Goal: Task Accomplishment & Management: Use online tool/utility

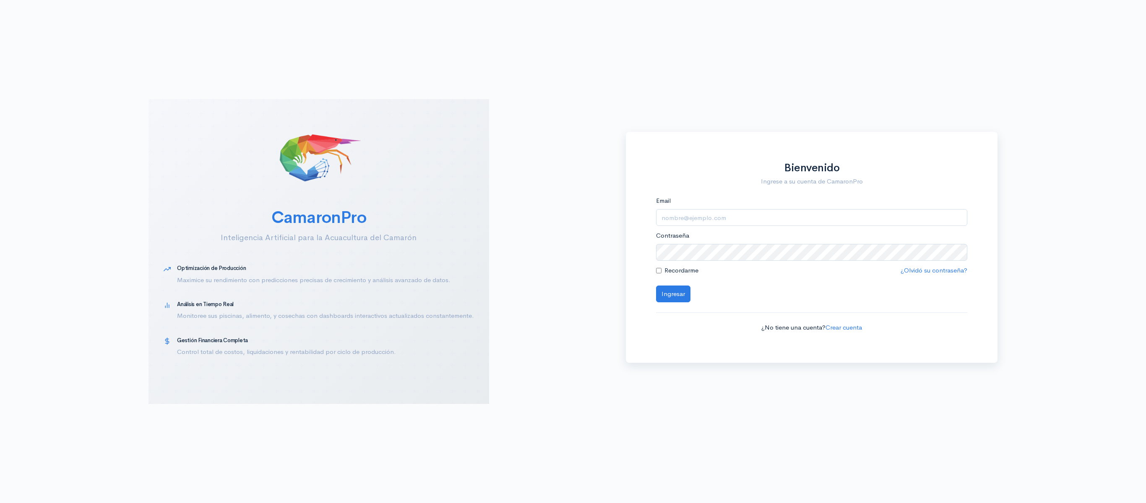
click at [864, 204] on div "Email" at bounding box center [812, 211] width 312 height 30
click at [831, 220] on input "Email" at bounding box center [812, 217] width 312 height 17
type input "[EMAIL_ADDRESS][DOMAIN_NAME]"
click at [689, 268] on label "Recordarme" at bounding box center [681, 271] width 34 height 10
click at [662, 268] on input "Recordarme" at bounding box center [658, 270] width 5 height 5
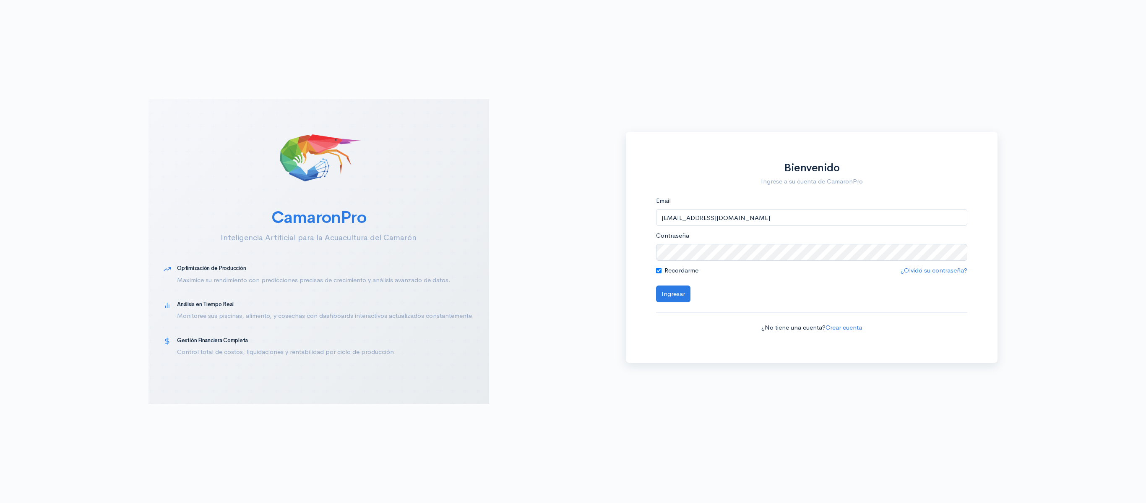
click at [684, 270] on label "Recordarme" at bounding box center [681, 271] width 34 height 10
click at [662, 270] on input "Recordarme" at bounding box center [658, 270] width 5 height 5
checkbox input "false"
click at [656, 285] on button "Ingresar" at bounding box center [673, 293] width 34 height 17
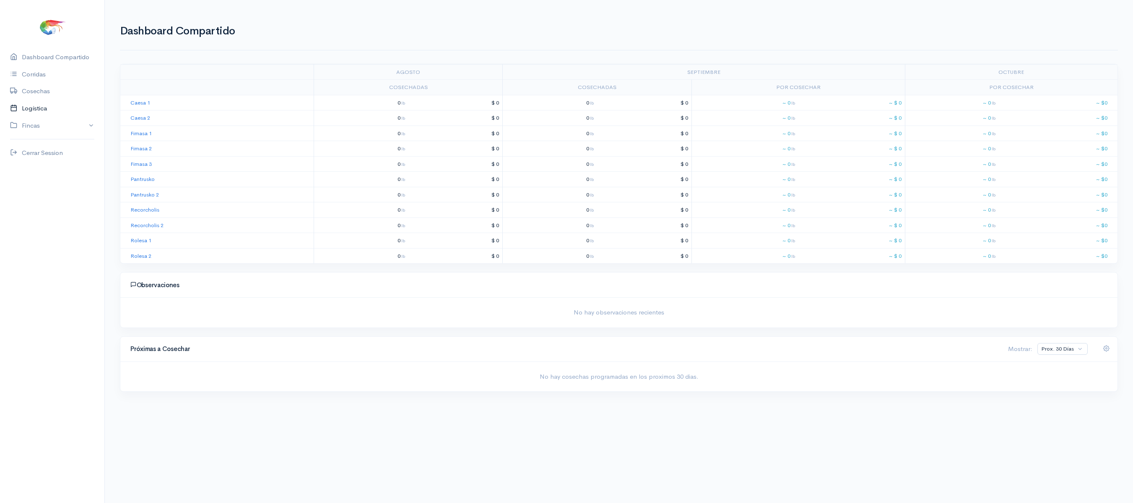
click at [33, 106] on link "Logística" at bounding box center [52, 108] width 104 height 17
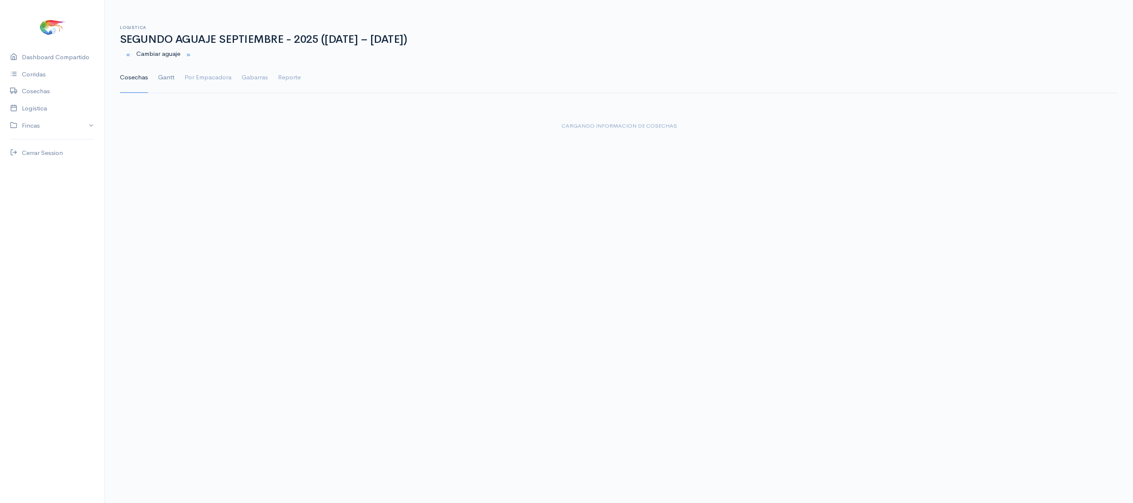
click at [170, 81] on link "Gantt" at bounding box center [166, 78] width 16 height 30
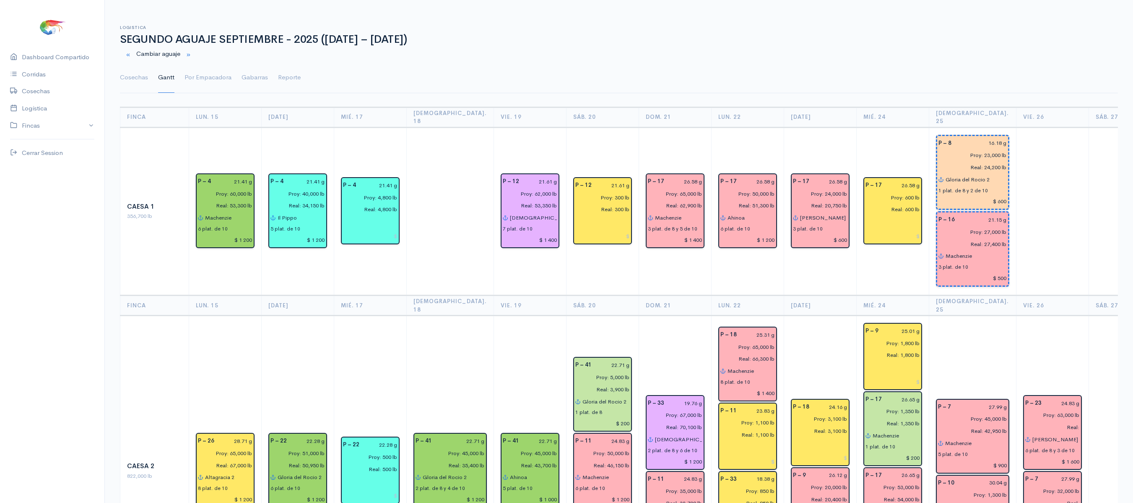
scroll to position [0, 40]
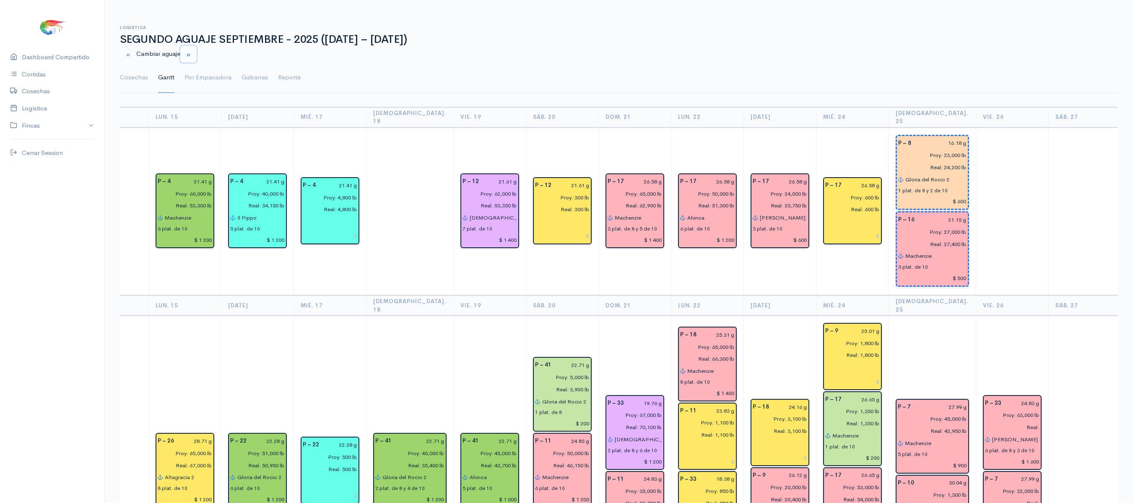
click at [188, 55] on button "button" at bounding box center [188, 54] width 16 height 17
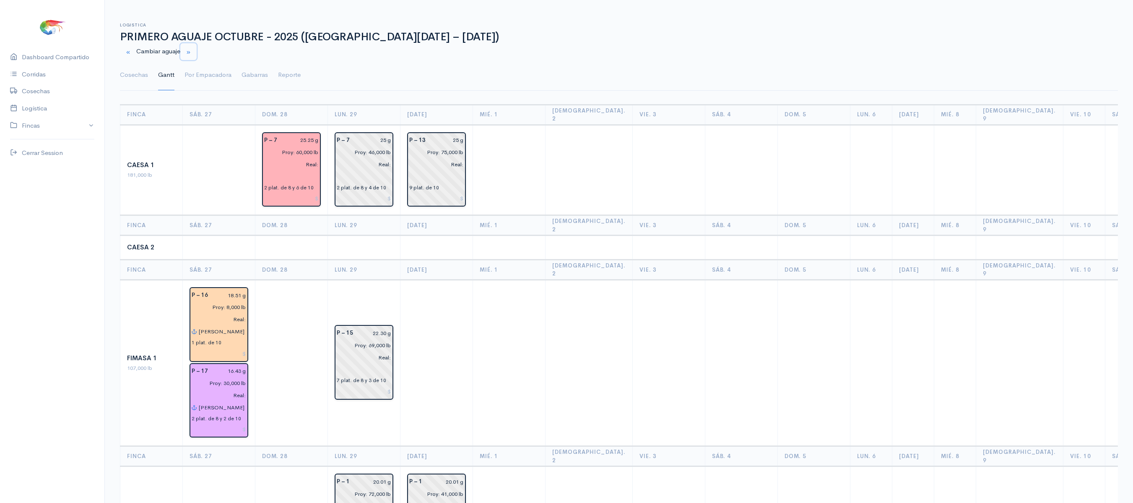
scroll to position [3, 0]
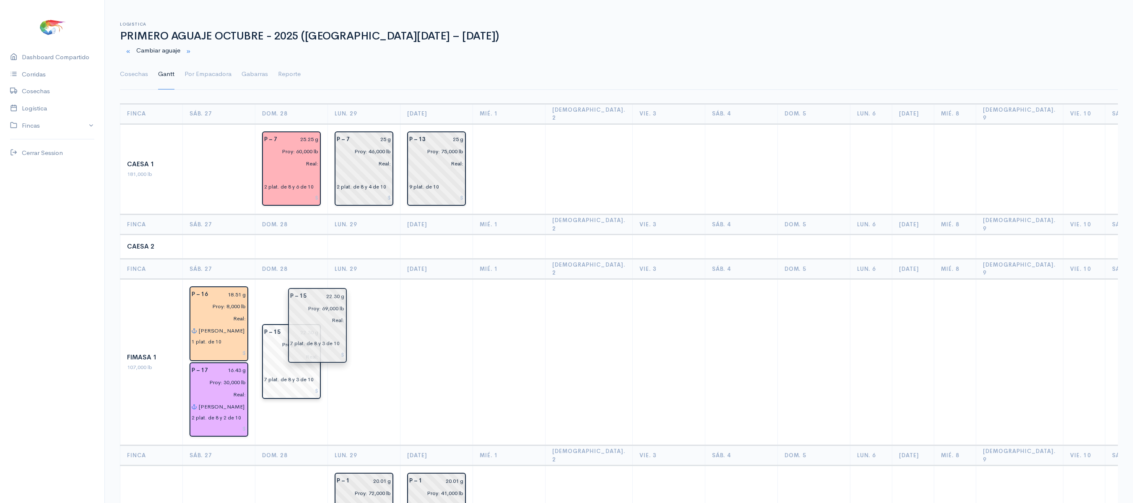
drag, startPoint x: 361, startPoint y: 338, endPoint x: 302, endPoint y: 324, distance: 60.4
click at [303, 326] on input "22.30 g" at bounding box center [302, 332] width 33 height 12
type input "25.30 g"
click at [140, 76] on link "Cosechas" at bounding box center [134, 74] width 28 height 30
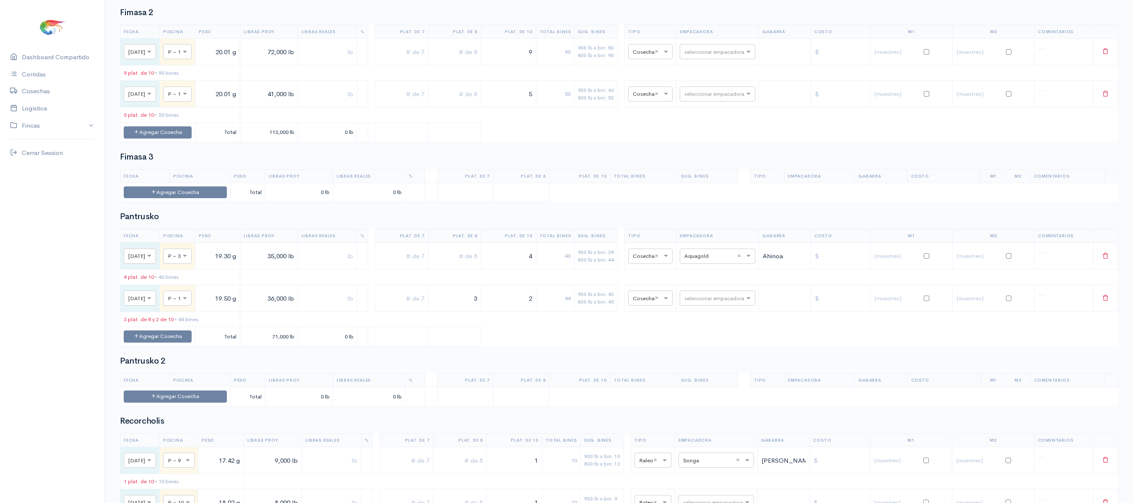
scroll to position [524, 0]
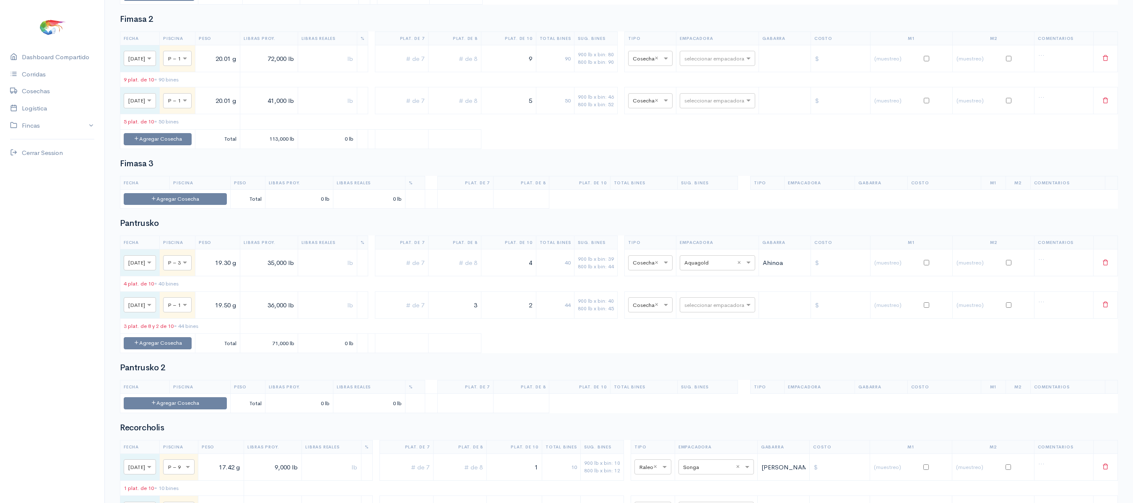
click at [711, 149] on table "Fecha Piscina Peso Libras Proy. Libras Reales % Plat. de 7 Plat. de 8 Plat. de …" at bounding box center [619, 89] width 998 height 117
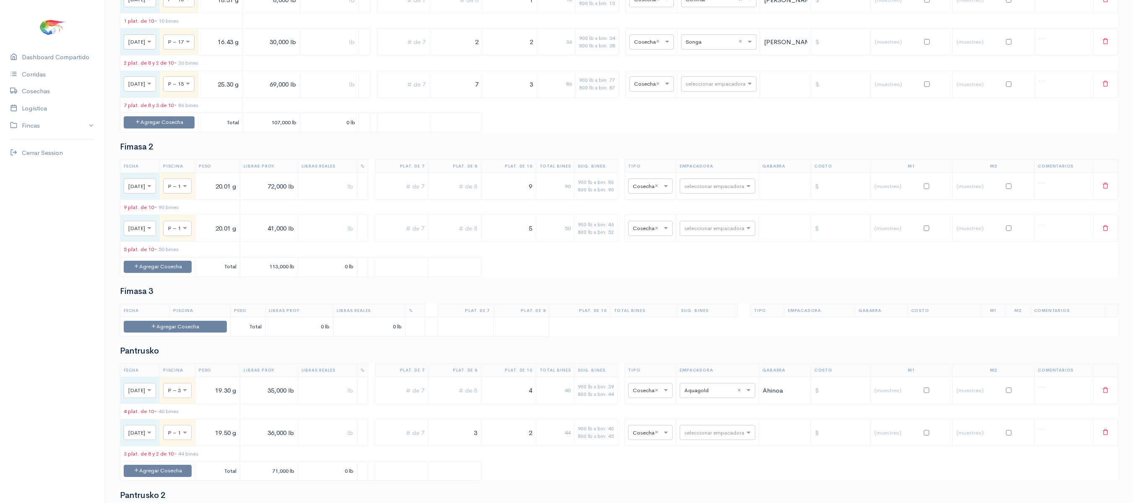
scroll to position [396, 0]
click at [714, 89] on input "text" at bounding box center [711, 84] width 51 height 9
type input "pro"
click at [715, 114] on span "Promarisco" at bounding box center [714, 116] width 32 height 8
click at [520, 133] on table "Fecha Piscina Peso Libras Proy. Libras Reales % Plat. de 7 Plat. de 8 Plat. de …" at bounding box center [619, 53] width 998 height 159
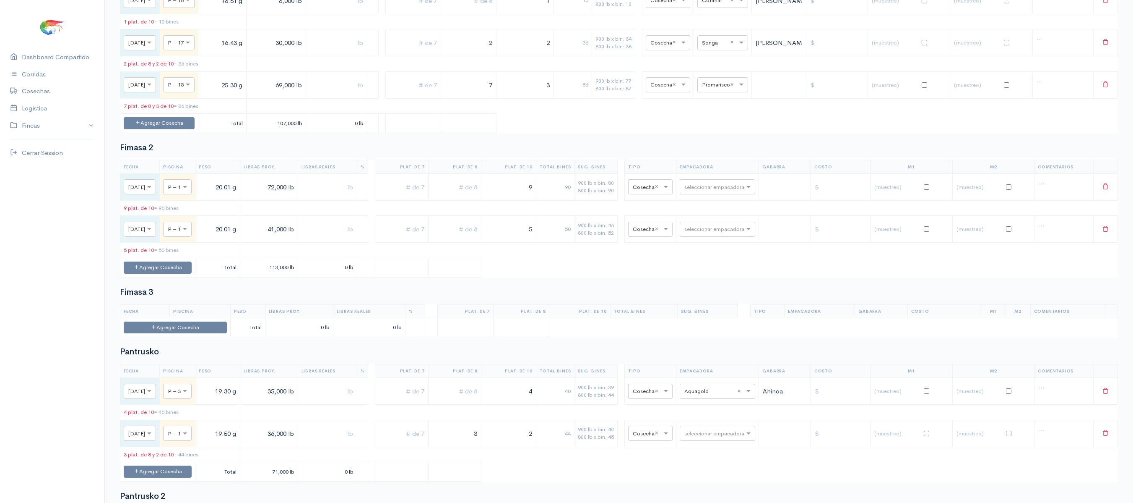
scroll to position [0, 0]
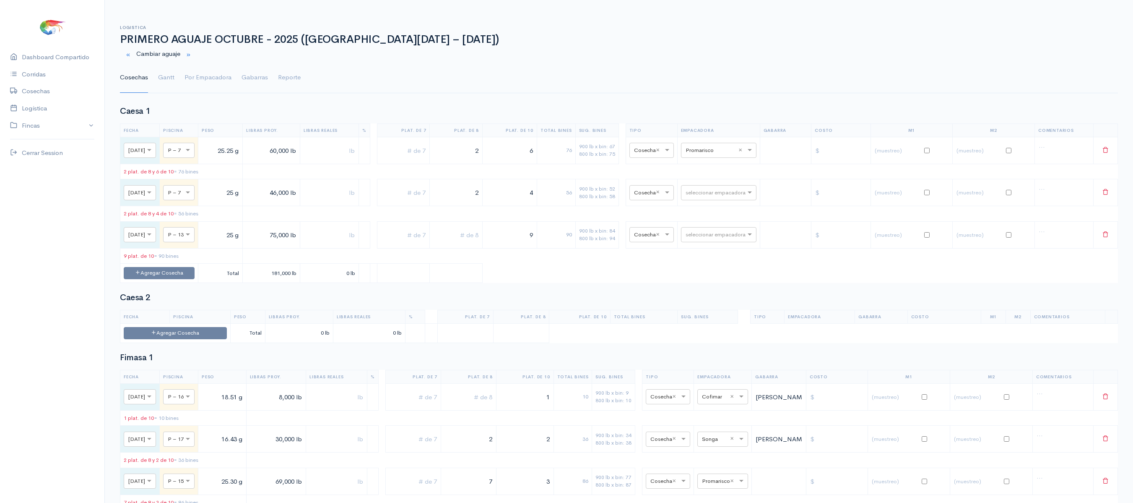
click at [150, 68] on ul "Cosechas Gantt Por Empacadora Gabarras Reporte" at bounding box center [619, 78] width 998 height 30
click at [161, 78] on link "Gantt" at bounding box center [166, 78] width 16 height 30
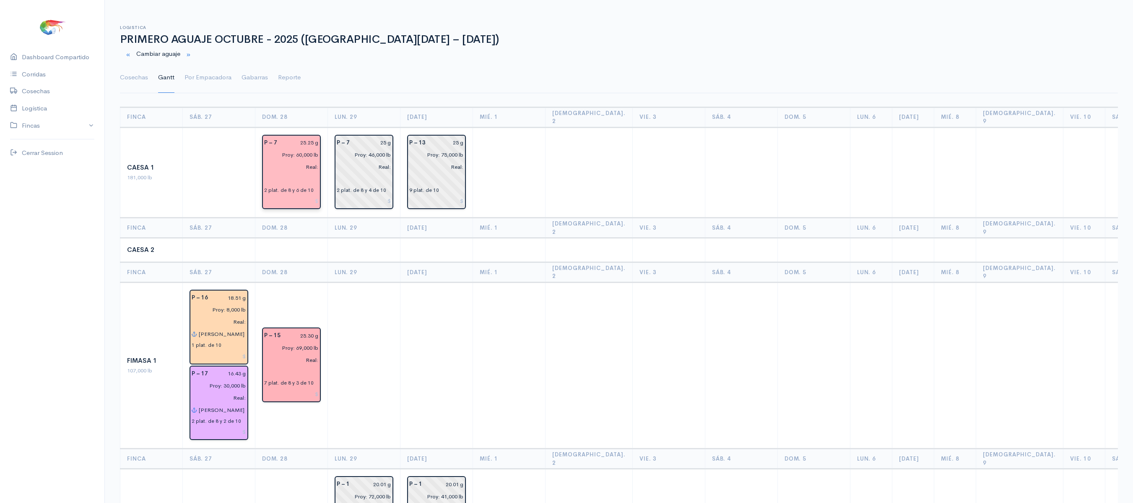
click at [318, 137] on div "25.25 g" at bounding box center [303, 143] width 42 height 12
click at [314, 137] on input "25.25 g" at bounding box center [300, 143] width 36 height 12
type input "25.40 g"
click at [385, 138] on input "25 g" at bounding box center [373, 143] width 36 height 12
type input "25.40 g"
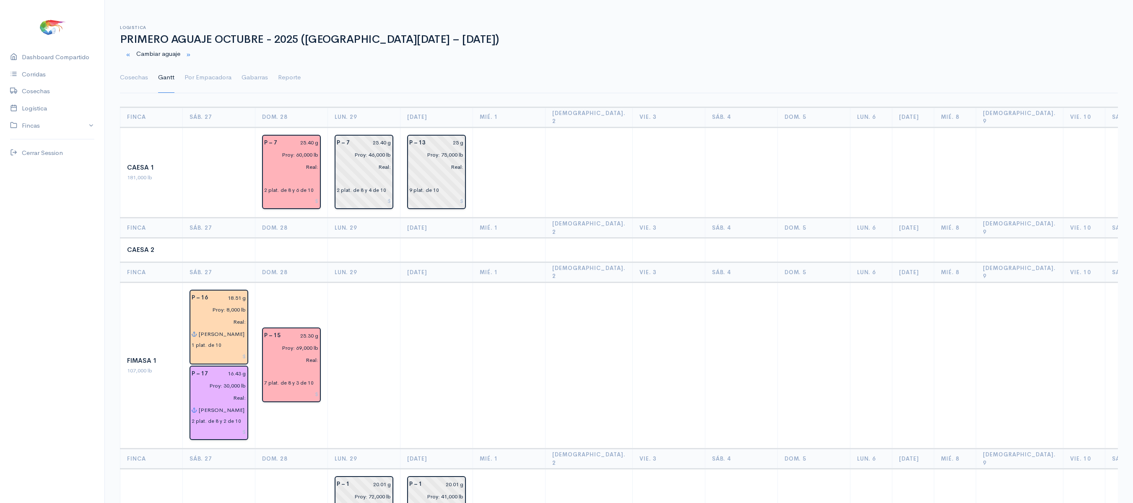
click at [383, 349] on td at bounding box center [364, 365] width 73 height 167
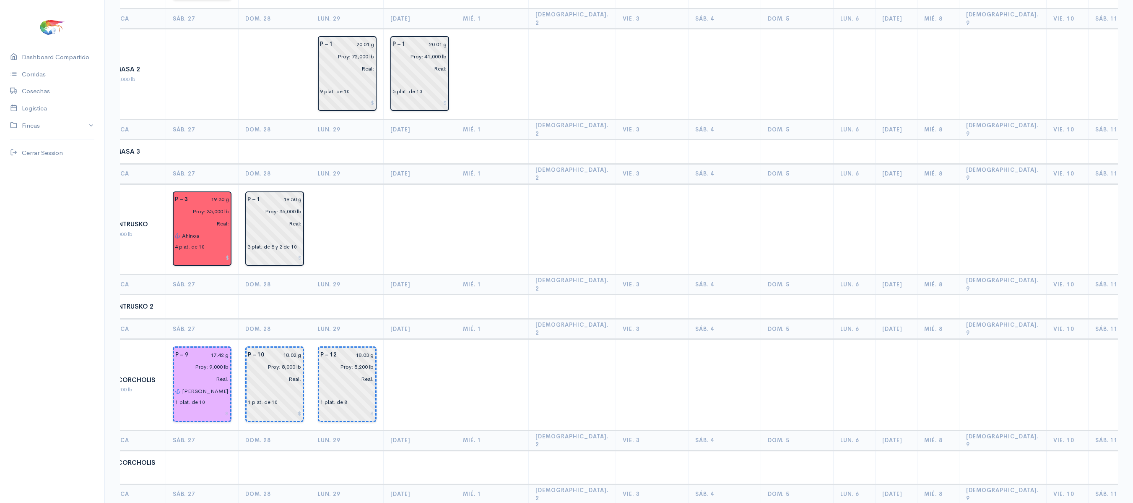
scroll to position [439, 0]
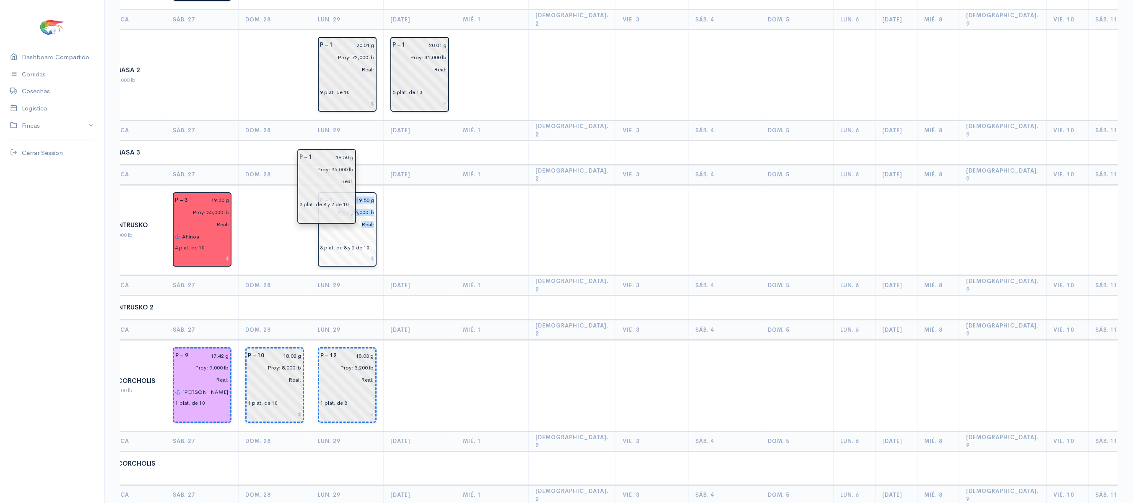
drag, startPoint x: 295, startPoint y: 184, endPoint x: 357, endPoint y: 194, distance: 62.9
click at [298, 195] on td at bounding box center [275, 230] width 73 height 91
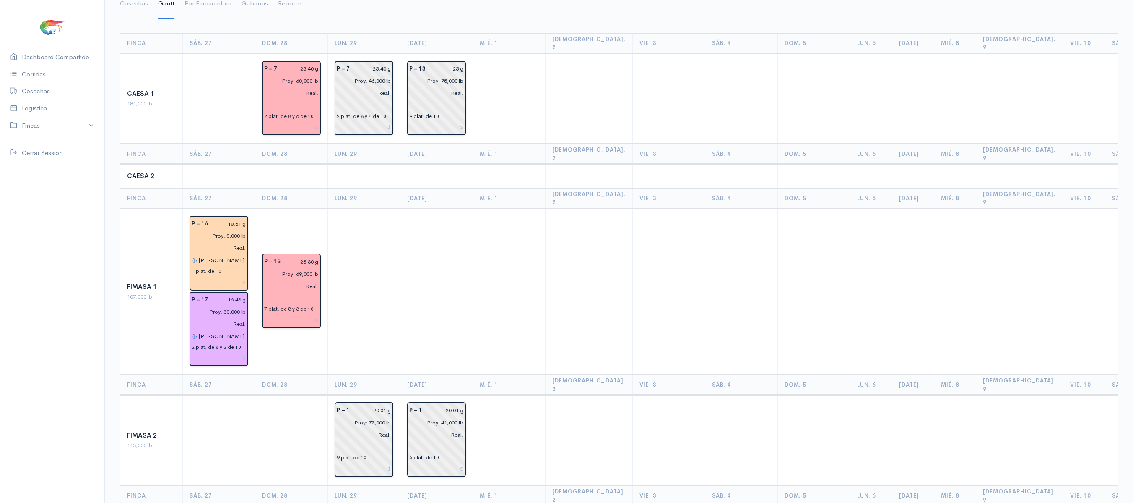
scroll to position [0, 0]
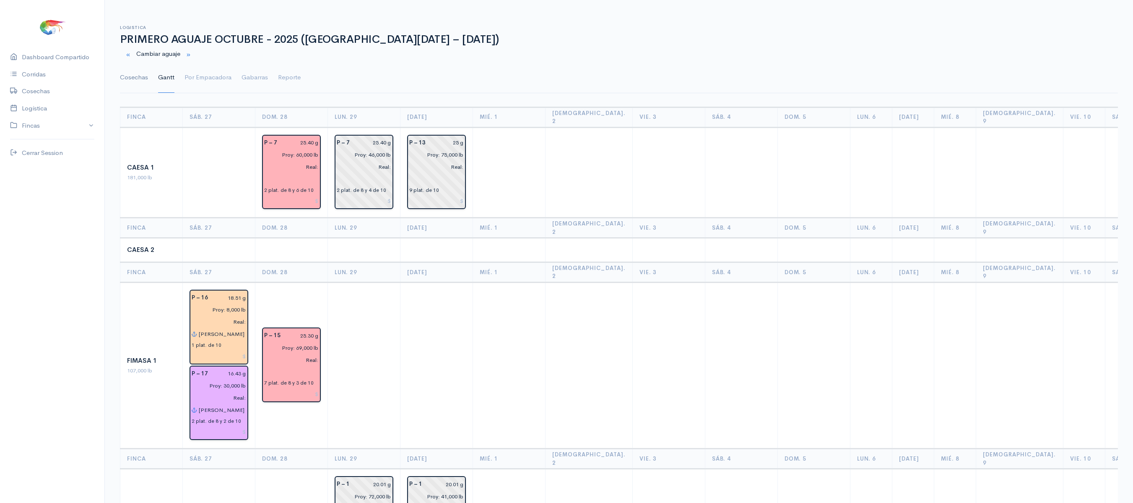
click at [139, 77] on link "Cosechas" at bounding box center [134, 78] width 28 height 30
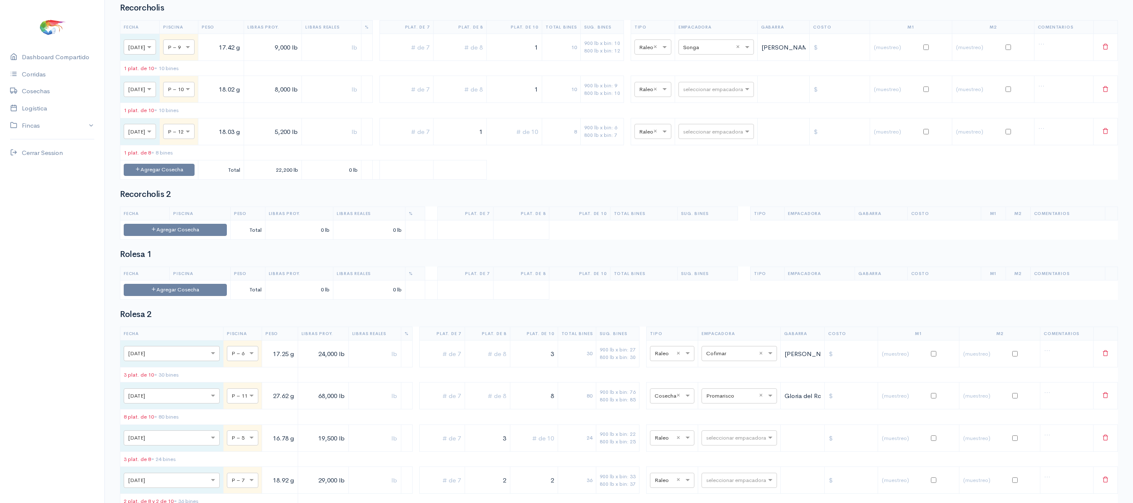
scroll to position [945, 0]
click at [198, 179] on td "Agregar Cosecha" at bounding box center [159, 168] width 78 height 19
click at [195, 175] on button "Agregar Cosecha" at bounding box center [159, 169] width 71 height 12
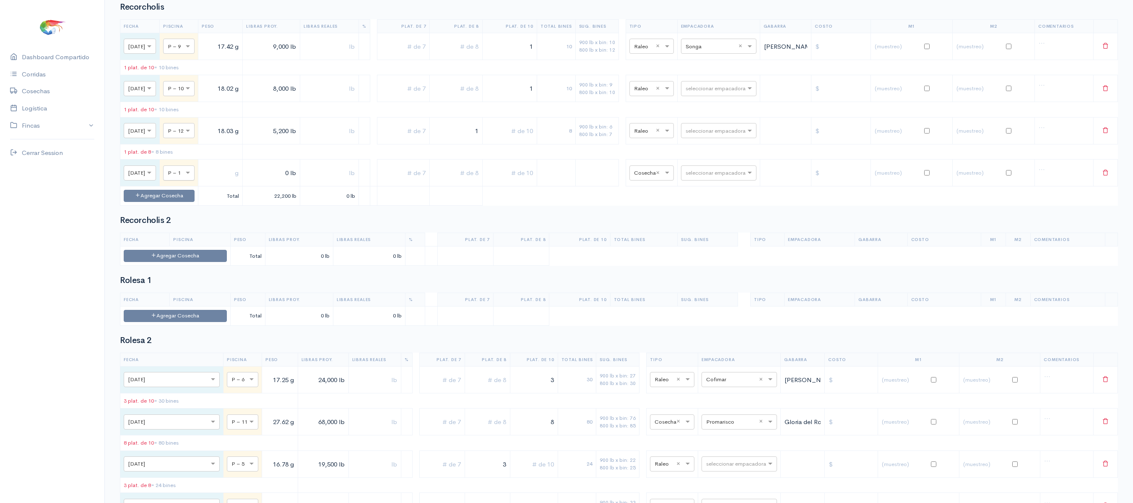
click at [194, 177] on div at bounding box center [179, 172] width 31 height 9
type input "21"
click at [239, 182] on input "text" at bounding box center [220, 172] width 37 height 17
type input "14.55 g"
click at [294, 182] on input "0 lb" at bounding box center [271, 172] width 50 height 17
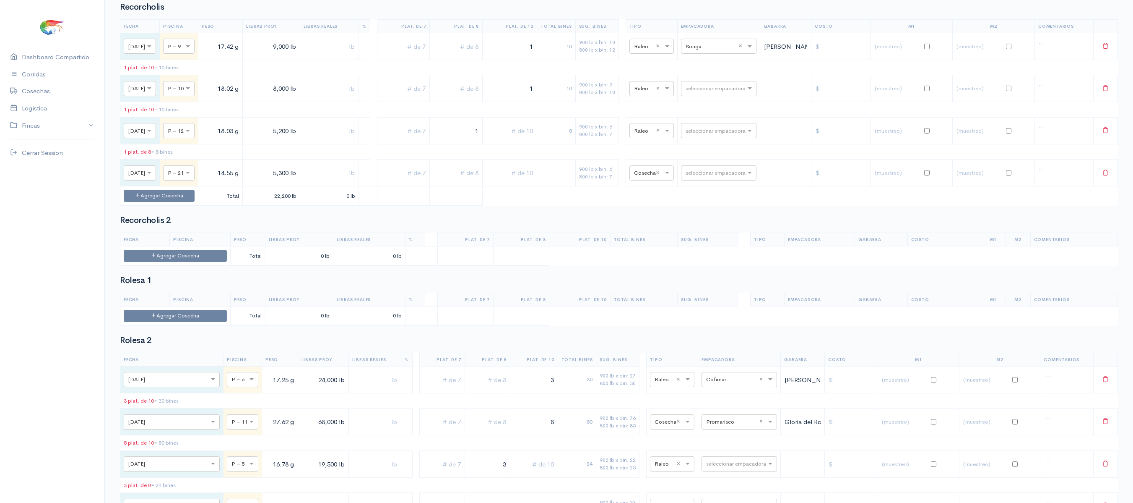
type input "5,300 lb"
click at [424, 182] on input "text" at bounding box center [403, 172] width 45 height 17
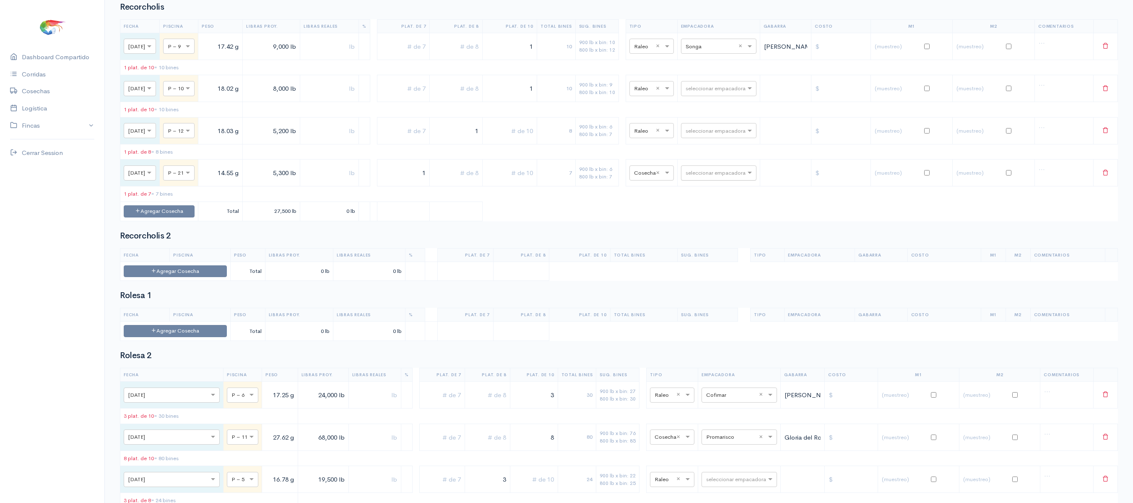
type input "1"
click at [701, 177] on input "text" at bounding box center [711, 172] width 51 height 9
type input "x"
type input "son"
click at [722, 225] on div "Songa" at bounding box center [731, 228] width 76 height 16
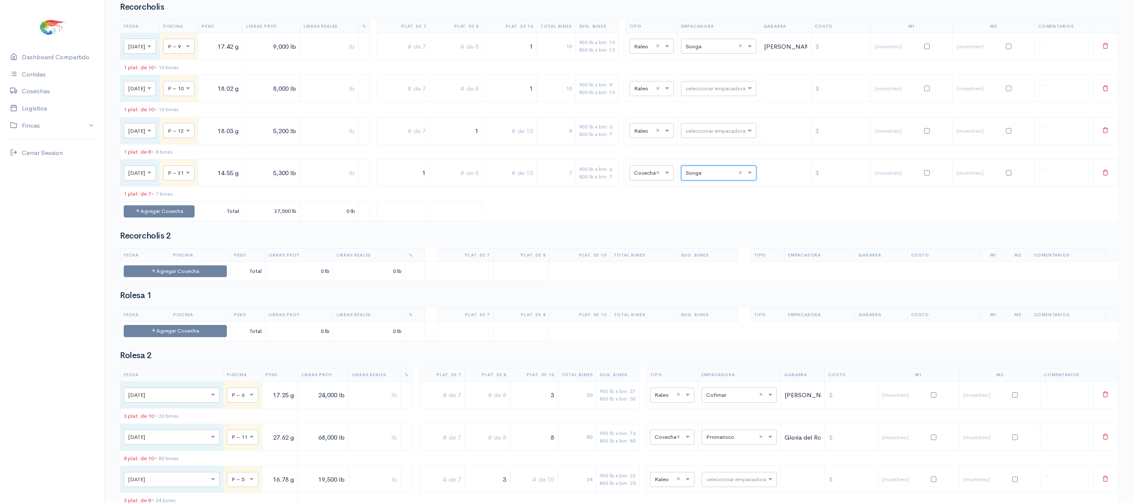
click at [654, 177] on input "text" at bounding box center [644, 172] width 20 height 9
type input "t"
type input "ra"
click at [654, 177] on input "ra" at bounding box center [644, 172] width 20 height 9
click at [659, 232] on span "Raleo" at bounding box center [653, 228] width 16 height 8
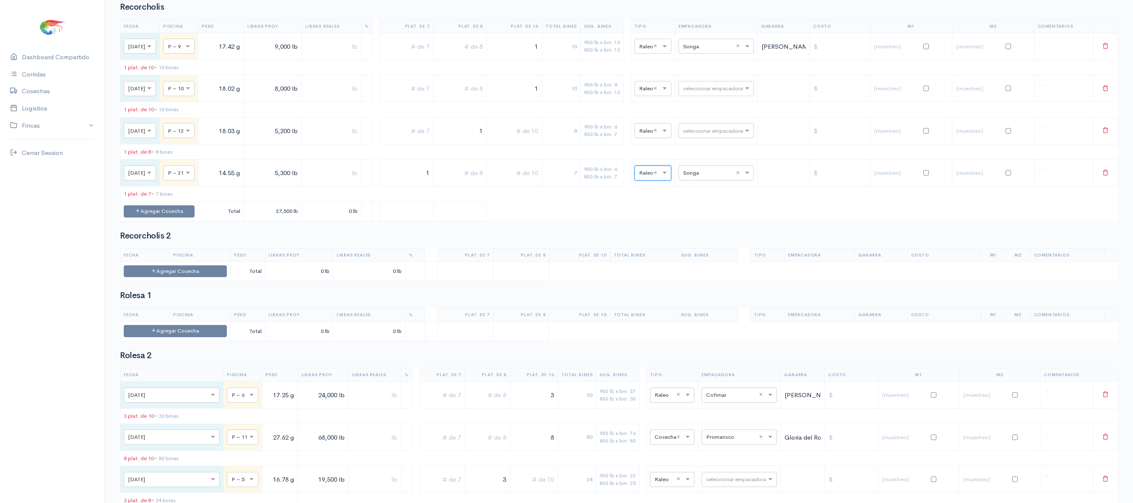
click at [468, 221] on td at bounding box center [460, 210] width 54 height 19
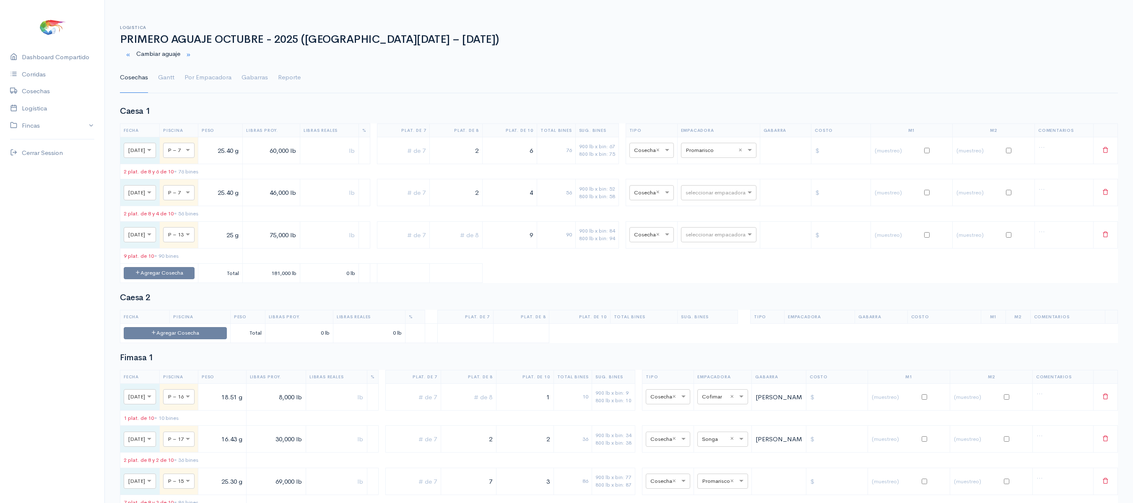
click at [149, 76] on ul "Cosechas Gantt Por Empacadora Gabarras Reporte" at bounding box center [619, 78] width 998 height 30
click at [166, 79] on link "Gantt" at bounding box center [166, 78] width 16 height 30
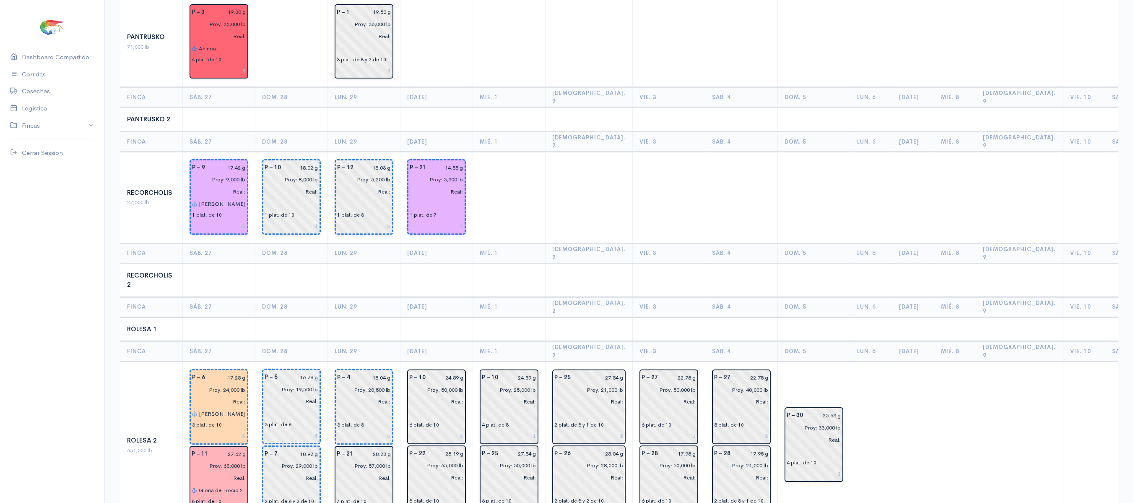
scroll to position [625, 0]
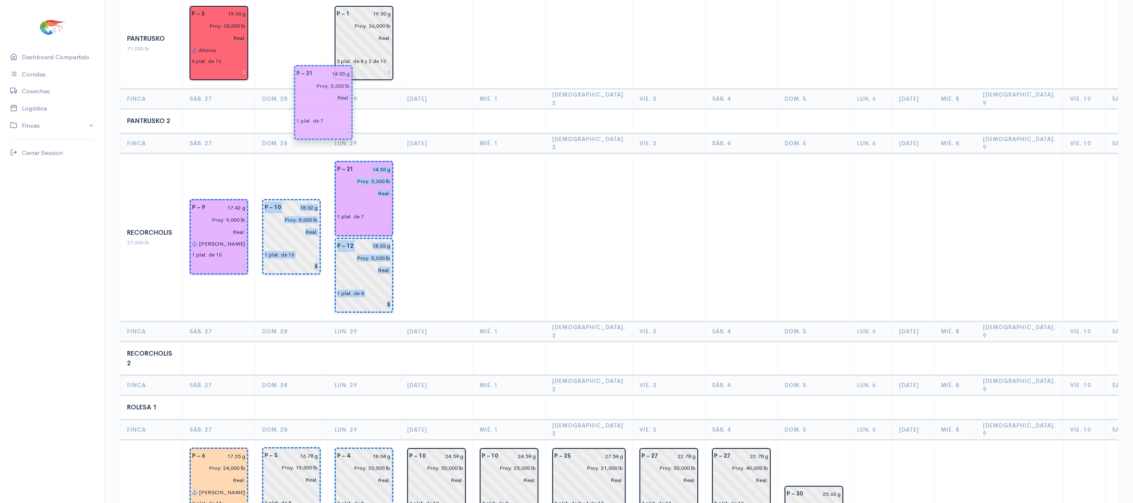
drag, startPoint x: 445, startPoint y: 117, endPoint x: 325, endPoint y: 95, distance: 121.9
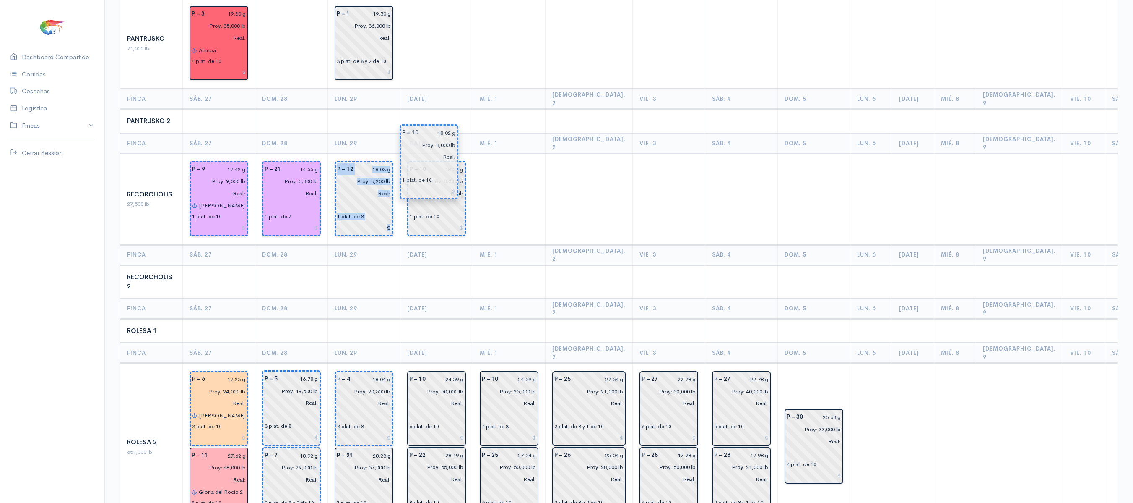
click at [443, 221] on input at bounding box center [437, 227] width 54 height 12
click at [578, 153] on td at bounding box center [589, 198] width 87 height 91
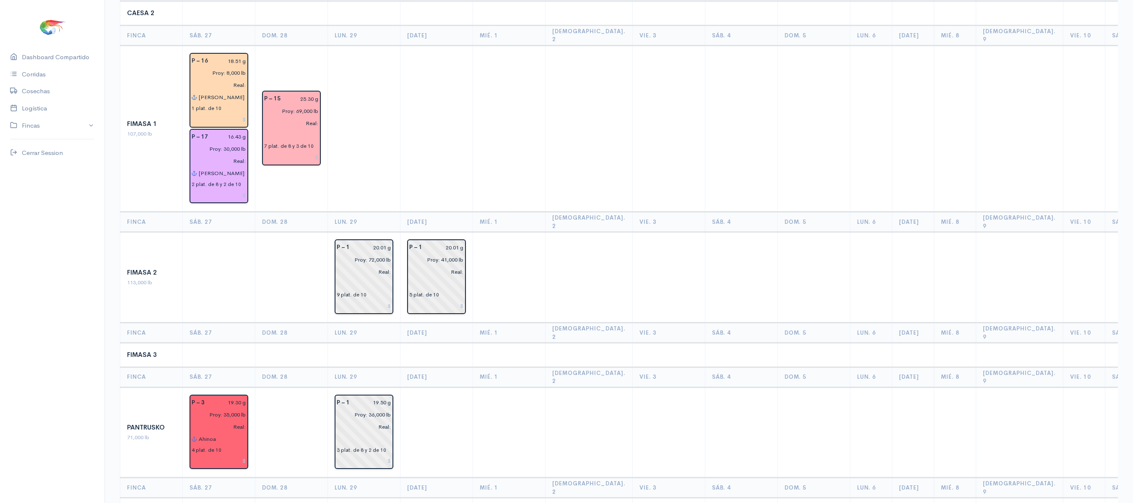
scroll to position [321, 0]
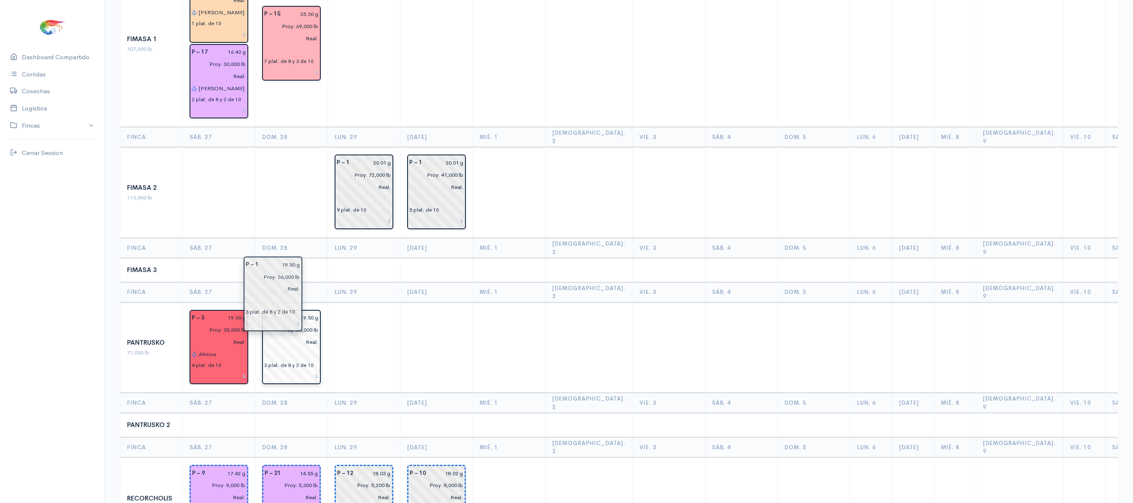
drag, startPoint x: 381, startPoint y: 278, endPoint x: 290, endPoint y: 277, distance: 90.6
click at [325, 302] on td "P – 1 19.50 g Proy: 36,000 lb Real: 3 plat. de 8 y 2 de 10" at bounding box center [291, 347] width 73 height 91
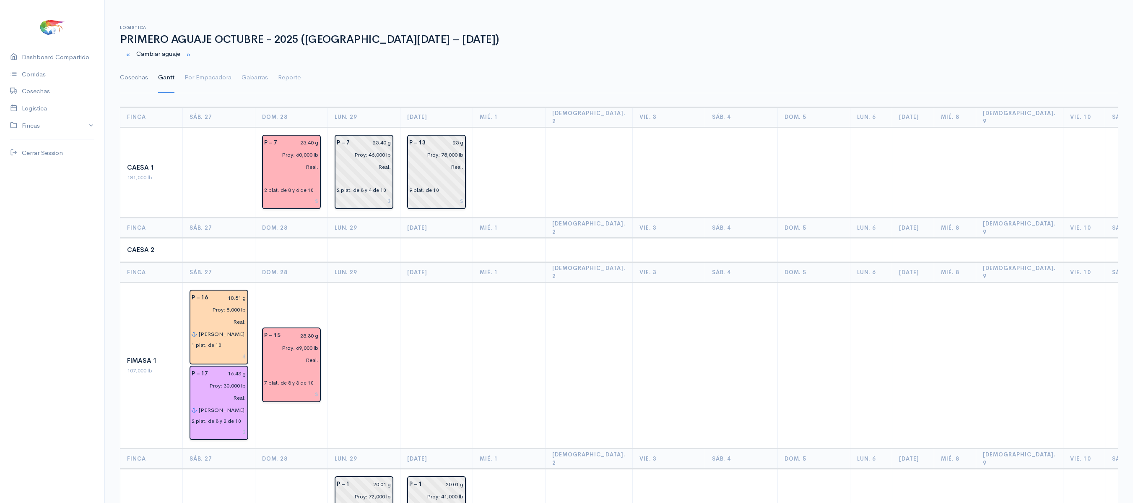
click at [130, 71] on link "Cosechas" at bounding box center [134, 78] width 28 height 30
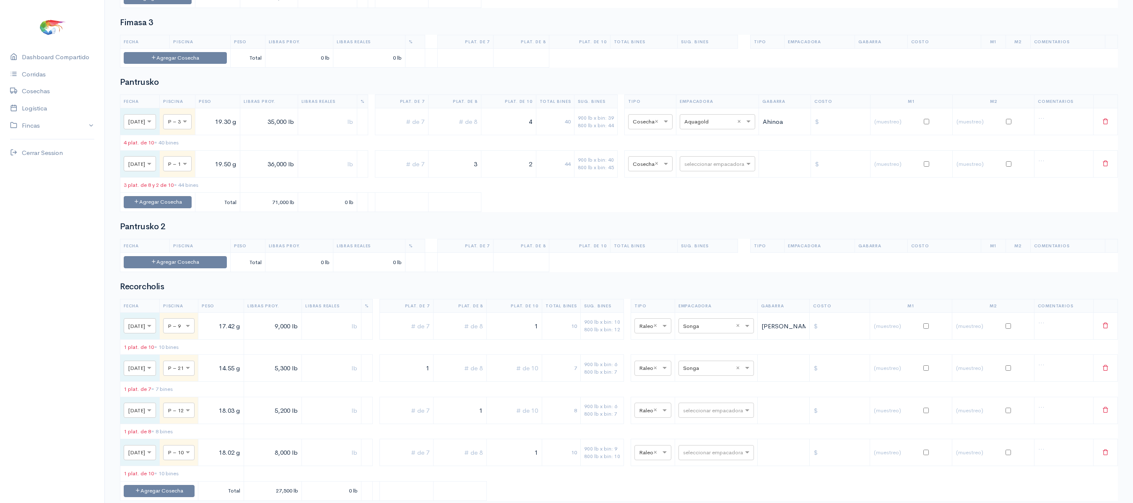
scroll to position [664, 0]
click at [716, 169] on input "text" at bounding box center [710, 163] width 51 height 9
type input "a"
type input "aqu"
click at [733, 229] on div "Aquagold" at bounding box center [730, 225] width 76 height 16
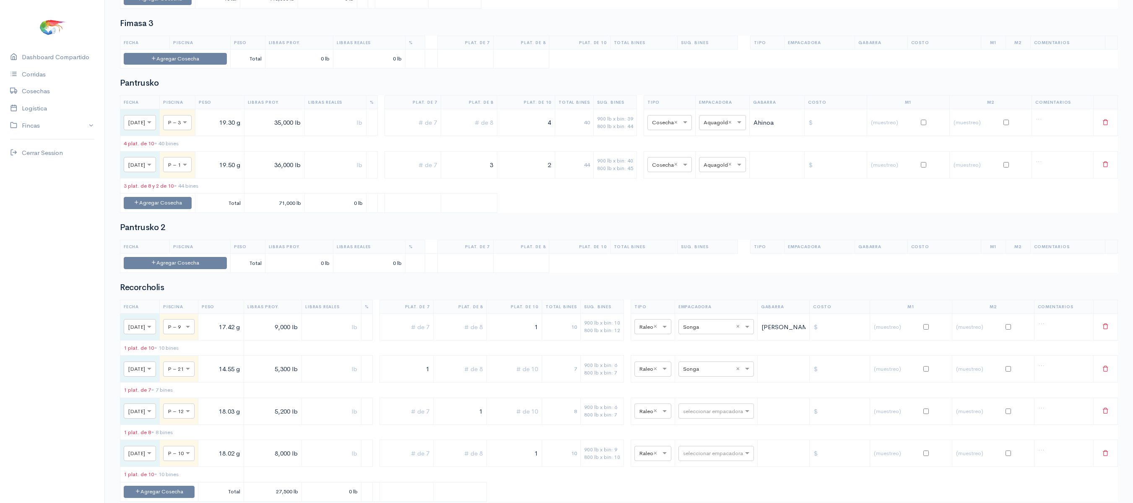
click at [670, 213] on table "Fecha Piscina Peso Libras Proy. Libras Reales % Plat. de 7 Plat. de 8 Plat. de …" at bounding box center [619, 153] width 998 height 117
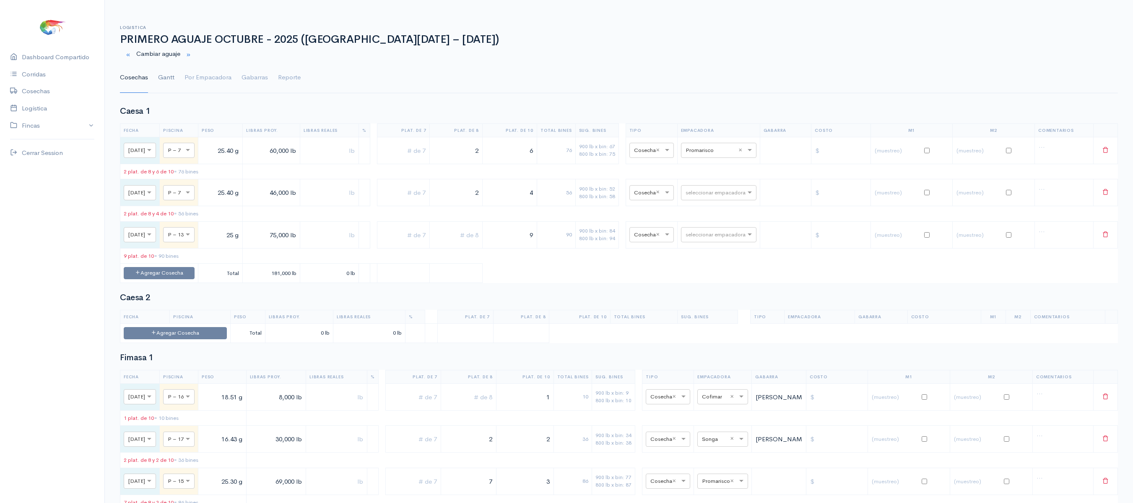
click at [164, 84] on link "Gantt" at bounding box center [166, 78] width 16 height 30
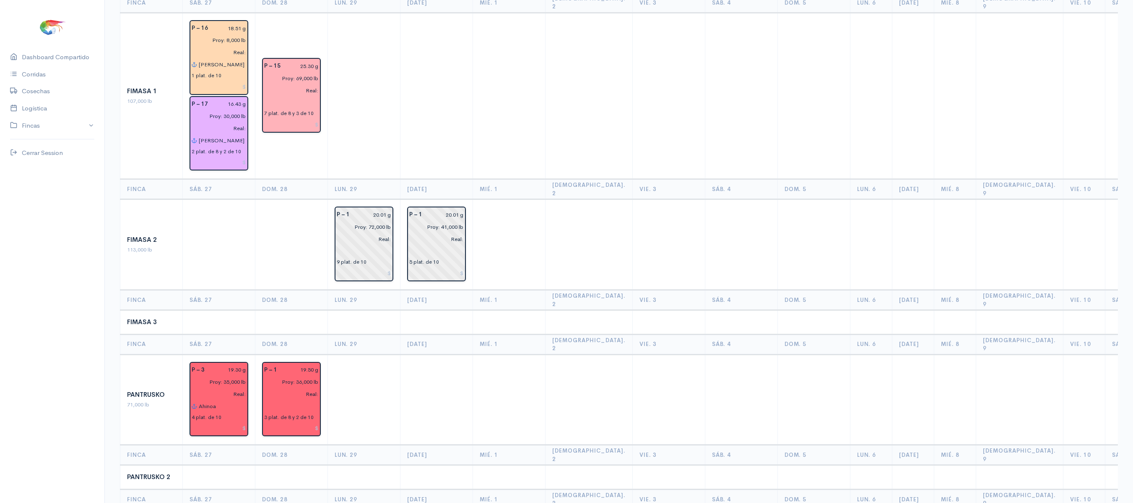
scroll to position [649, 0]
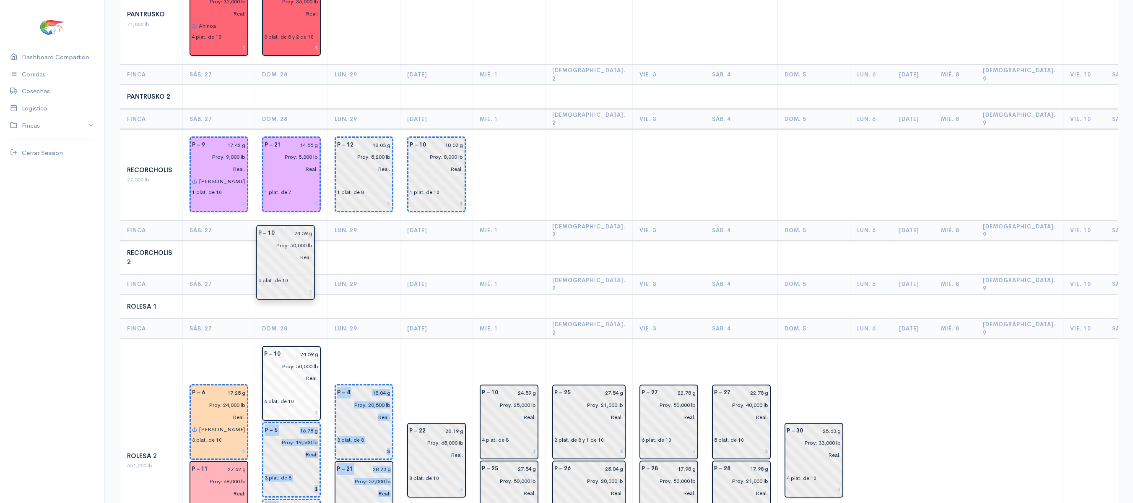
drag, startPoint x: 454, startPoint y: 295, endPoint x: 305, endPoint y: 273, distance: 150.2
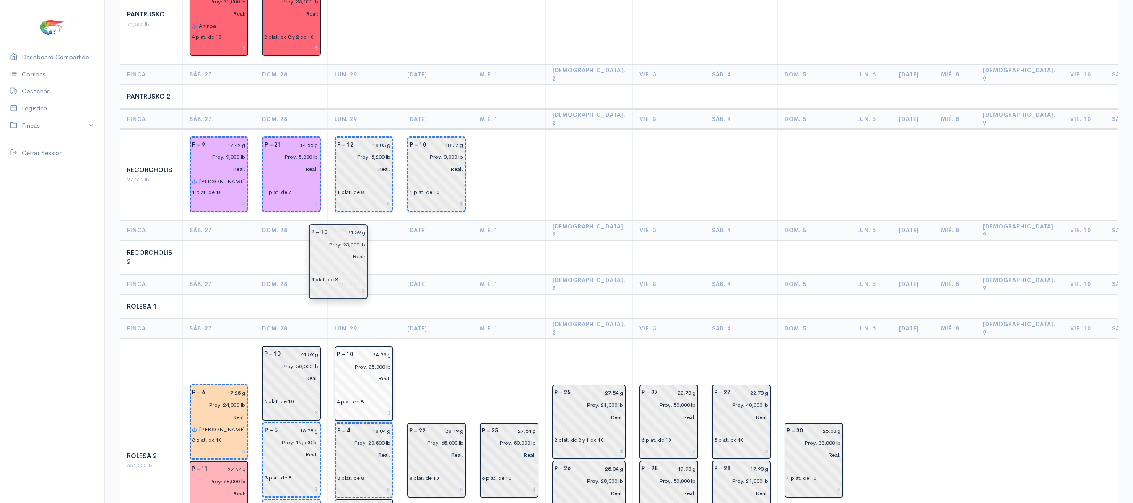
drag, startPoint x: 501, startPoint y: 319, endPoint x: 335, endPoint y: 259, distance: 176.5
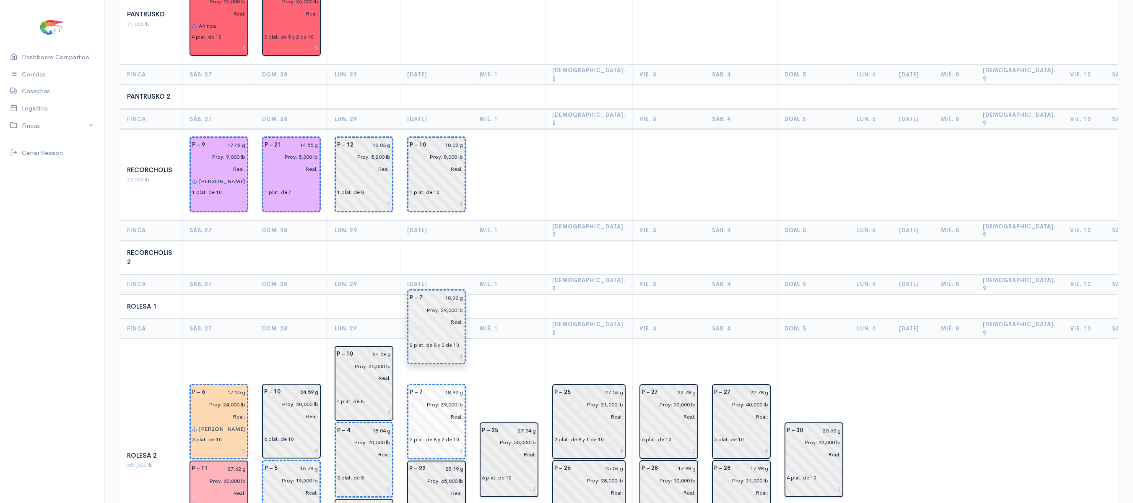
drag, startPoint x: 293, startPoint y: 413, endPoint x: 439, endPoint y: 302, distance: 183.2
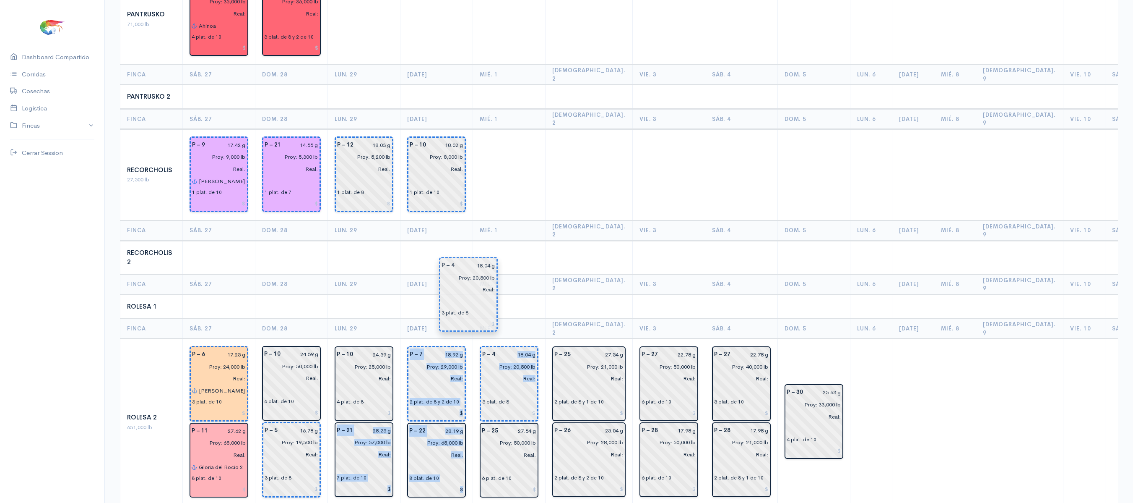
drag, startPoint x: 371, startPoint y: 367, endPoint x: 476, endPoint y: 298, distance: 125.4
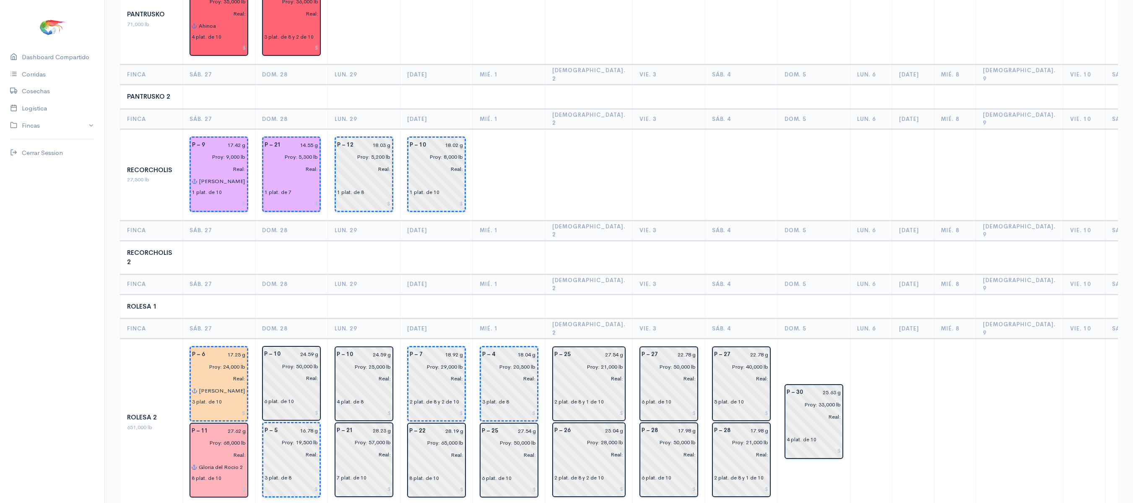
click at [402, 294] on td at bounding box center [437, 306] width 73 height 24
click at [311, 348] on input "24.59 g" at bounding box center [302, 354] width 33 height 12
type input "24.87 g"
click at [386, 348] on input "24.59 g" at bounding box center [374, 354] width 33 height 12
type input "24.87 g"
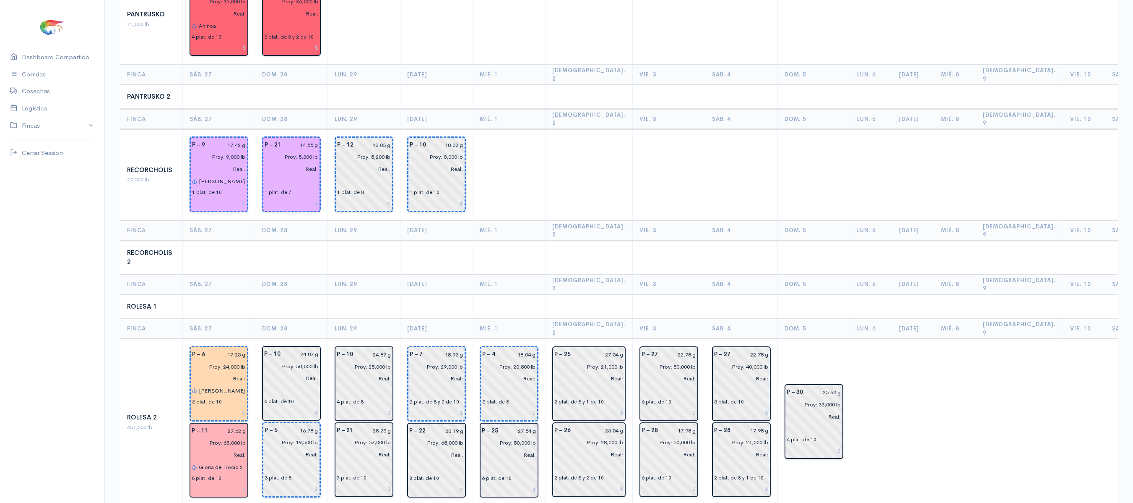
click at [361, 294] on td at bounding box center [364, 306] width 73 height 24
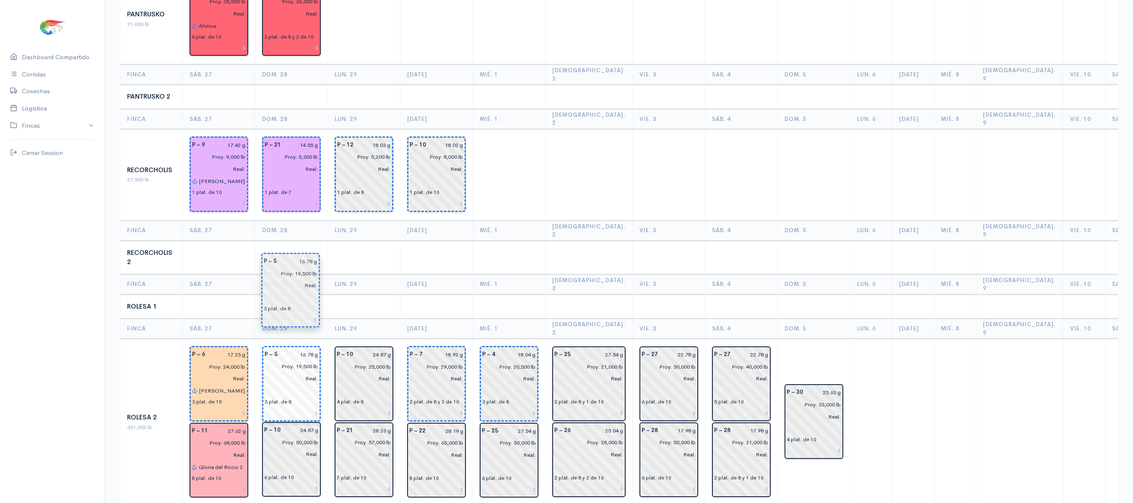
drag, startPoint x: 304, startPoint y: 355, endPoint x: 304, endPoint y: 285, distance: 69.6
click at [337, 318] on th "Lun. 29" at bounding box center [364, 328] width 73 height 20
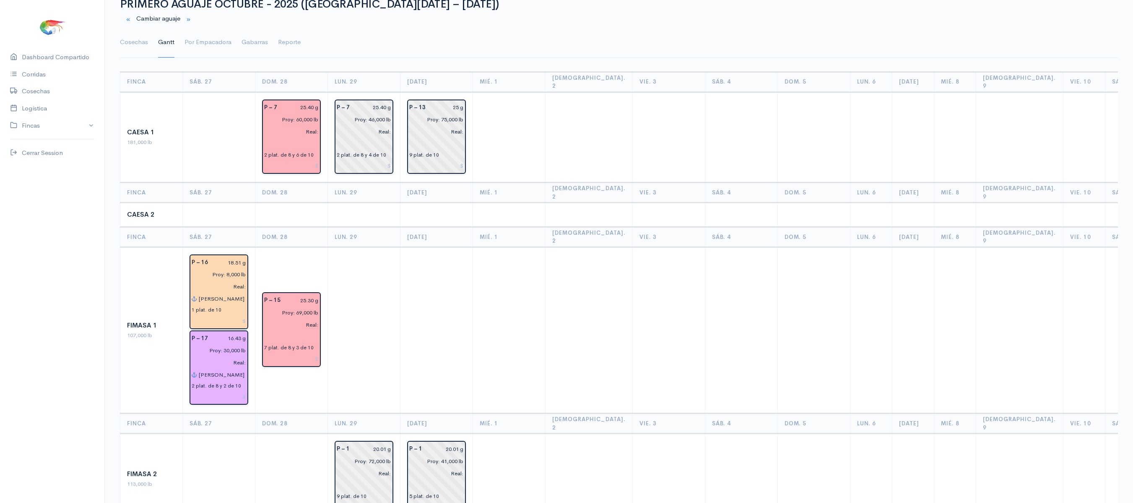
scroll to position [0, 0]
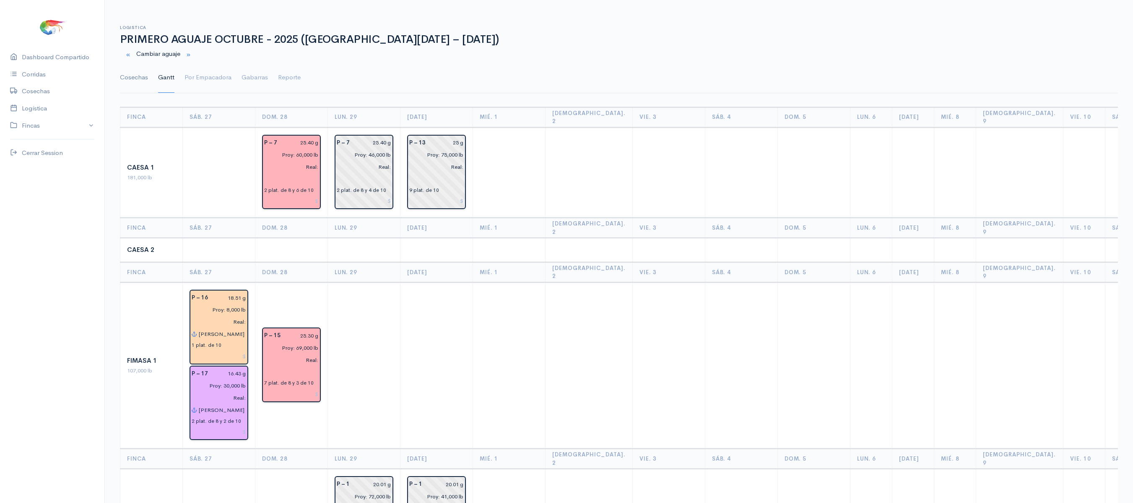
click at [141, 86] on link "Cosechas" at bounding box center [134, 78] width 28 height 30
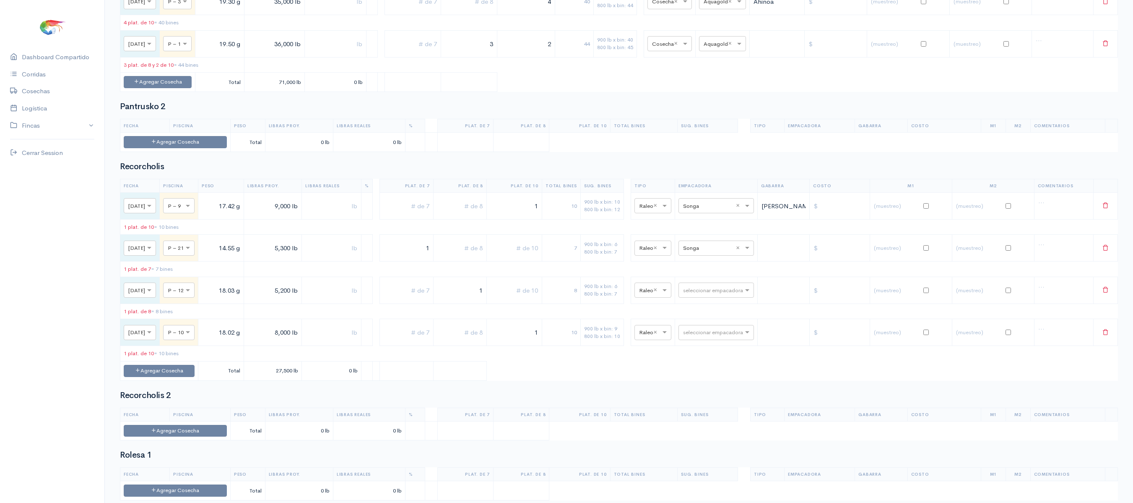
scroll to position [786, 0]
click at [720, 50] on div "seleccionar empacadora × Aquagold ×" at bounding box center [722, 42] width 47 height 15
click at [720, 50] on div "seleccionar empacadora × Aquagold so ×" at bounding box center [722, 42] width 47 height 15
type input "son"
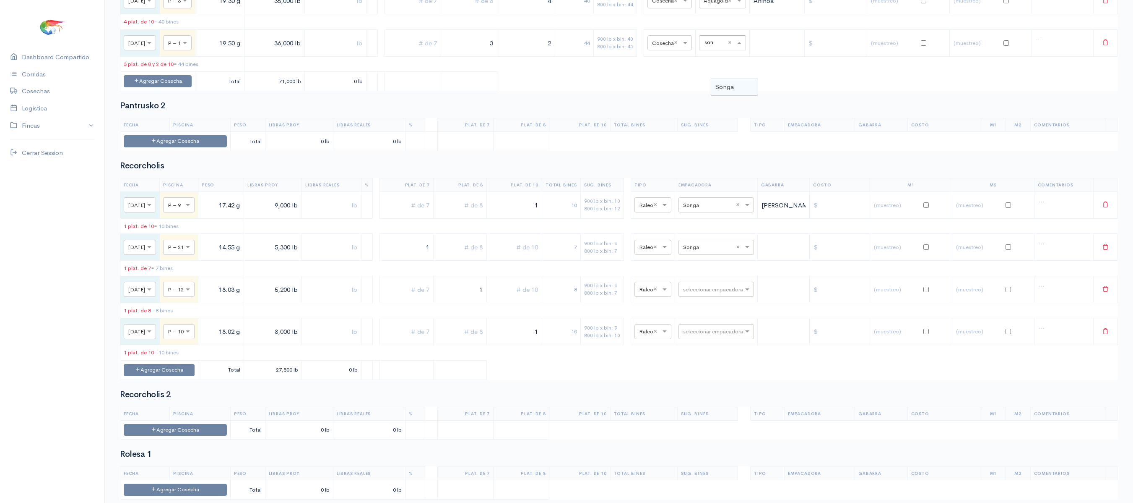
click at [739, 88] on div "Songa" at bounding box center [734, 87] width 47 height 16
click at [706, 251] on input "text" at bounding box center [708, 246] width 51 height 9
click at [673, 91] on table "Fecha Piscina Peso Libras Proy. Libras Reales % Plat. de 7 Plat. de 8 Plat. de …" at bounding box center [619, 32] width 998 height 117
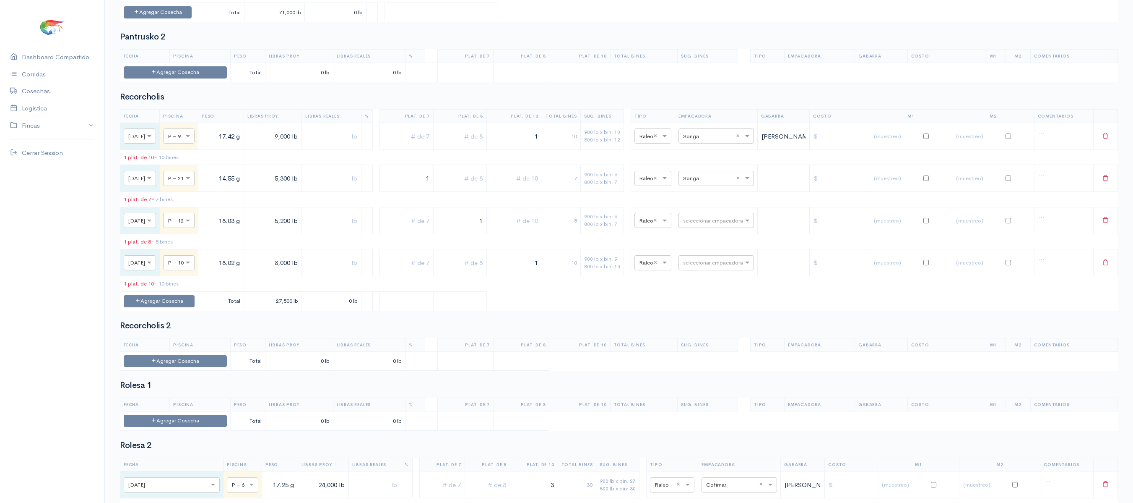
scroll to position [826, 0]
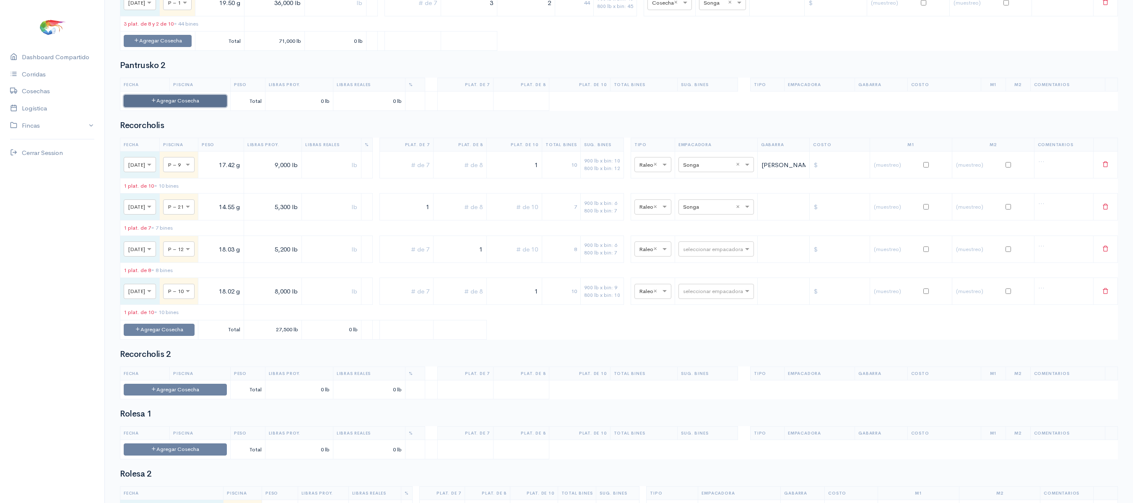
click at [193, 107] on button "Agregar Cosecha" at bounding box center [175, 101] width 103 height 12
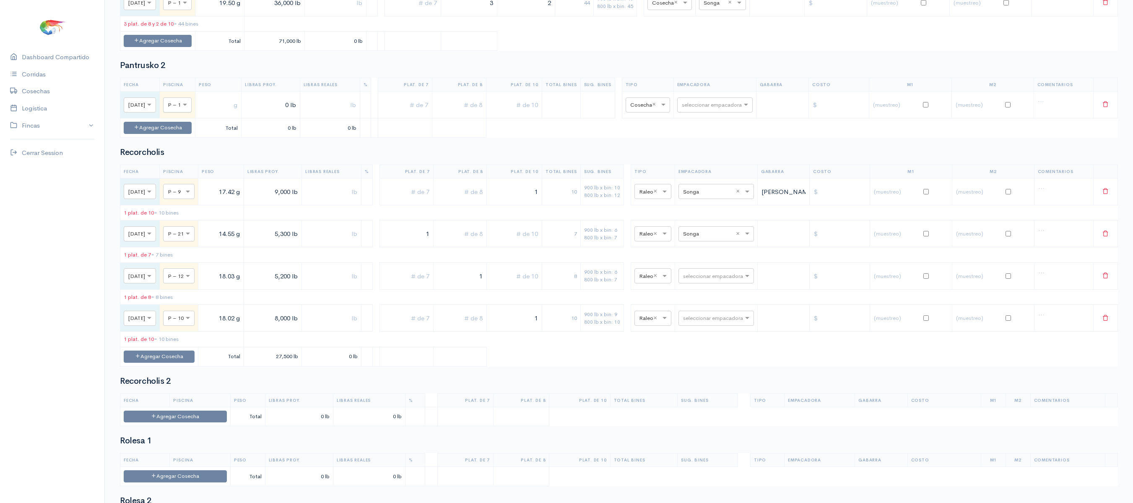
click at [192, 112] on div "× P – 1" at bounding box center [177, 104] width 29 height 15
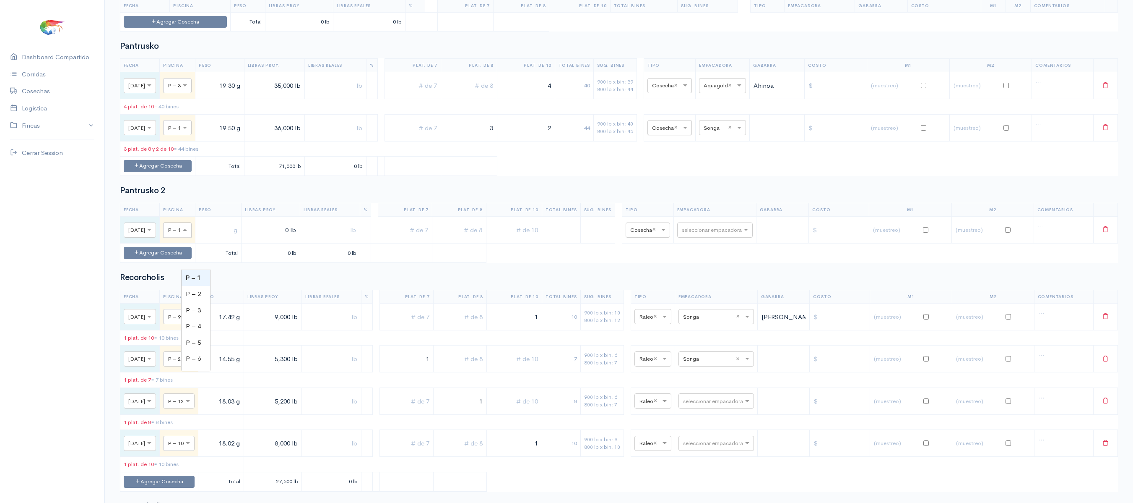
scroll to position [701, 0]
click at [721, 133] on input "text" at bounding box center [715, 127] width 23 height 9
type input "aq"
click at [733, 173] on span "Aquagen" at bounding box center [729, 172] width 26 height 8
click at [735, 142] on td "seleccionar empacadora × Aquagen ×" at bounding box center [723, 128] width 54 height 27
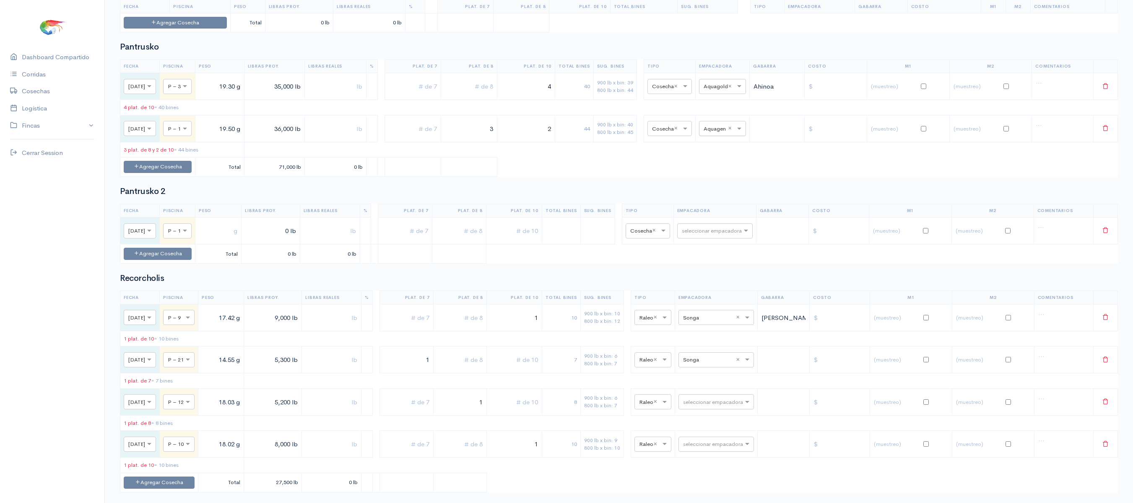
click at [727, 133] on input "text" at bounding box center [715, 127] width 23 height 9
type input "aq"
click at [731, 190] on span "Aquagold" at bounding box center [730, 189] width 28 height 8
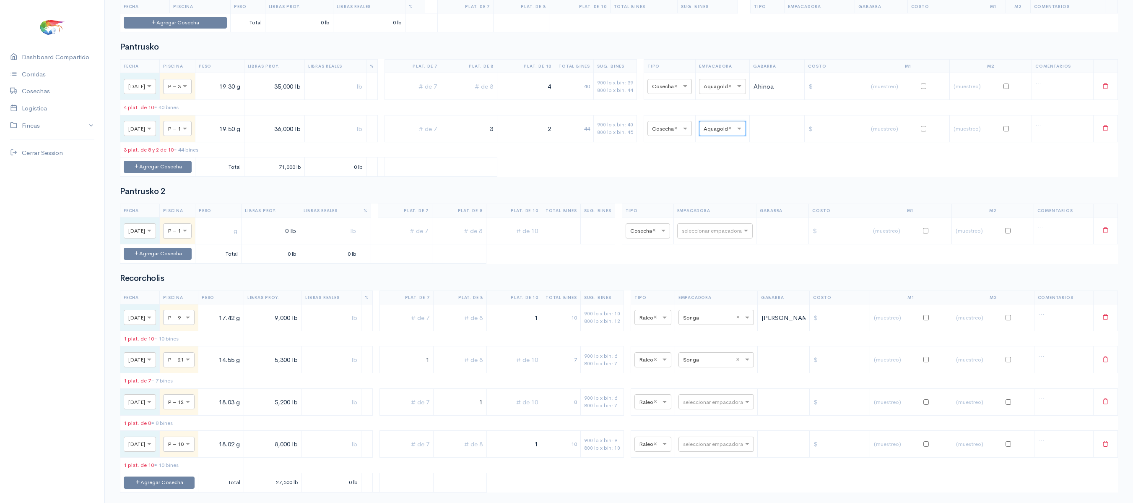
click at [191, 235] on div at bounding box center [178, 230] width 28 height 9
type input "6"
click at [242, 217] on th "Peso" at bounding box center [218, 210] width 46 height 13
click at [234, 239] on input "text" at bounding box center [218, 230] width 39 height 17
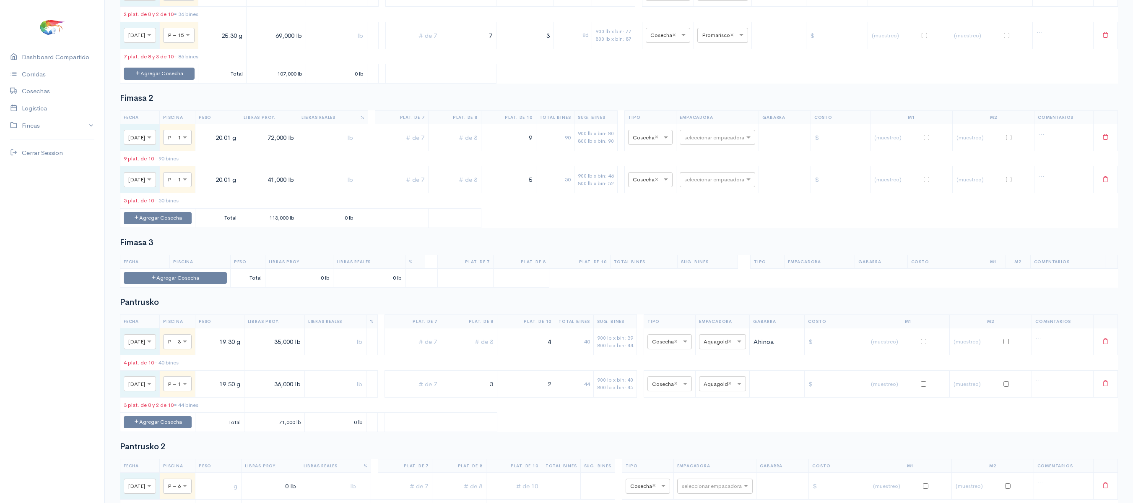
scroll to position [444, 0]
click at [260, 122] on div "Fimasa 2 Fecha Piscina Peso Libras Proy. Libras Reales % Plat. de 7 Plat. de 8 …" at bounding box center [619, 162] width 998 height 134
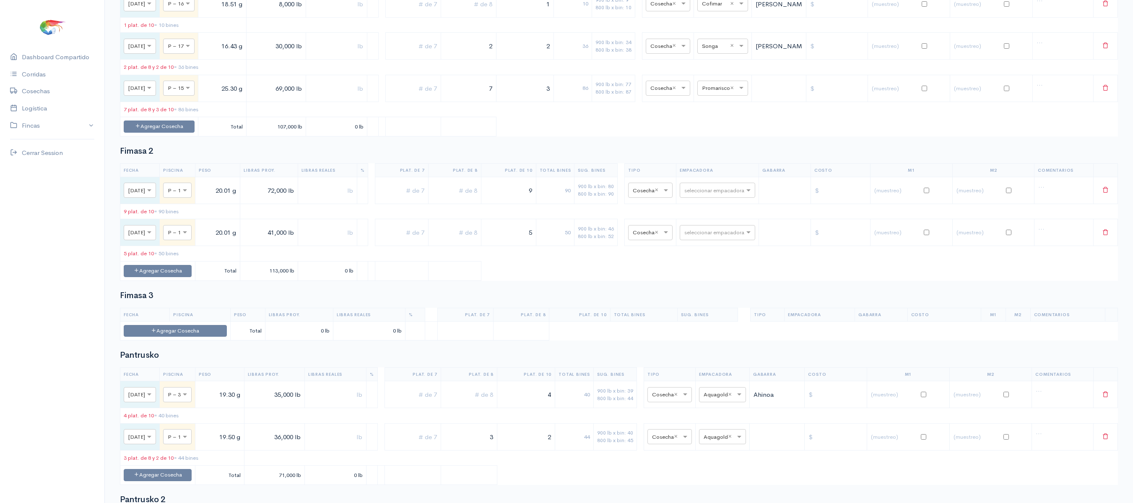
scroll to position [389, 0]
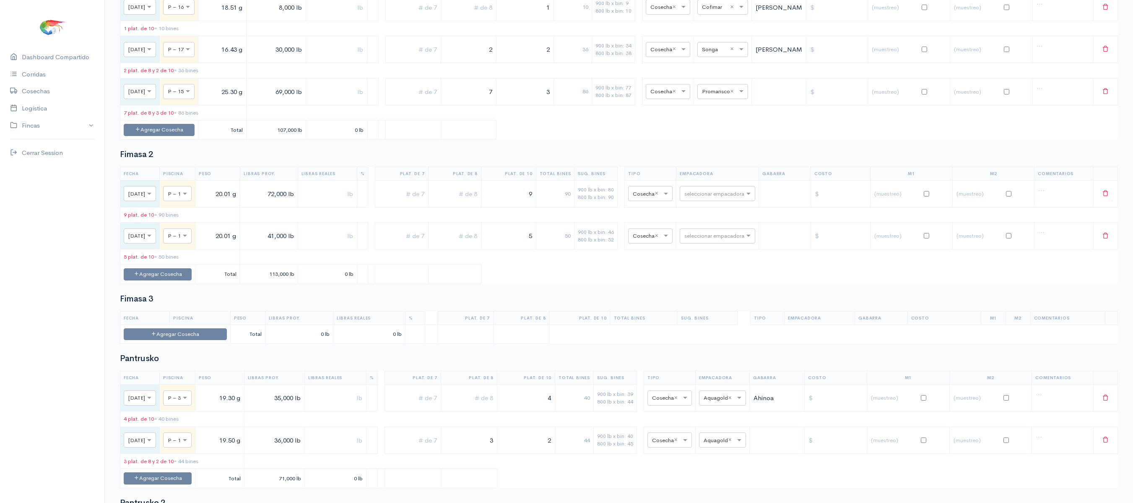
drag, startPoint x: 241, startPoint y: 109, endPoint x: 311, endPoint y: 106, distance: 70.6
click at [311, 105] on tr "× [DATE] × P – 15 25.30 g 69,000 lb 7 3 86 900 lb x bin: 77 800 lb x bin: 87 × …" at bounding box center [619, 91] width 998 height 27
type input "23.04 g"
click at [508, 126] on table "Fecha Piscina Peso Libras Proy. Libras Reales % Plat. de 7 Plat. de 8 Plat. de …" at bounding box center [619, 59] width 998 height 159
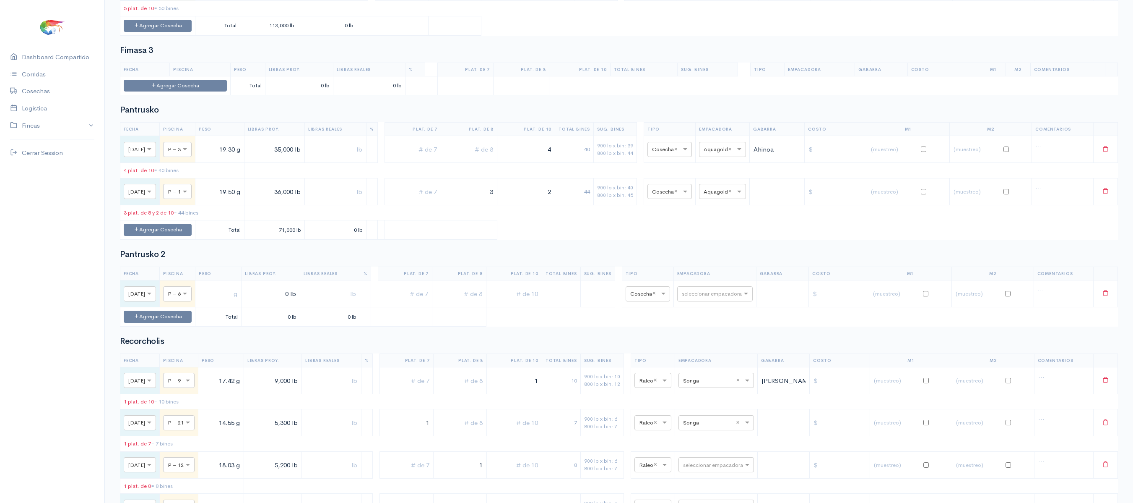
scroll to position [892, 0]
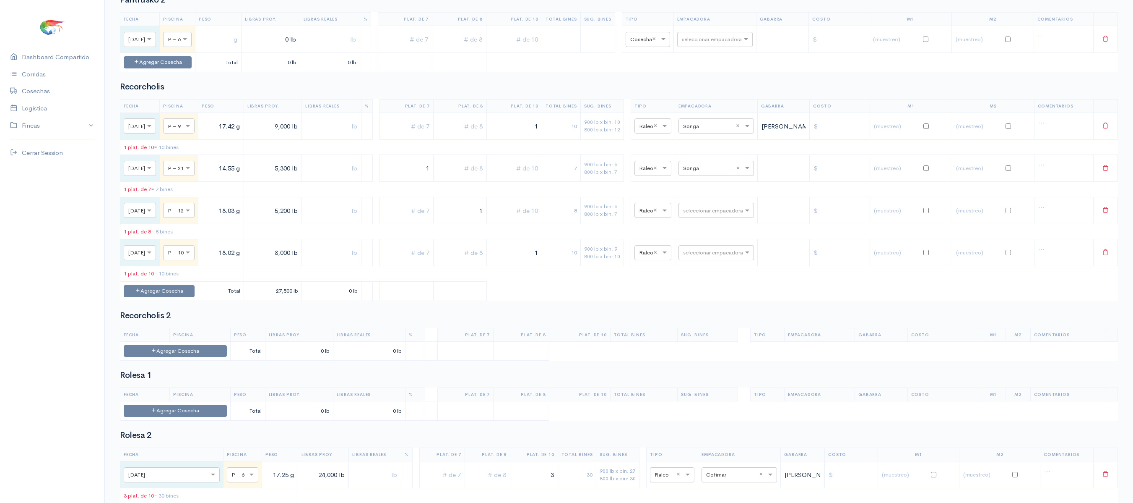
click at [327, 320] on h2 "Recorcholis 2" at bounding box center [619, 315] width 998 height 9
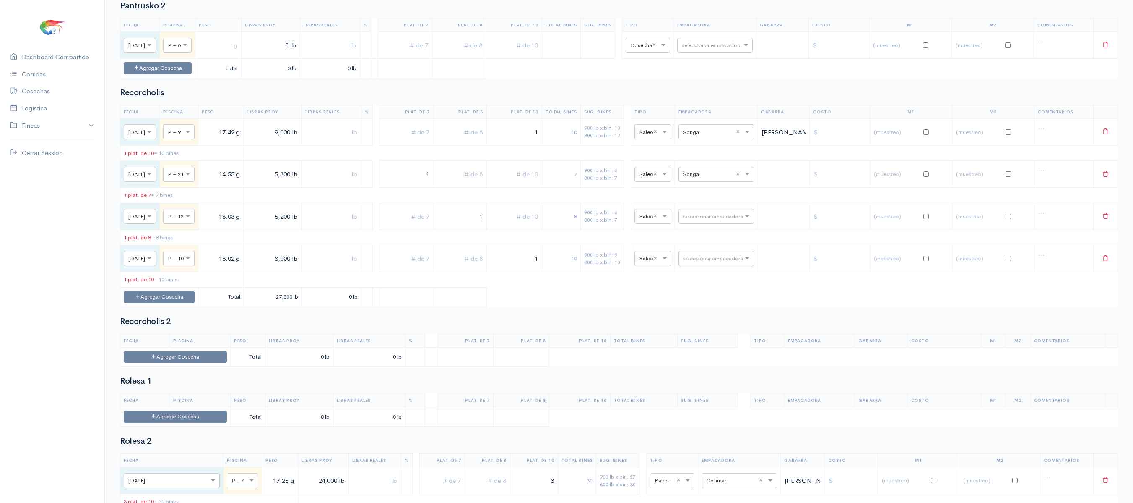
scroll to position [805, 0]
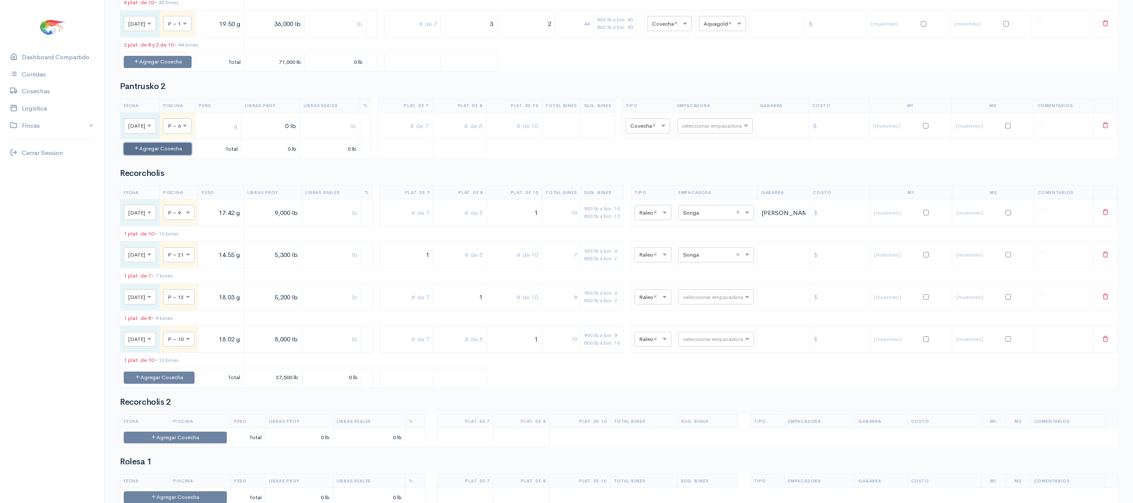
click at [176, 155] on button "Agregar Cosecha" at bounding box center [158, 149] width 68 height 12
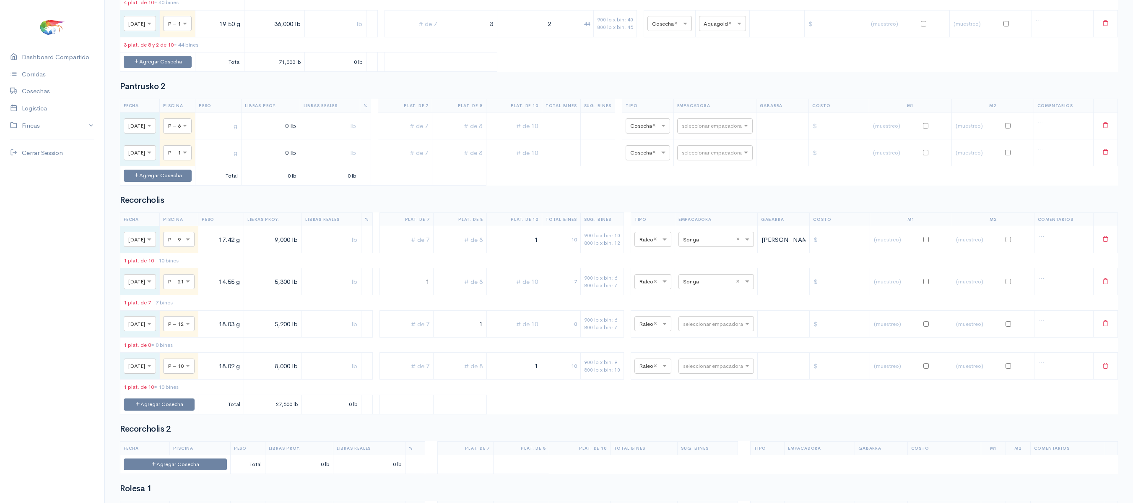
click at [193, 166] on td "× P – 1" at bounding box center [178, 152] width 36 height 27
click at [192, 182] on button "Agregar Cosecha" at bounding box center [158, 175] width 68 height 12
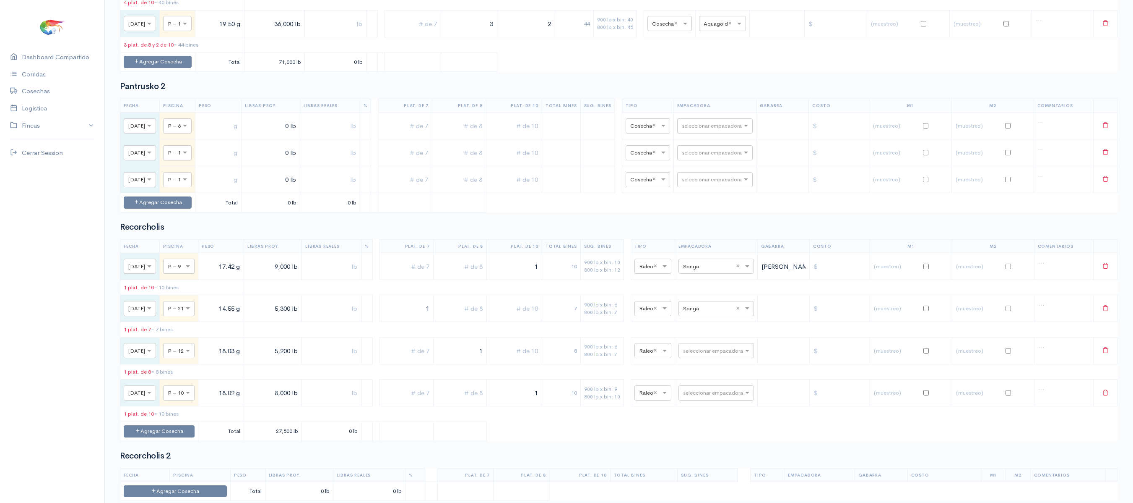
click at [191, 157] on div at bounding box center [178, 152] width 28 height 9
type input "6"
click at [191, 184] on span at bounding box center [186, 179] width 10 height 8
type input "6"
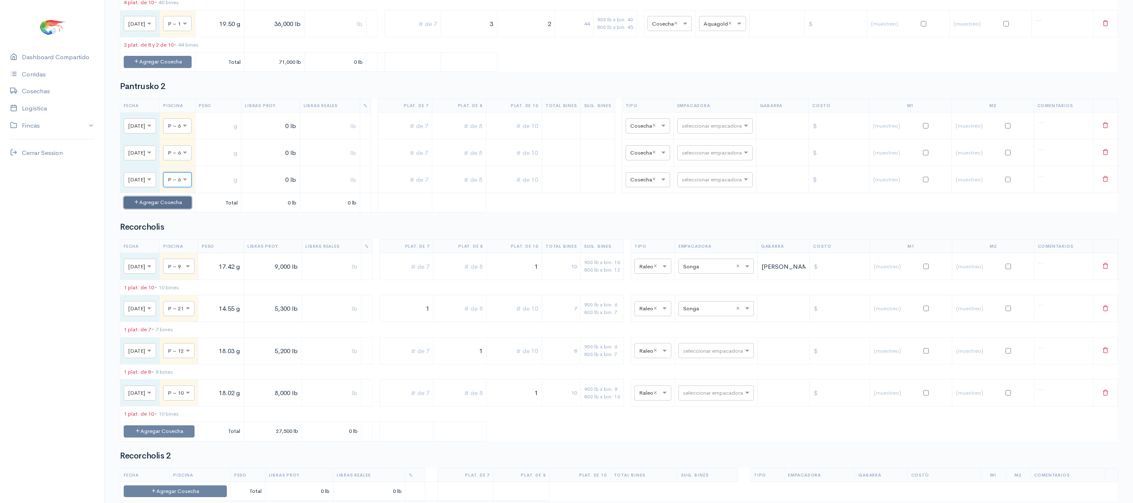
click at [192, 208] on button "Agregar Cosecha" at bounding box center [158, 202] width 68 height 12
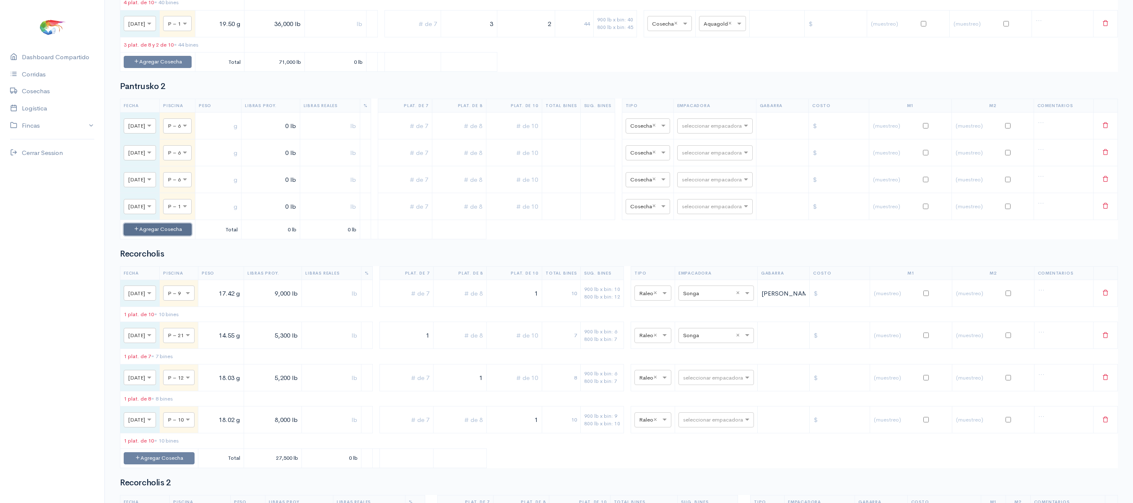
click at [192, 235] on button "Agregar Cosecha" at bounding box center [158, 229] width 68 height 12
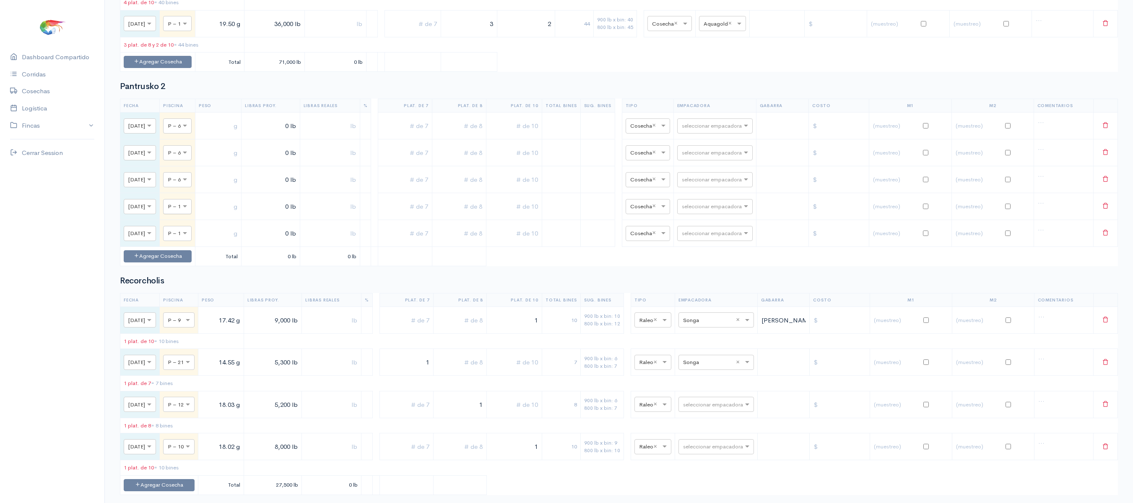
click at [172, 211] on input "text" at bounding box center [170, 205] width 4 height 9
type input "16"
click at [194, 237] on div at bounding box center [179, 232] width 31 height 9
type input "16"
click at [243, 139] on td at bounding box center [221, 125] width 46 height 27
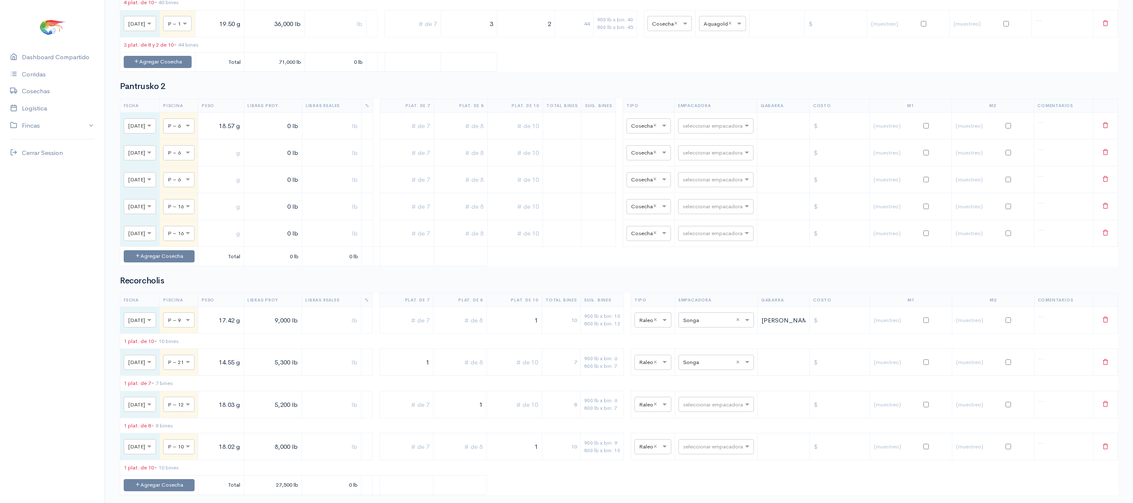
type input "18.57 g"
click at [240, 161] on input "text" at bounding box center [221, 152] width 39 height 17
type input "18.57 g"
click at [240, 188] on input "text" at bounding box center [221, 179] width 39 height 17
type input "18.57 g"
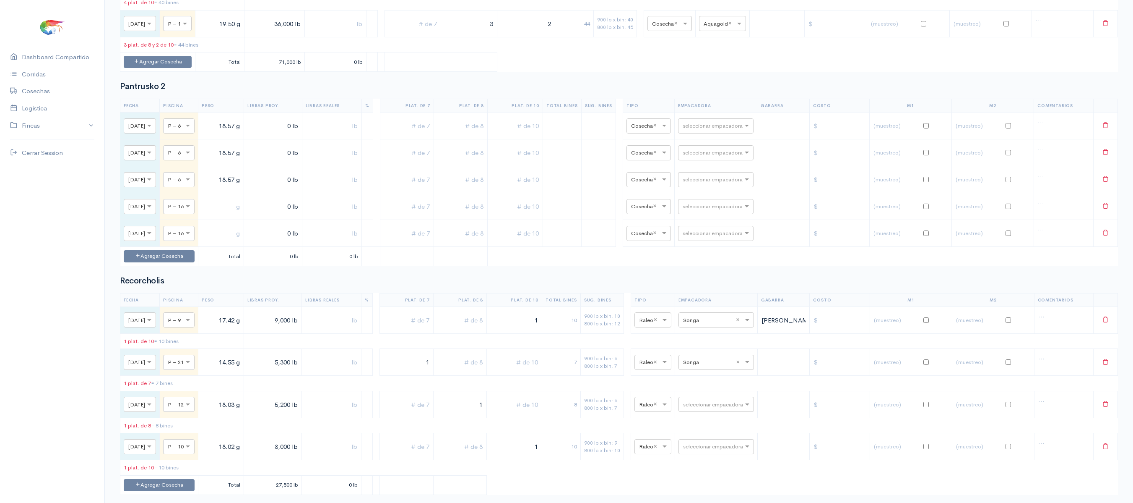
click at [240, 215] on input "text" at bounding box center [221, 206] width 39 height 17
type input "24 g"
click at [240, 242] on input "text" at bounding box center [221, 232] width 39 height 17
type input "24 g"
click at [300, 139] on td "0 lb" at bounding box center [273, 125] width 58 height 27
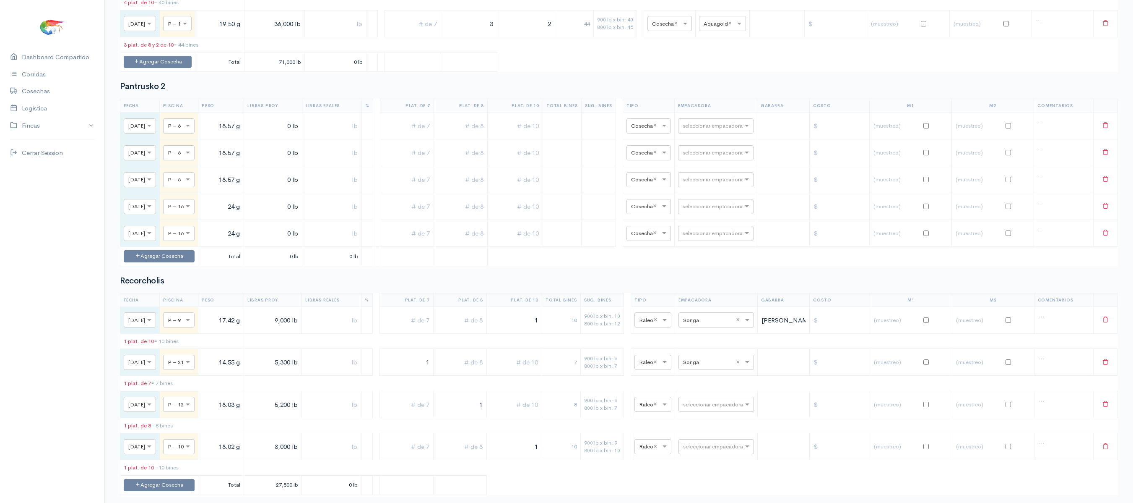
click at [299, 134] on input "0 lb" at bounding box center [273, 125] width 51 height 17
type input "50,000 lb"
click at [294, 166] on td "0 lb" at bounding box center [271, 152] width 57 height 27
click at [294, 161] on input "0 lb" at bounding box center [271, 152] width 50 height 17
type input "50,000 lb"
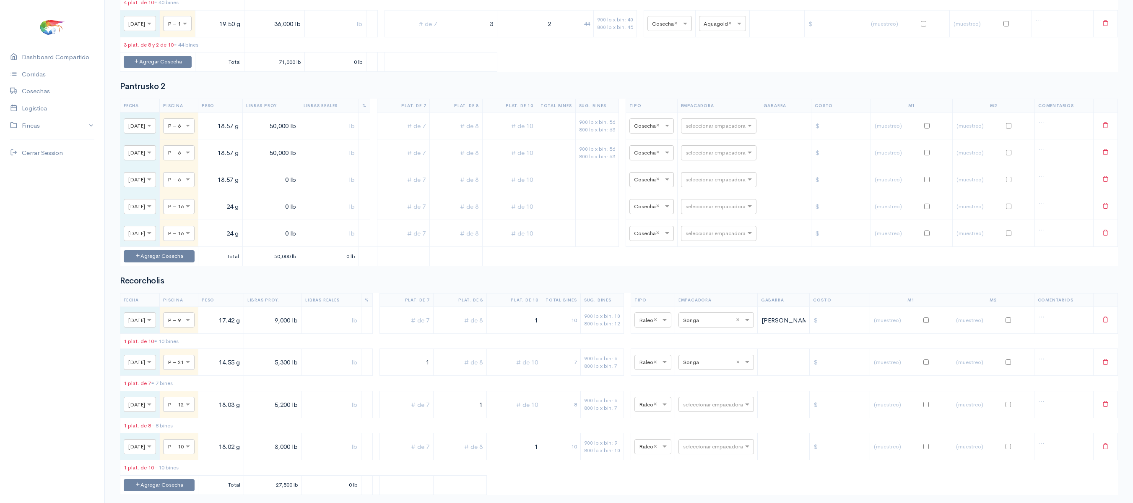
click at [296, 188] on input "0 lb" at bounding box center [271, 179] width 50 height 17
type input "26,000 lb"
click at [514, 134] on input "text" at bounding box center [509, 125] width 47 height 17
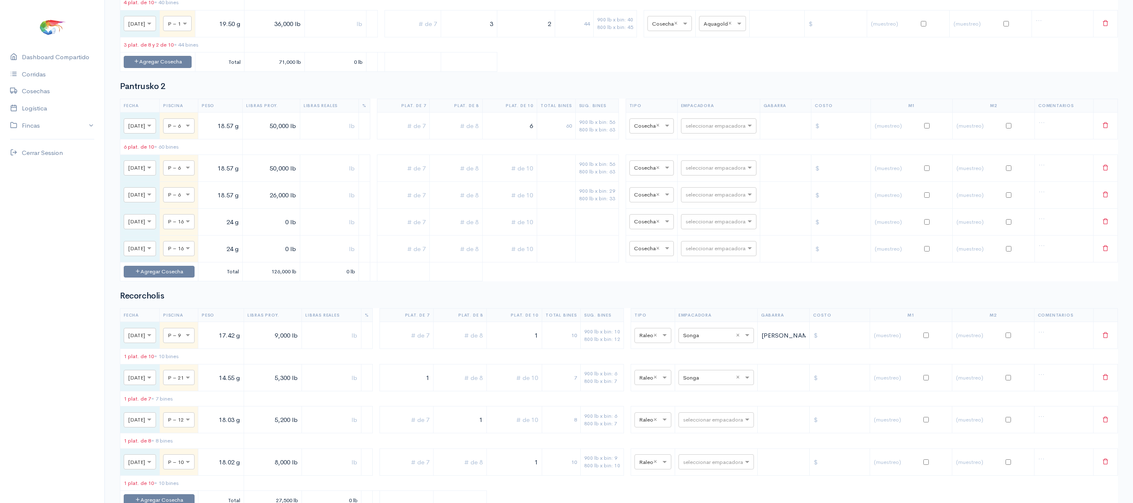
type input "6"
click at [524, 177] on input "text" at bounding box center [509, 167] width 47 height 17
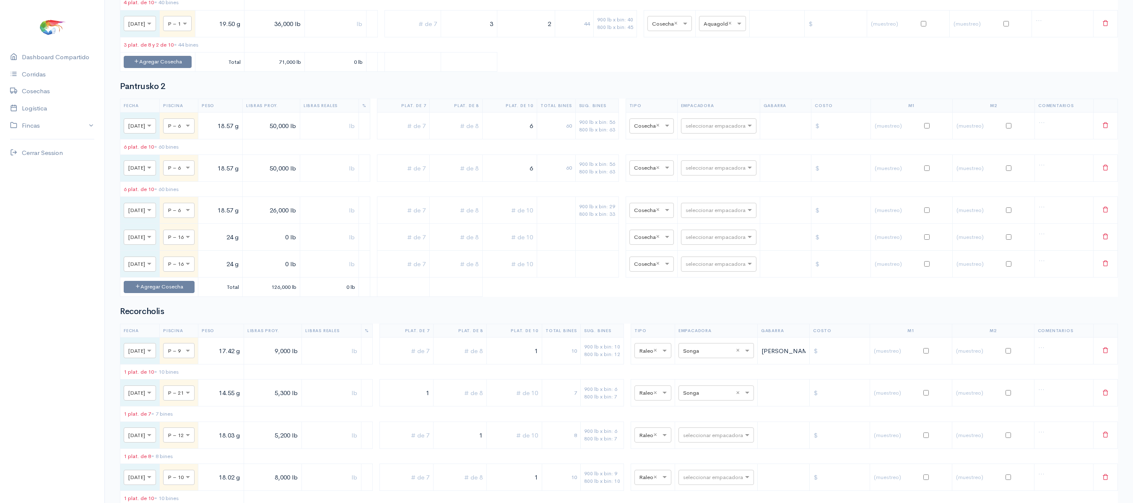
type input "6"
click at [534, 219] on input "text" at bounding box center [509, 209] width 47 height 17
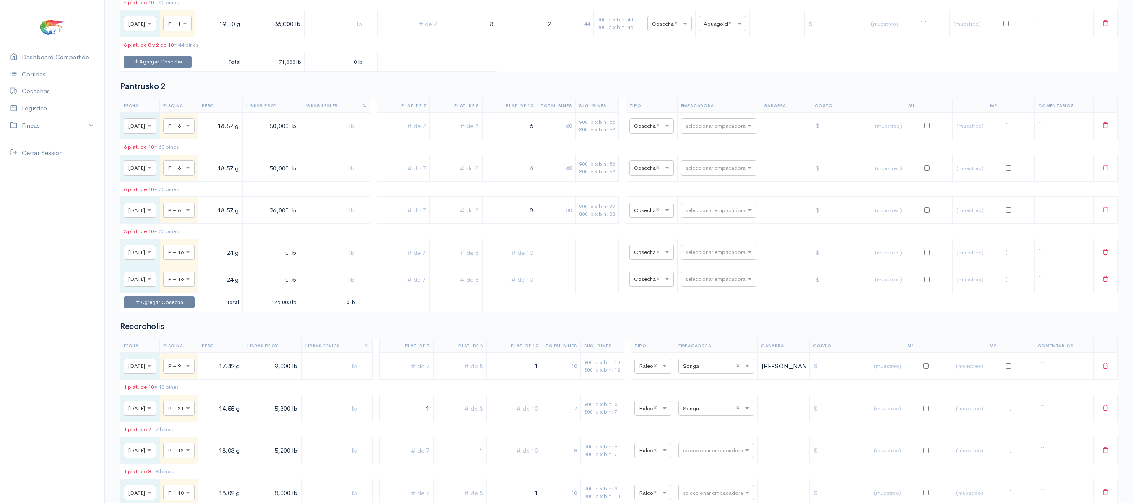
type input "3"
click at [272, 261] on input "0 lb" at bounding box center [271, 252] width 50 height 17
type input "90,000 lb"
click at [292, 266] on td "90,000 lb" at bounding box center [270, 252] width 57 height 27
click at [290, 292] on td "0 lb" at bounding box center [270, 279] width 57 height 27
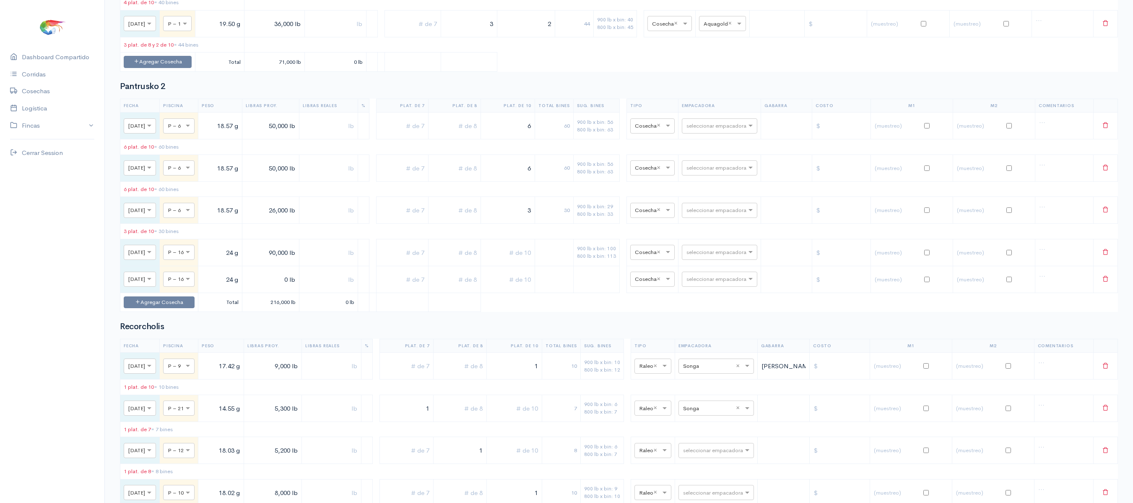
click at [291, 288] on input "0 lb" at bounding box center [271, 279] width 50 height 17
type input "80,000 lb"
click at [507, 261] on input "text" at bounding box center [508, 252] width 47 height 17
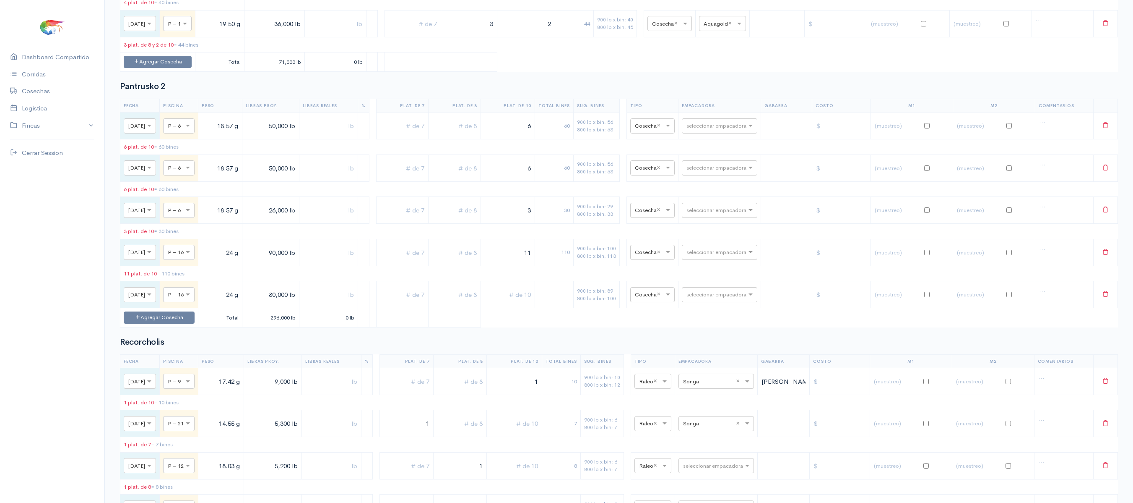
type input "11"
click at [524, 308] on td at bounding box center [508, 294] width 54 height 27
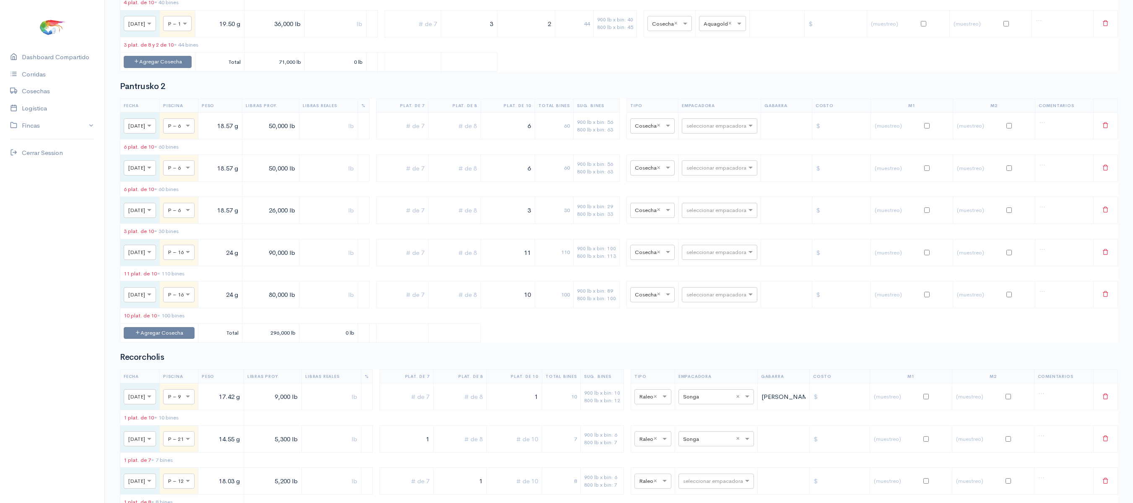
type input "10"
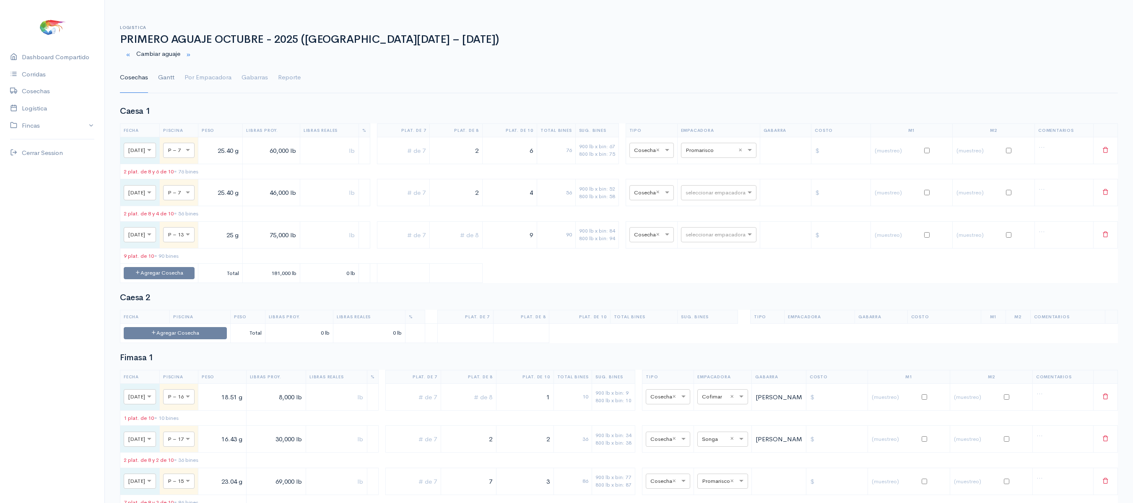
click at [174, 70] on link "Gantt" at bounding box center [166, 78] width 16 height 30
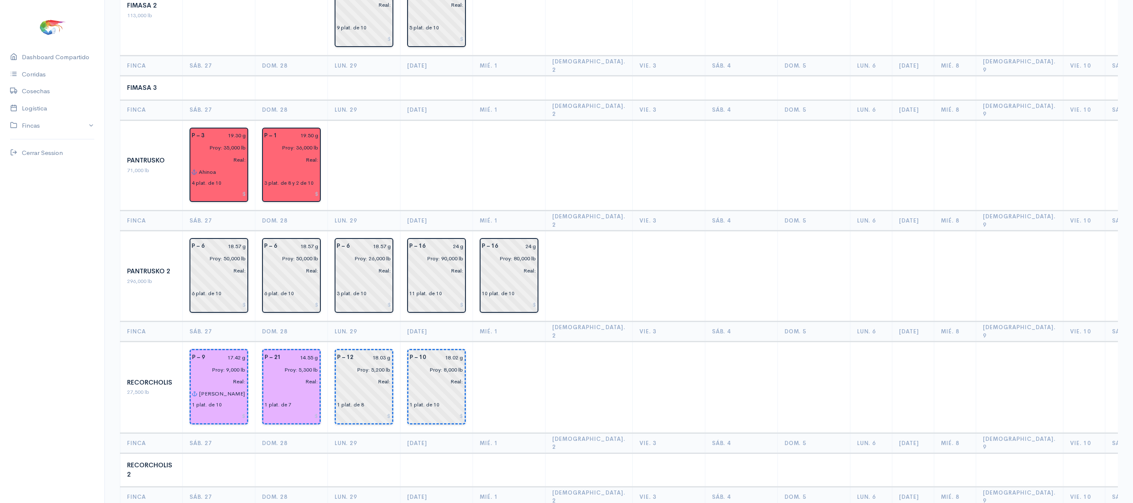
scroll to position [530, 0]
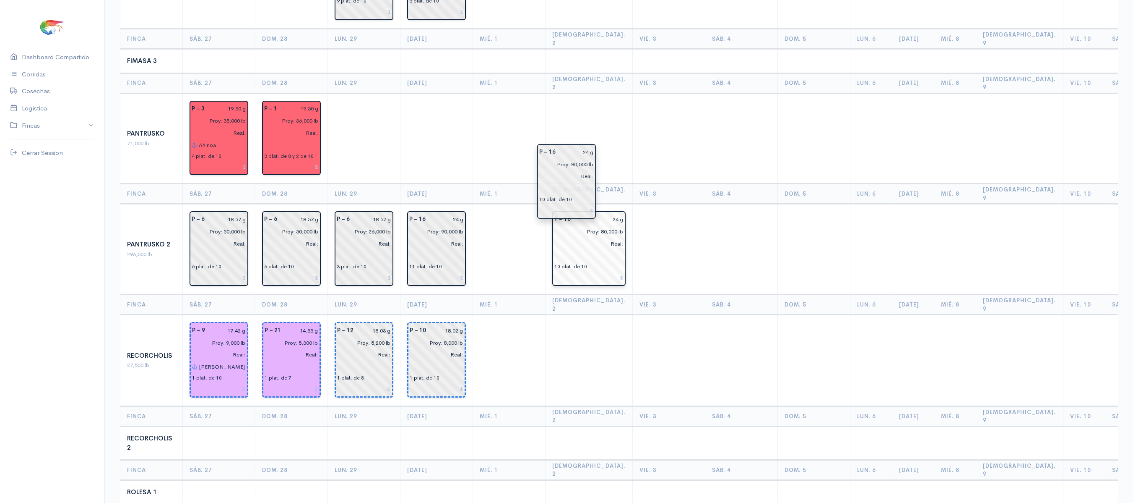
drag, startPoint x: 489, startPoint y: 189, endPoint x: 610, endPoint y: 181, distance: 121.1
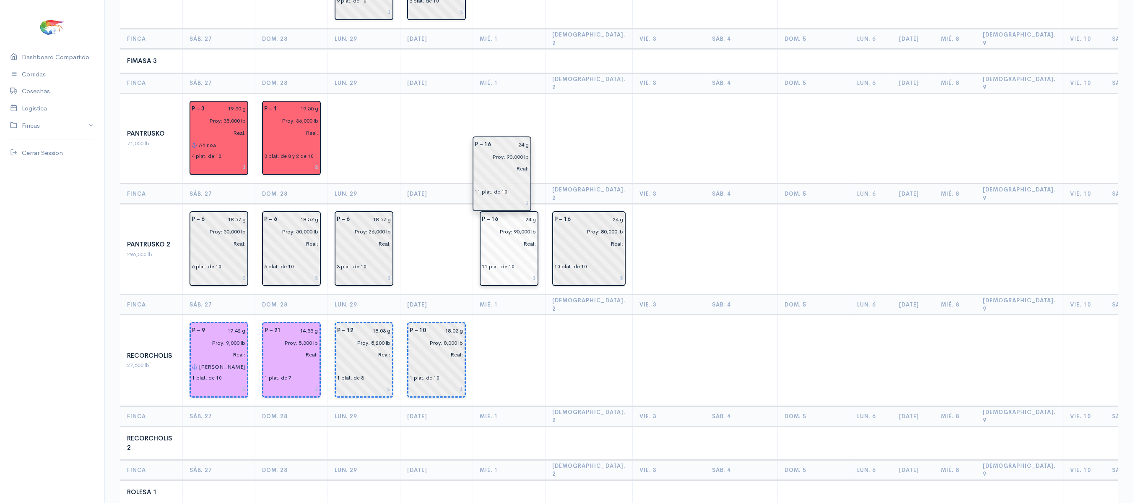
drag, startPoint x: 447, startPoint y: 192, endPoint x: 523, endPoint y: 174, distance: 77.7
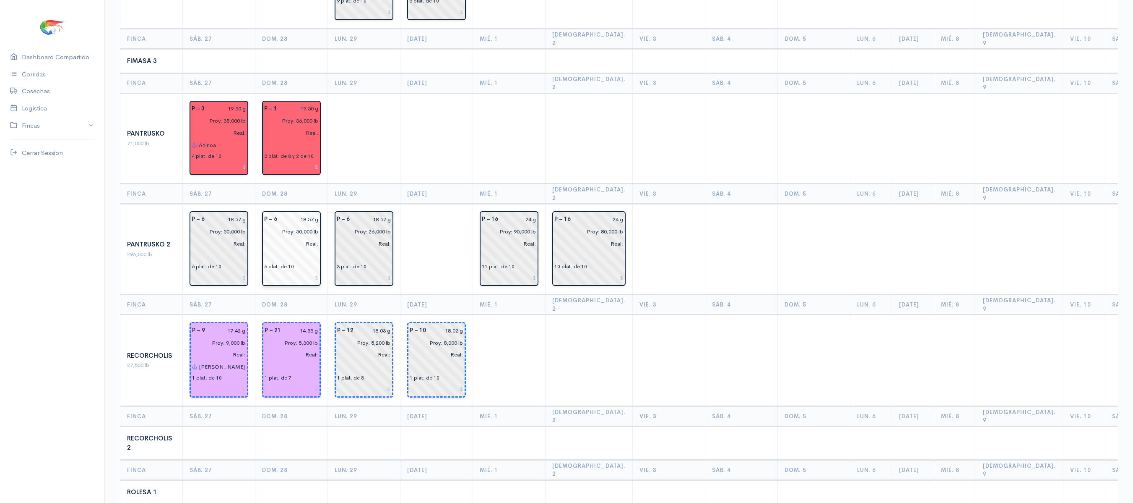
click at [308, 250] on input "text" at bounding box center [291, 256] width 55 height 12
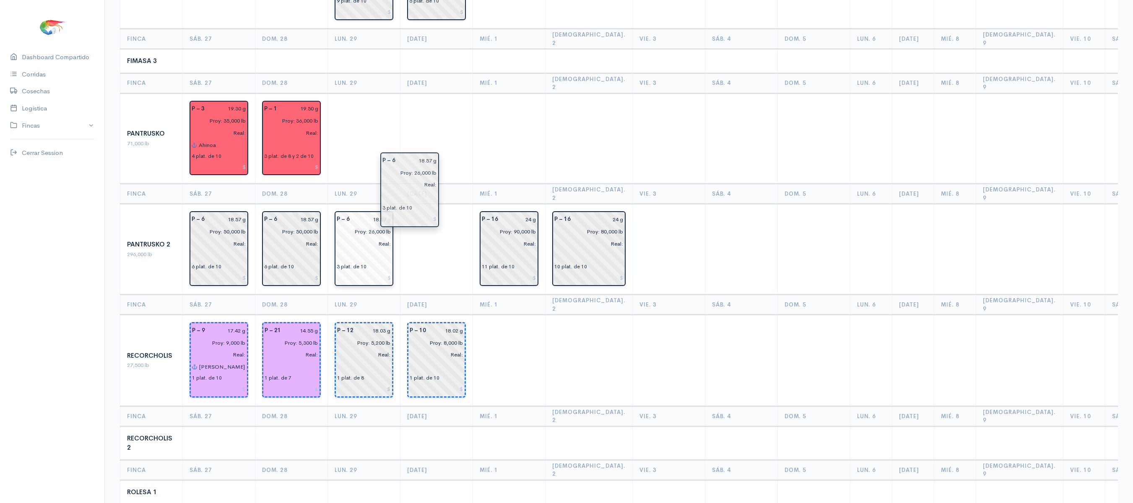
drag, startPoint x: 352, startPoint y: 180, endPoint x: 442, endPoint y: 197, distance: 92.3
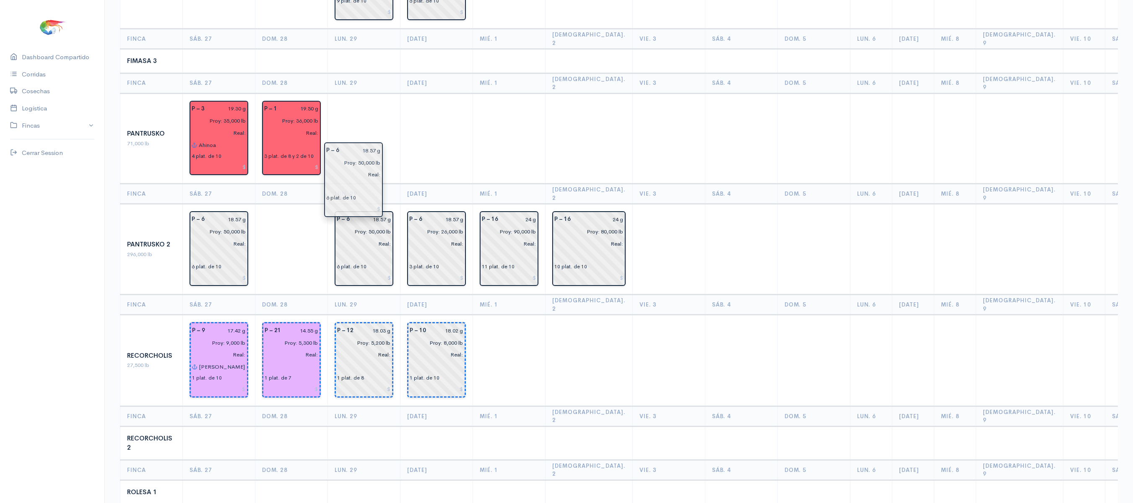
drag, startPoint x: 284, startPoint y: 191, endPoint x: 335, endPoint y: 183, distance: 51.9
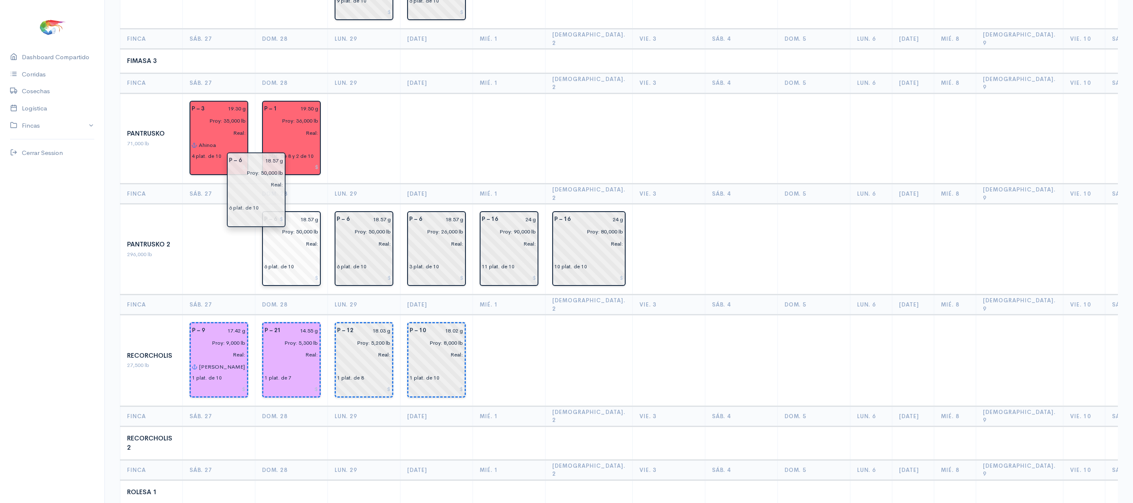
drag, startPoint x: 248, startPoint y: 187, endPoint x: 268, endPoint y: 190, distance: 20.3
click at [215, 204] on td at bounding box center [219, 249] width 73 height 91
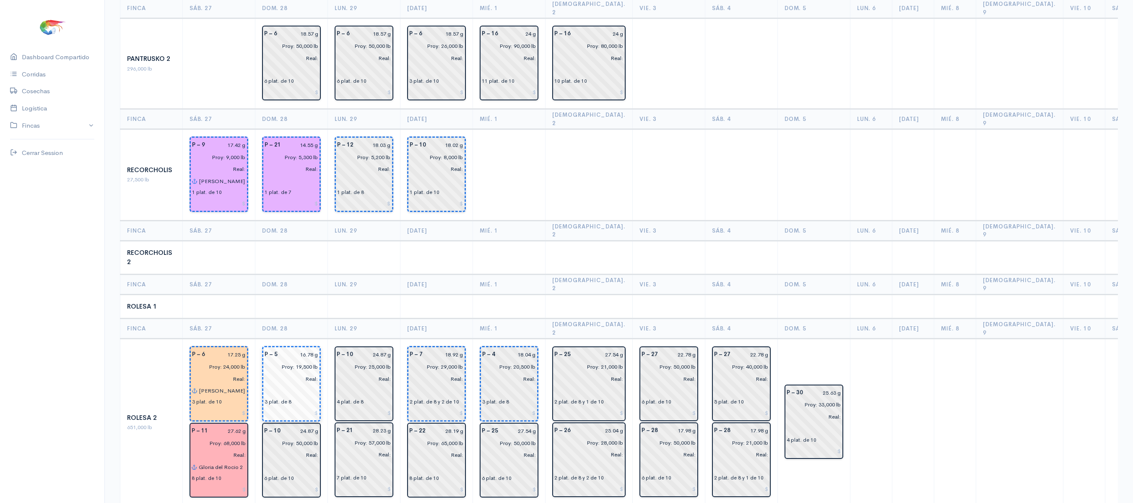
scroll to position [0, 0]
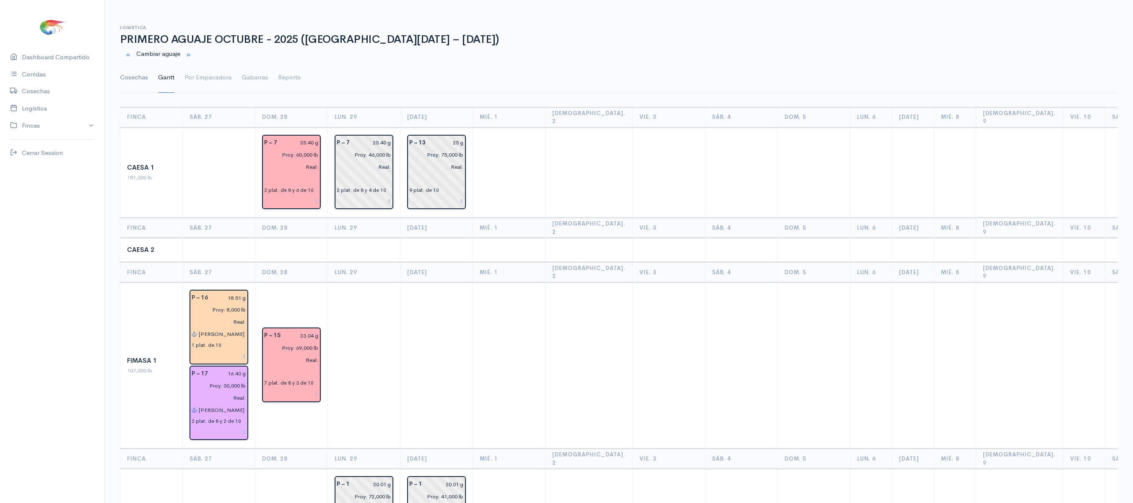
click at [141, 76] on link "Cosechas" at bounding box center [134, 78] width 28 height 30
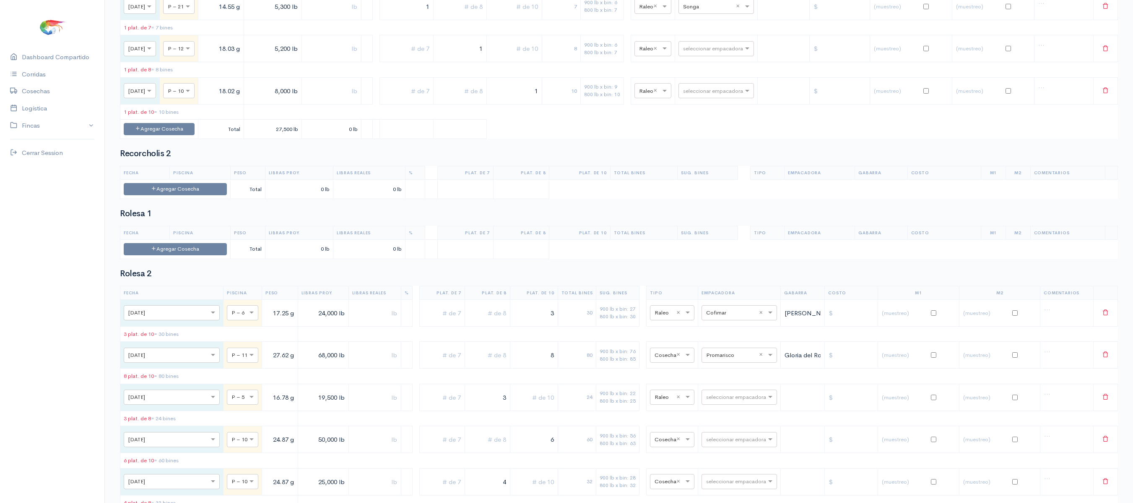
scroll to position [1227, 0]
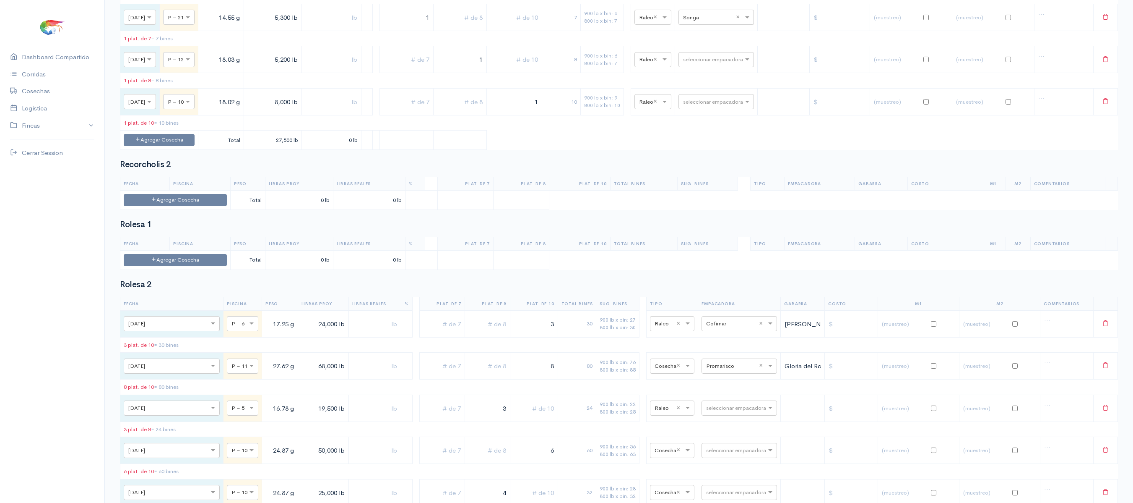
click at [711, 21] on input "text" at bounding box center [708, 16] width 51 height 9
type input "COFI"
click at [733, 86] on div "Cofimar" at bounding box center [728, 77] width 76 height 16
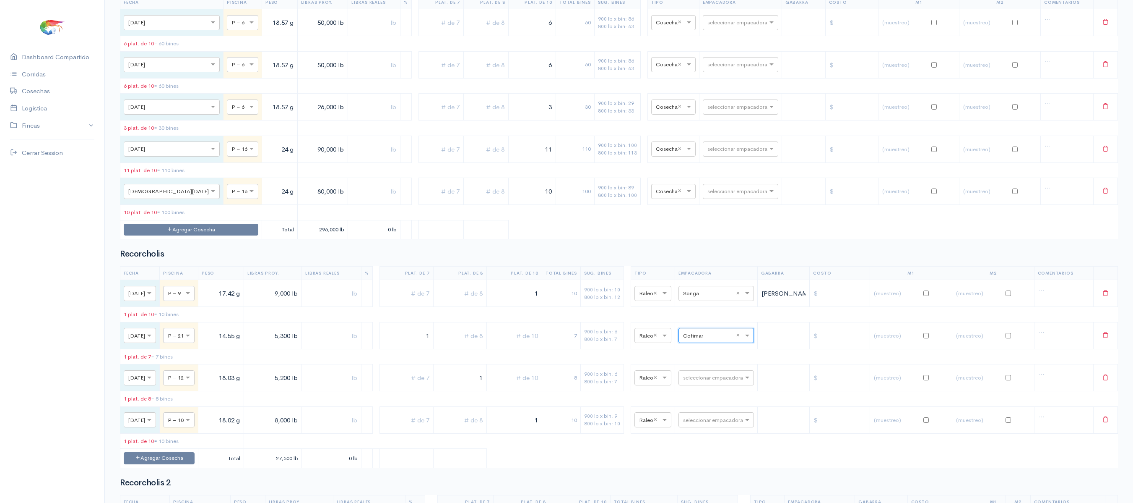
scroll to position [905, 0]
click at [715, 30] on input "text" at bounding box center [733, 25] width 51 height 9
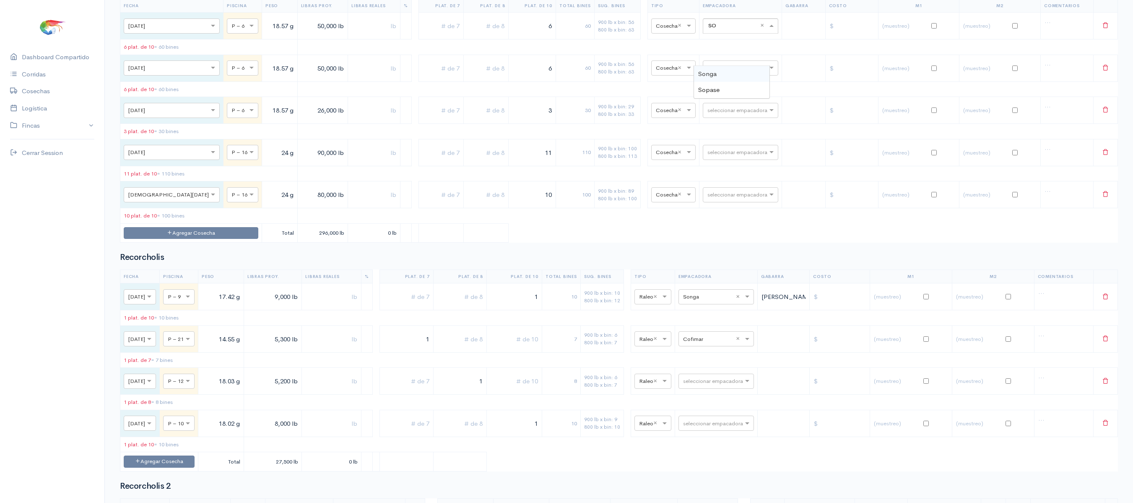
type input "SON"
click at [723, 74] on div "Songa" at bounding box center [732, 74] width 76 height 16
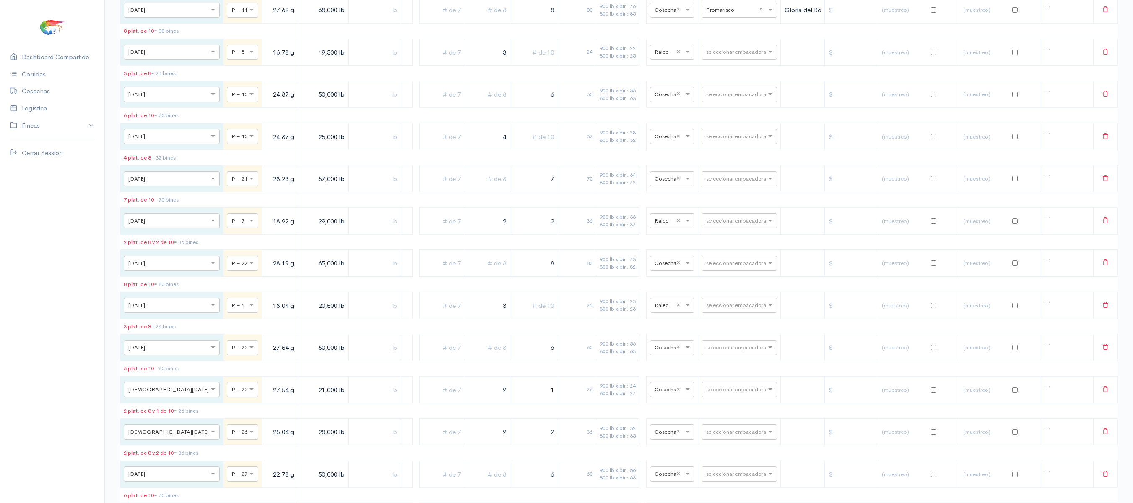
scroll to position [1582, 0]
click at [737, 66] on td "seleccionar empacadora" at bounding box center [739, 52] width 83 height 27
click at [732, 57] on input "text" at bounding box center [731, 52] width 51 height 9
click at [725, 91] on table "Fecha Piscina Peso Libras Proy. Libras Reales % Plat. de 7 Plat. de 8 Plat. de …" at bounding box center [619, 317] width 998 height 750
click at [725, 57] on input "text" at bounding box center [731, 52] width 51 height 9
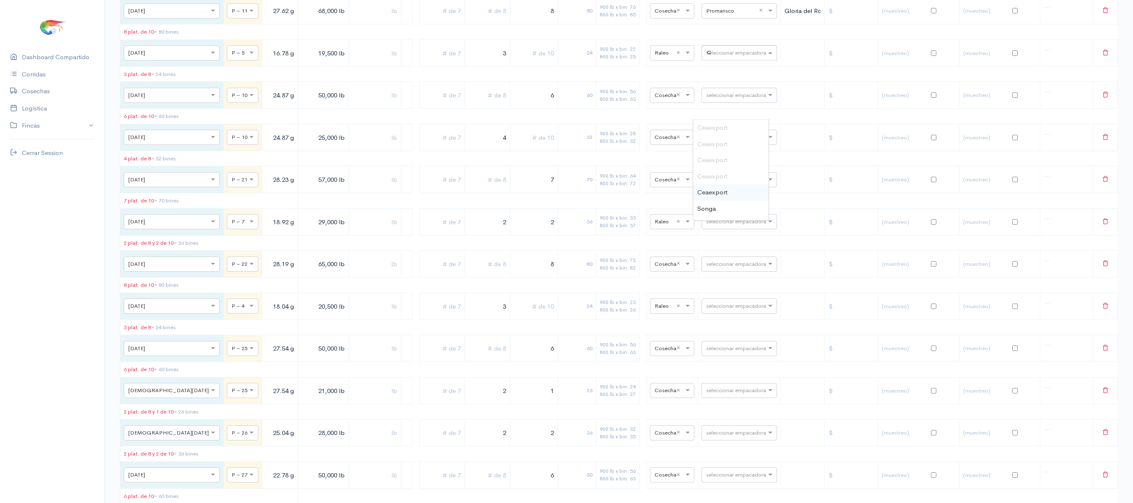
type input "CO"
click at [723, 124] on div "Cofimar" at bounding box center [731, 128] width 76 height 16
click at [715, 99] on input "text" at bounding box center [731, 94] width 51 height 9
type input "PRO"
click at [719, 173] on span "Promarisco" at bounding box center [714, 171] width 32 height 8
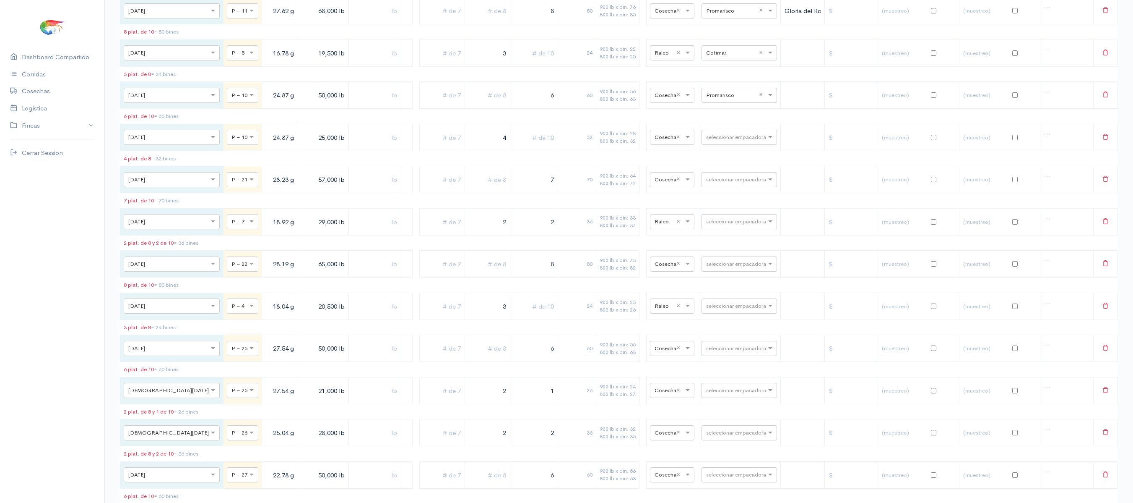
click at [581, 141] on div "32" at bounding box center [577, 137] width 31 height 8
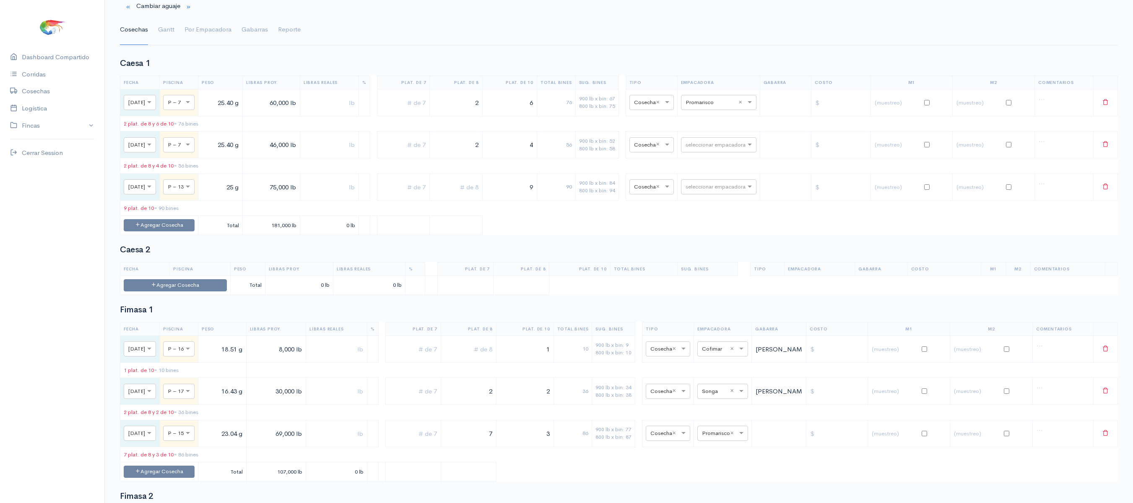
scroll to position [0, 0]
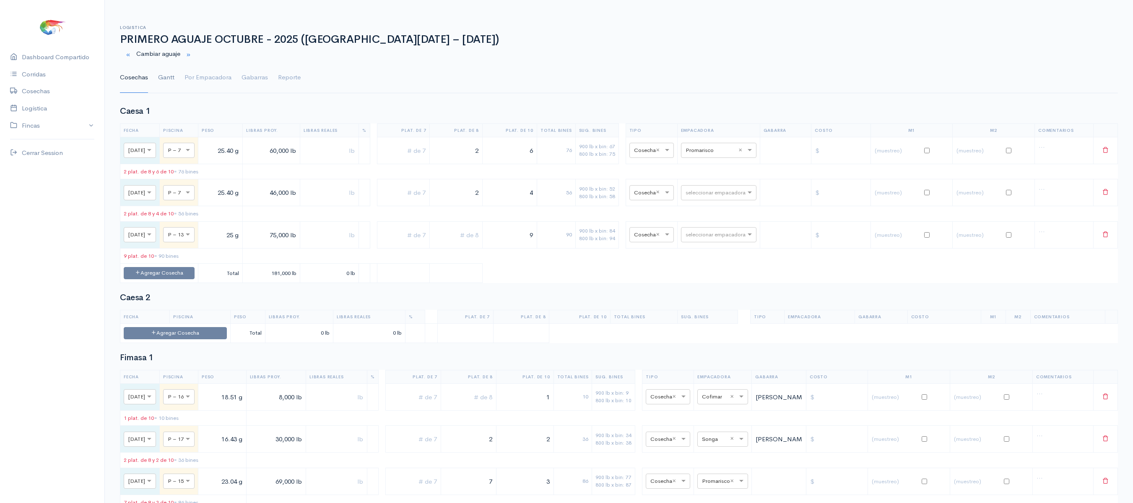
click at [167, 76] on link "Gantt" at bounding box center [166, 78] width 16 height 30
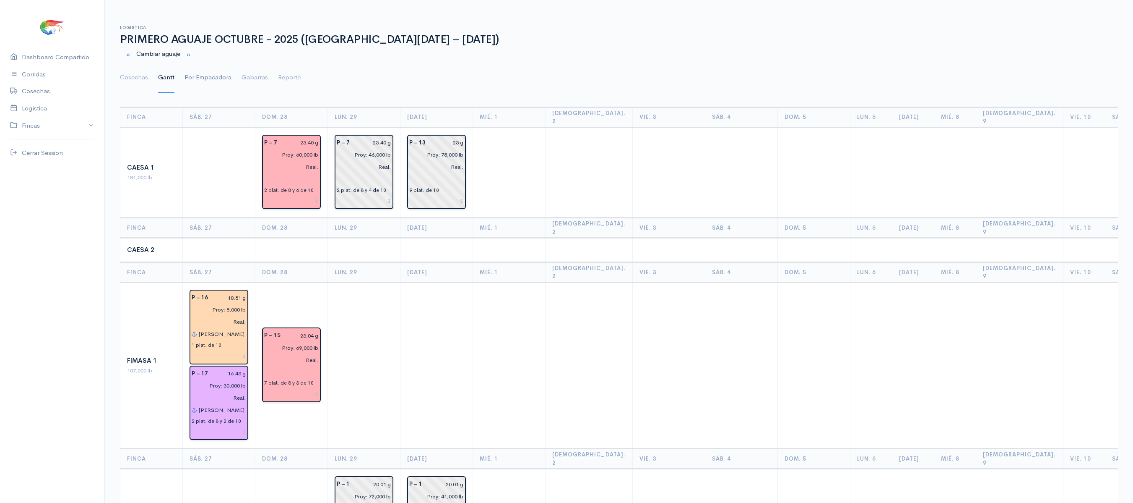
click at [216, 93] on link "Por Empacadora" at bounding box center [208, 78] width 47 height 30
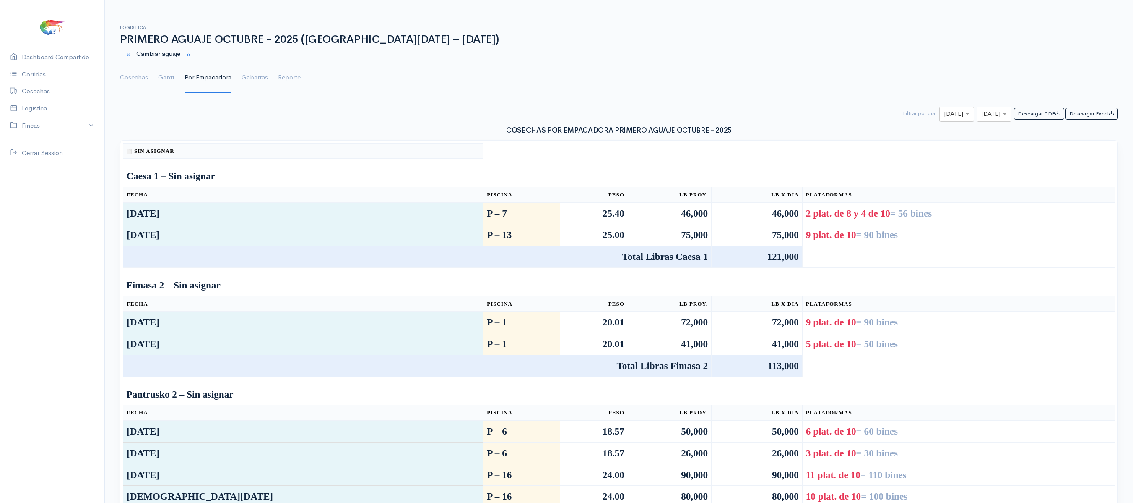
click at [944, 111] on input "text" at bounding box center [949, 114] width 10 height 10
type input "27"
click at [983, 117] on input "text" at bounding box center [987, 114] width 10 height 10
type input "27"
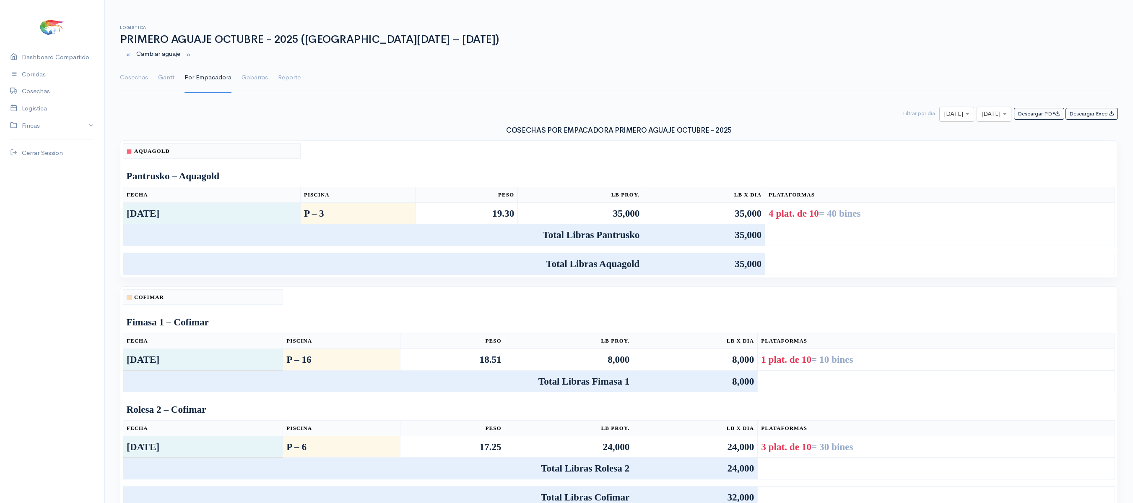
click at [901, 130] on h3 "COSECHAS POR EMPACADORA PRIMERO AGUAJE OCTUBRE - 2025" at bounding box center [619, 131] width 998 height 8
click at [904, 128] on h3 "COSECHAS POR EMPACADORA PRIMERO AGUAJE OCTUBRE - 2025" at bounding box center [619, 131] width 998 height 8
click at [944, 120] on input "text" at bounding box center [949, 114] width 10 height 10
type input "28"
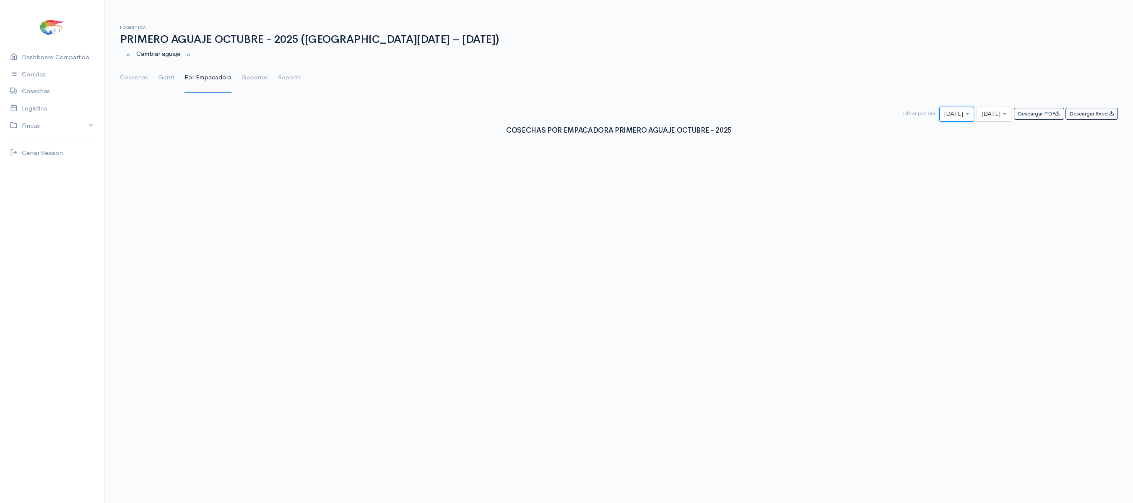
click at [990, 116] on div at bounding box center [994, 114] width 34 height 10
type input "28"
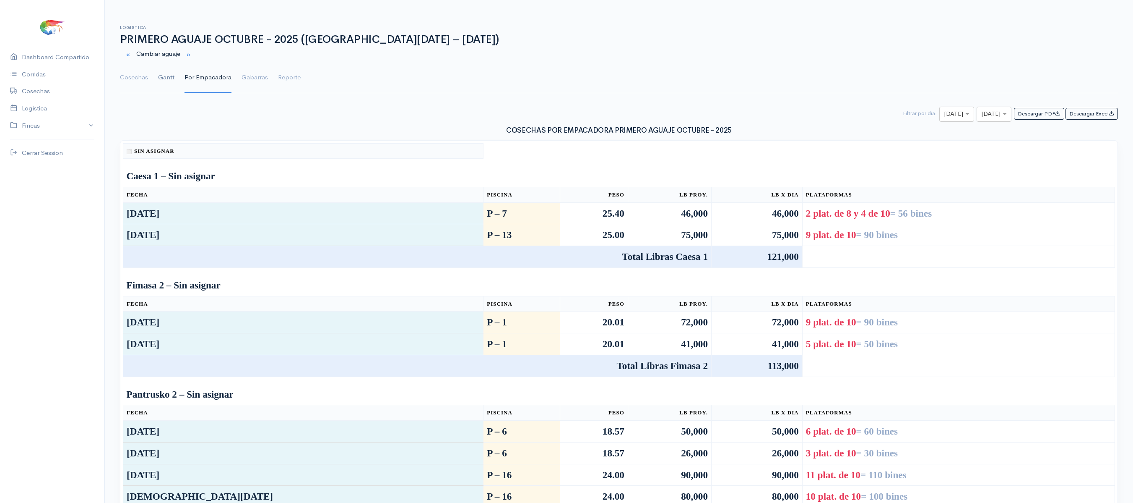
click at [159, 74] on link "Gantt" at bounding box center [166, 78] width 16 height 30
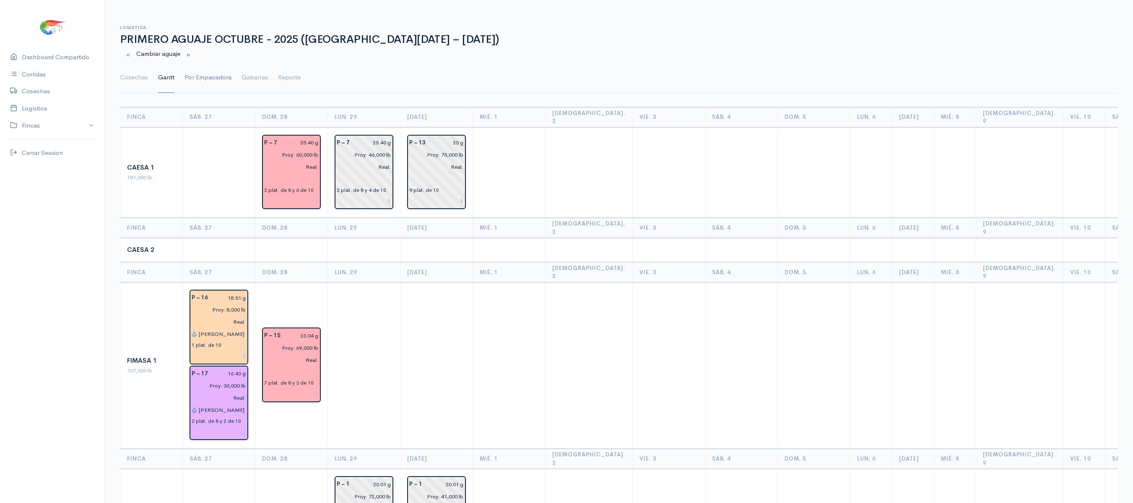
click at [201, 73] on link "Por Empacadora" at bounding box center [208, 78] width 47 height 30
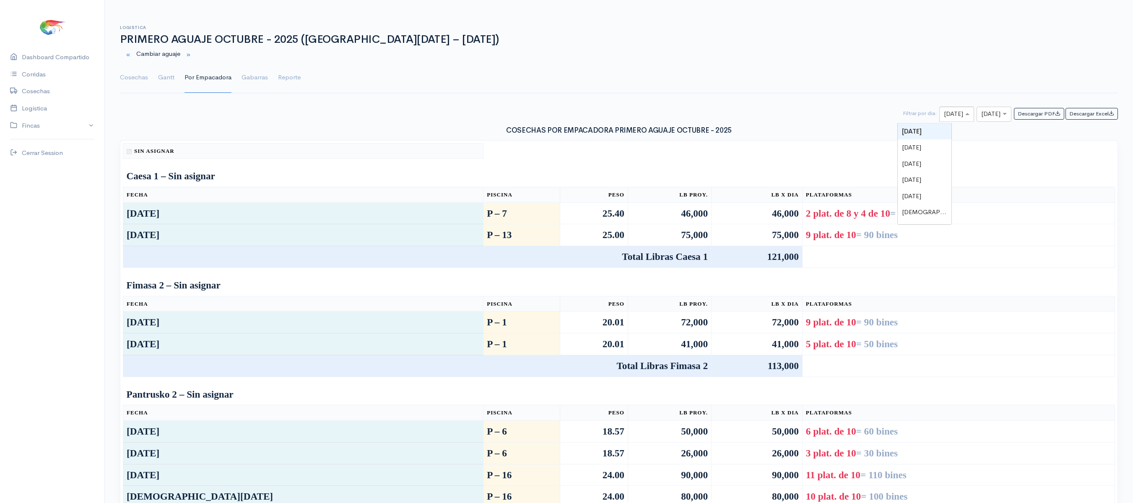
click at [964, 119] on span at bounding box center [969, 114] width 10 height 10
type input "28"
click at [977, 110] on div "× [DATE]" at bounding box center [994, 114] width 35 height 15
type input "28"
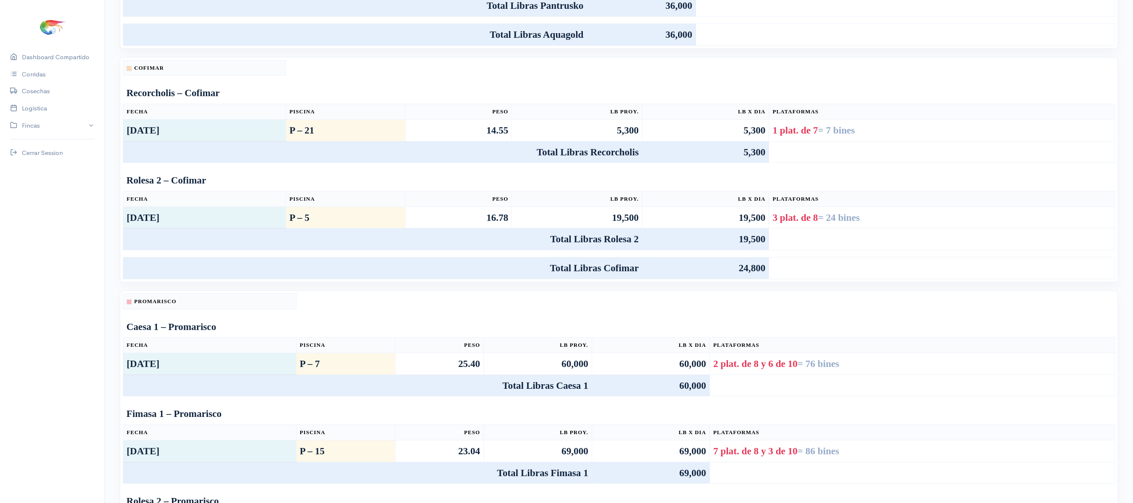
scroll to position [230, 0]
click at [1092, 98] on table "Cofimar Recorcholis – Cofimar Fecha Piscina Peso Lb Proy. Lb x Dia Plataformas …" at bounding box center [619, 168] width 993 height 219
drag, startPoint x: 1046, startPoint y: 53, endPoint x: 1024, endPoint y: 86, distance: 39.8
click at [1024, 86] on div "Aquagold Pantrusko – Aquagold Fecha Piscina Peso Lb Proy. Lb x Dia Plataformas …" at bounding box center [619, 333] width 1008 height 846
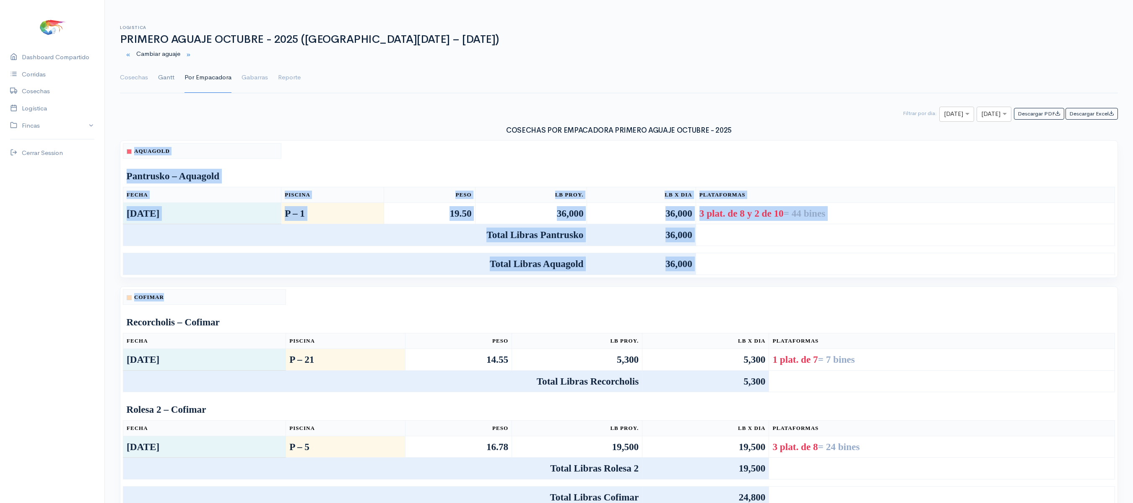
click at [169, 80] on link "Gantt" at bounding box center [166, 78] width 16 height 30
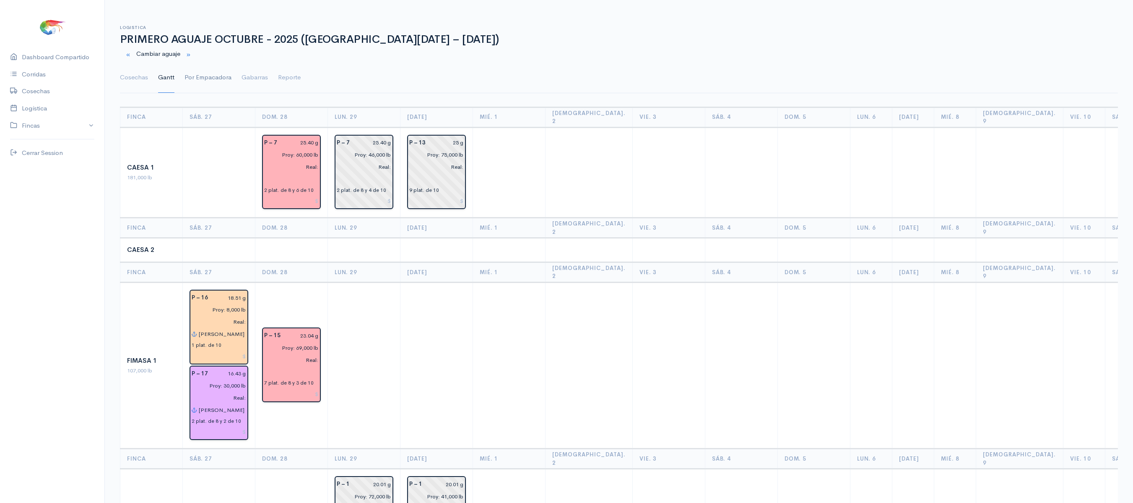
click at [210, 82] on link "Por Empacadora" at bounding box center [208, 78] width 47 height 30
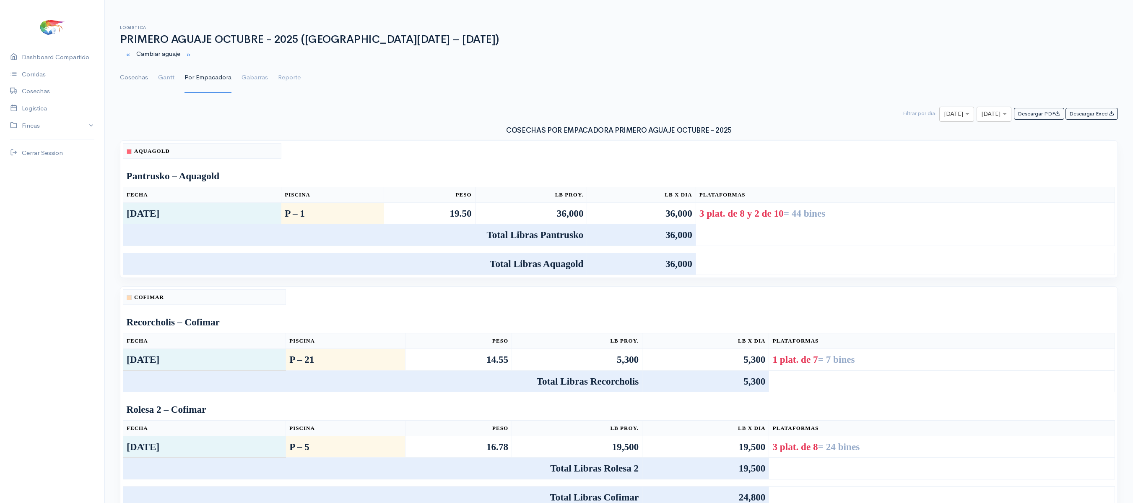
click at [127, 83] on link "Cosechas" at bounding box center [134, 78] width 28 height 30
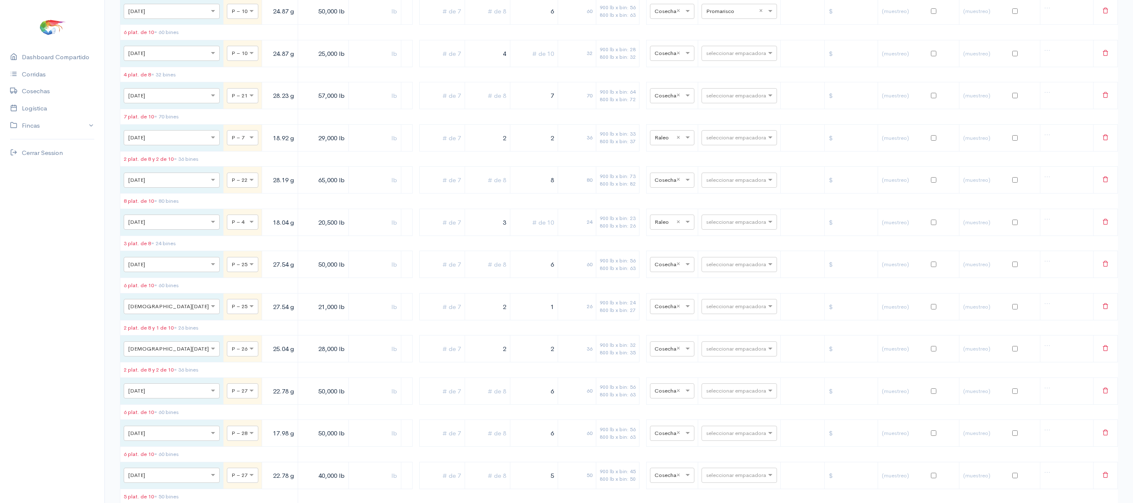
scroll to position [1608, 0]
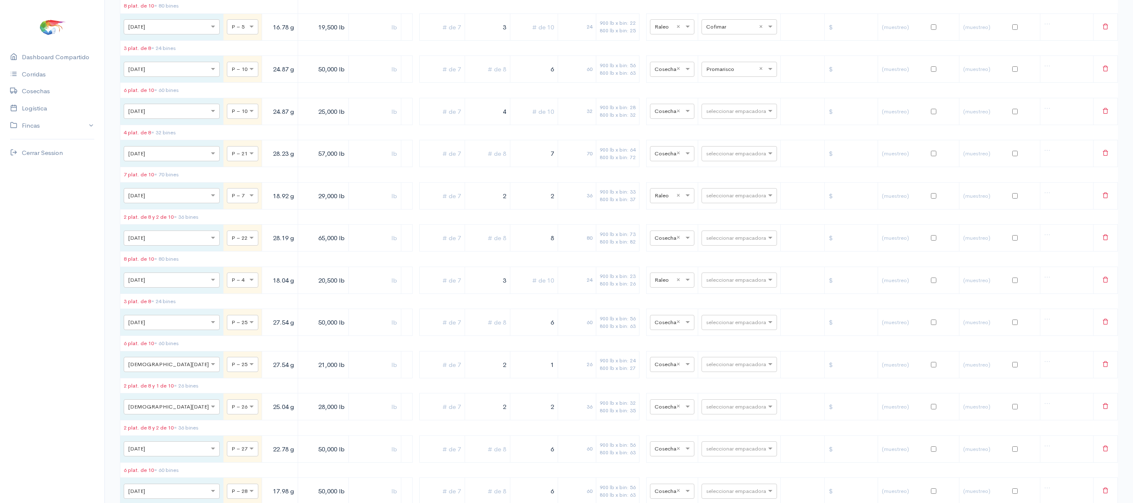
drag, startPoint x: 486, startPoint y: 89, endPoint x: 509, endPoint y: 87, distance: 23.6
click at [509, 40] on tr "× [DATE] × P – 5 16.78 g 19,500 lb 3 24 900 lb x bin: 22 800 lb x bin: 25 × Ral…" at bounding box center [619, 26] width 998 height 27
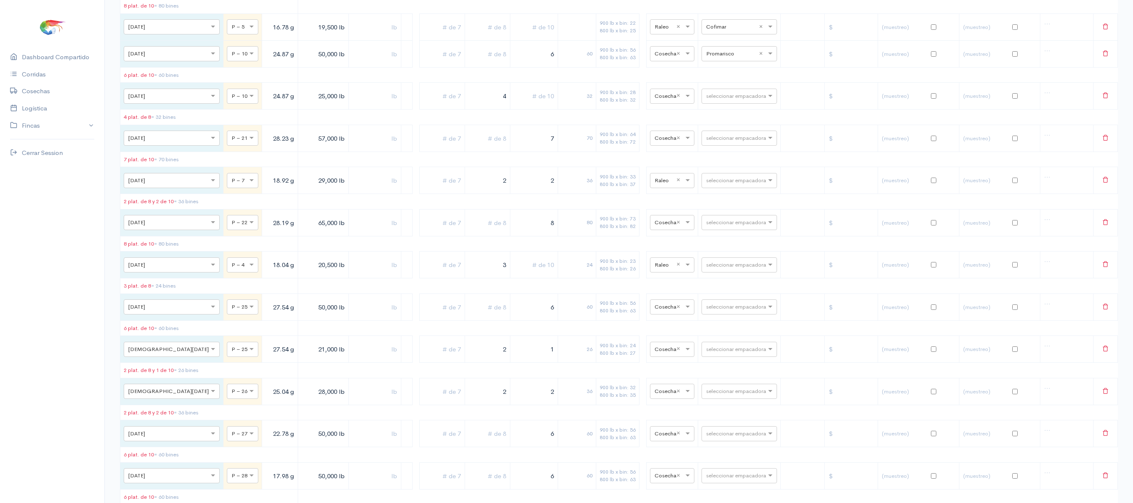
click at [514, 36] on input "text" at bounding box center [534, 26] width 40 height 17
type input "1"
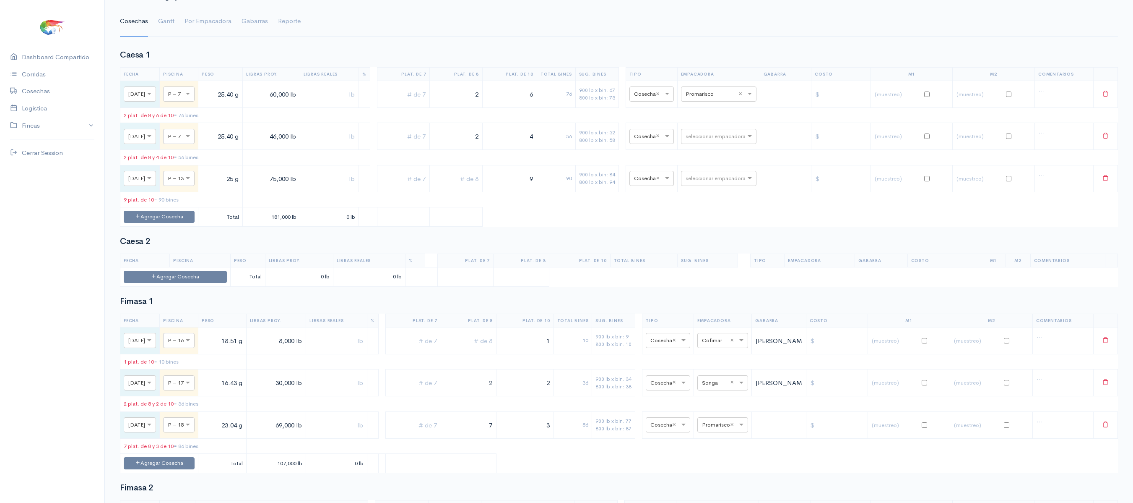
scroll to position [0, 0]
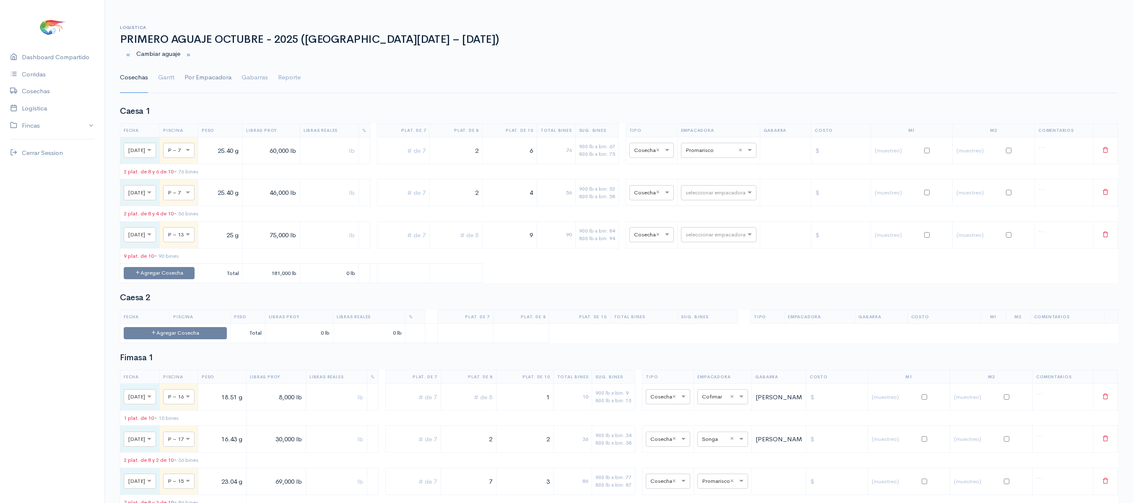
type input "2"
click at [198, 75] on link "Por Empacadora" at bounding box center [208, 78] width 47 height 30
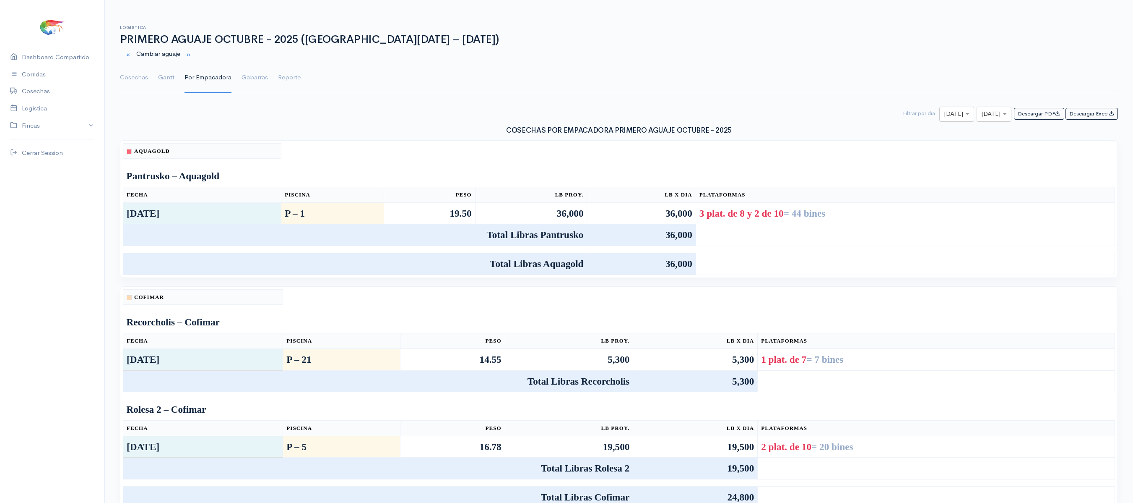
click at [154, 81] on ul "Cosechas Gantt Por Empacadora Gabarras Reporte" at bounding box center [619, 78] width 998 height 30
click at [155, 77] on ul "Cosechas Gantt Por Empacadora Gabarras Reporte" at bounding box center [619, 78] width 998 height 30
click at [166, 79] on link "Gantt" at bounding box center [166, 78] width 16 height 30
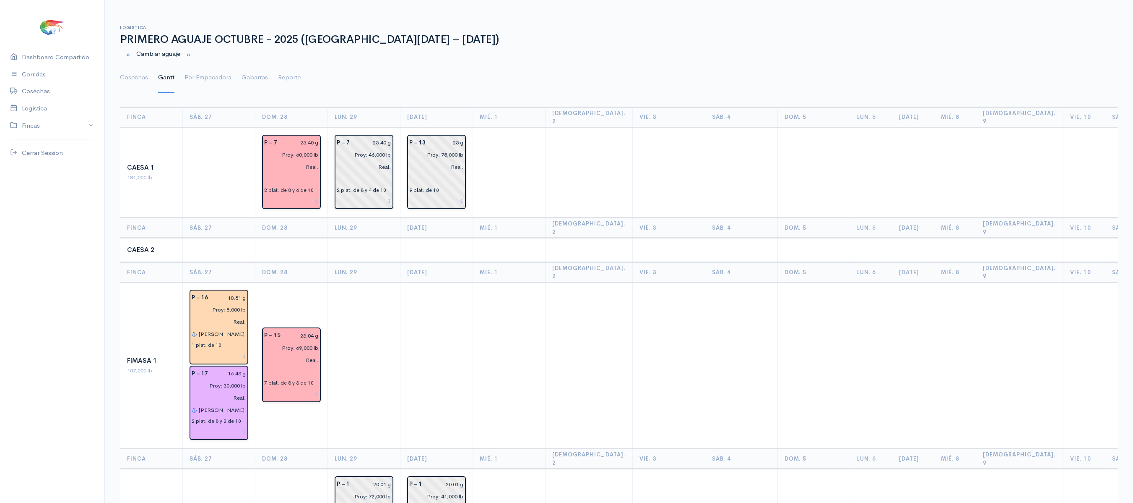
drag, startPoint x: 357, startPoint y: 161, endPoint x: 344, endPoint y: -60, distance: 221.1
click at [344, 0] on html "Caesa 1 Caesa 2 Fimasa 1 Fimasa 2 Fimasa 3 Pantrusko Pantrusko 2 Recorcholis Re…" at bounding box center [566, 251] width 1133 height 503
drag, startPoint x: 342, startPoint y: 97, endPoint x: 357, endPoint y: -102, distance: 199.4
click at [357, 0] on html "Caesa 1 Caesa 2 Fimasa 1 Fimasa 2 Fimasa 3 Pantrusko Pantrusko 2 Recorcholis Re…" at bounding box center [566, 251] width 1133 height 503
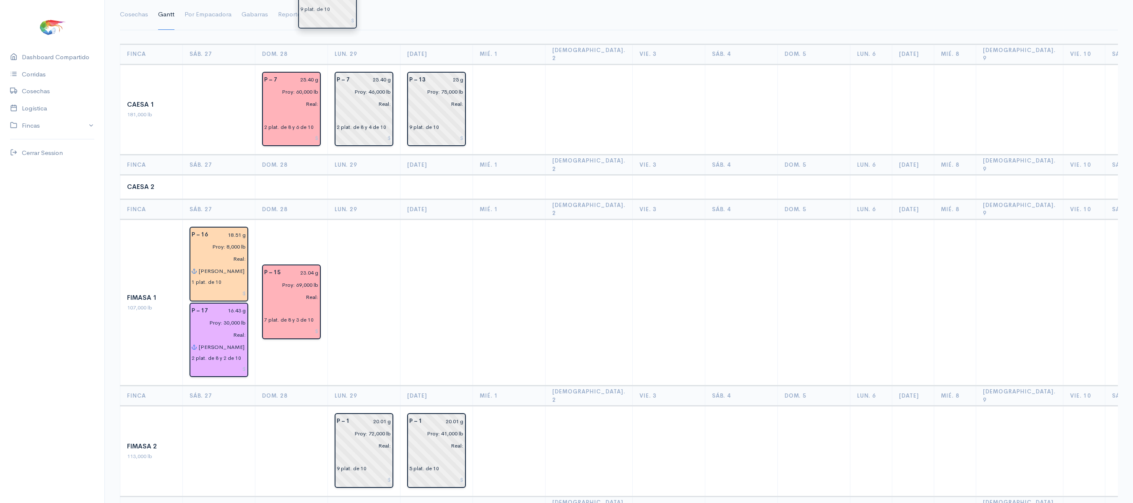
drag, startPoint x: 491, startPoint y: 362, endPoint x: 331, endPoint y: -102, distance: 490.6
click at [401, 221] on td at bounding box center [437, 304] width 73 height 167
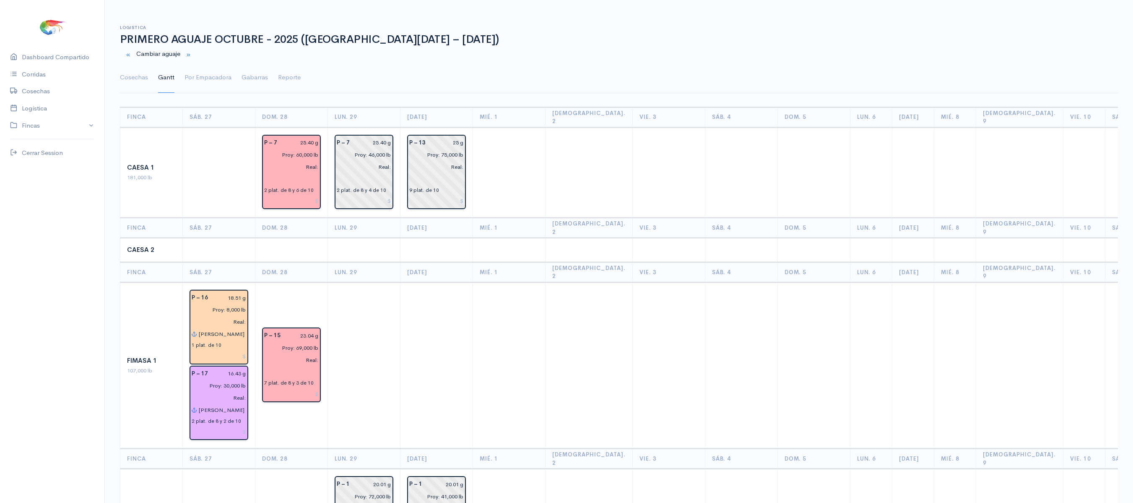
drag, startPoint x: 399, startPoint y: 198, endPoint x: 594, endPoint y: -102, distance: 357.2
click at [594, 0] on html "Caesa 1 Caesa 2 Fimasa 1 Fimasa 2 Fimasa 3 Pantrusko Pantrusko 2 Recorcholis Re…" at bounding box center [566, 251] width 1133 height 503
click at [438, 354] on td at bounding box center [437, 365] width 73 height 167
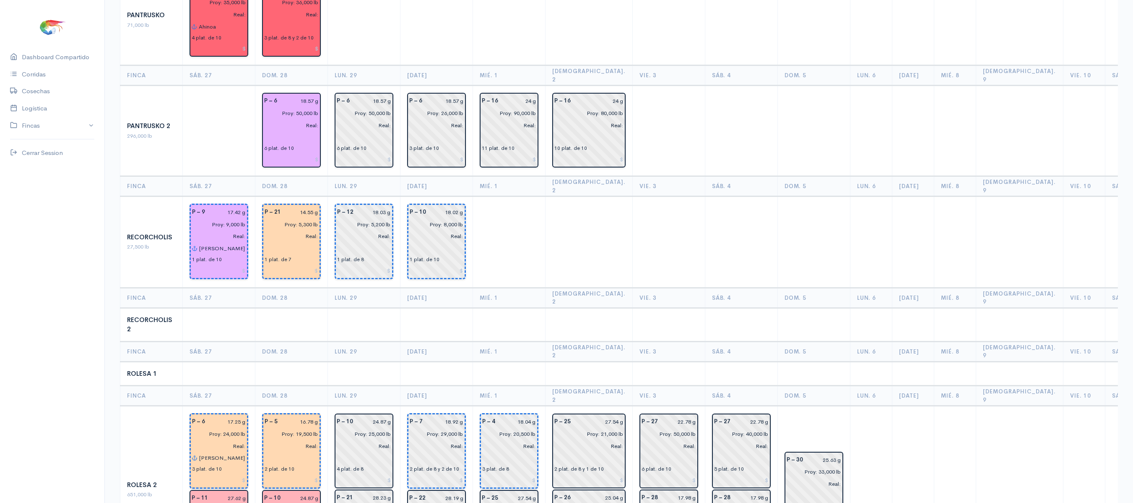
scroll to position [716, 0]
